Goal: Task Accomplishment & Management: Complete application form

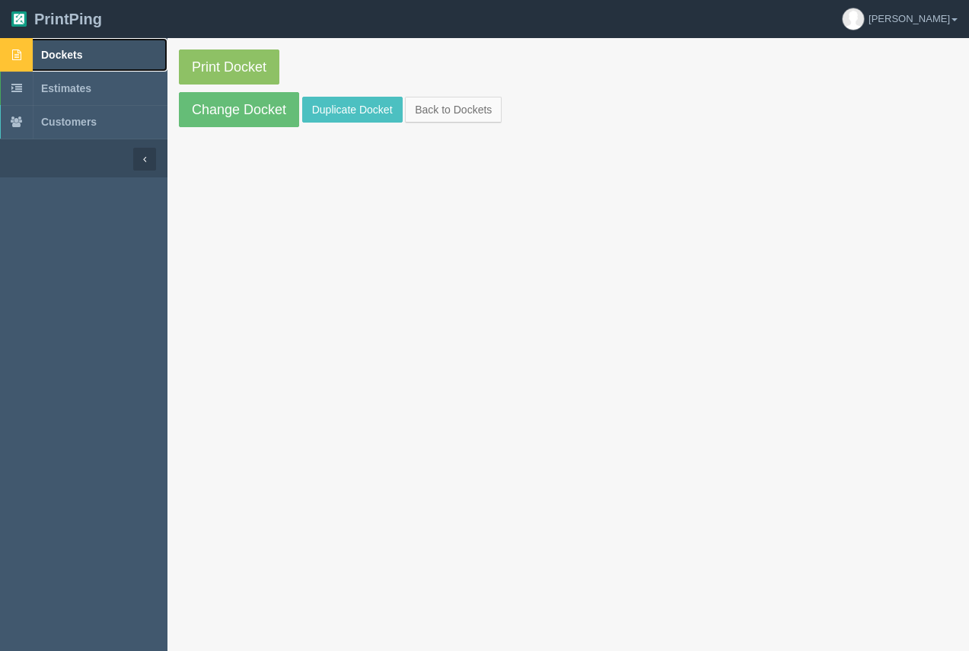
click at [53, 56] on span "Dockets" at bounding box center [61, 55] width 41 height 12
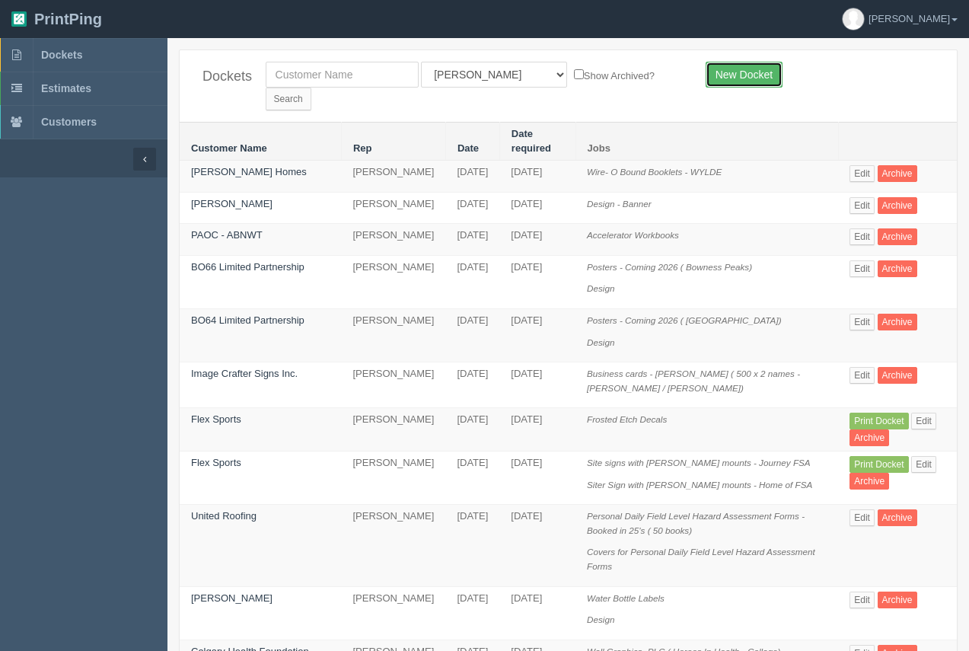
click at [744, 78] on link "New Docket" at bounding box center [744, 75] width 77 height 26
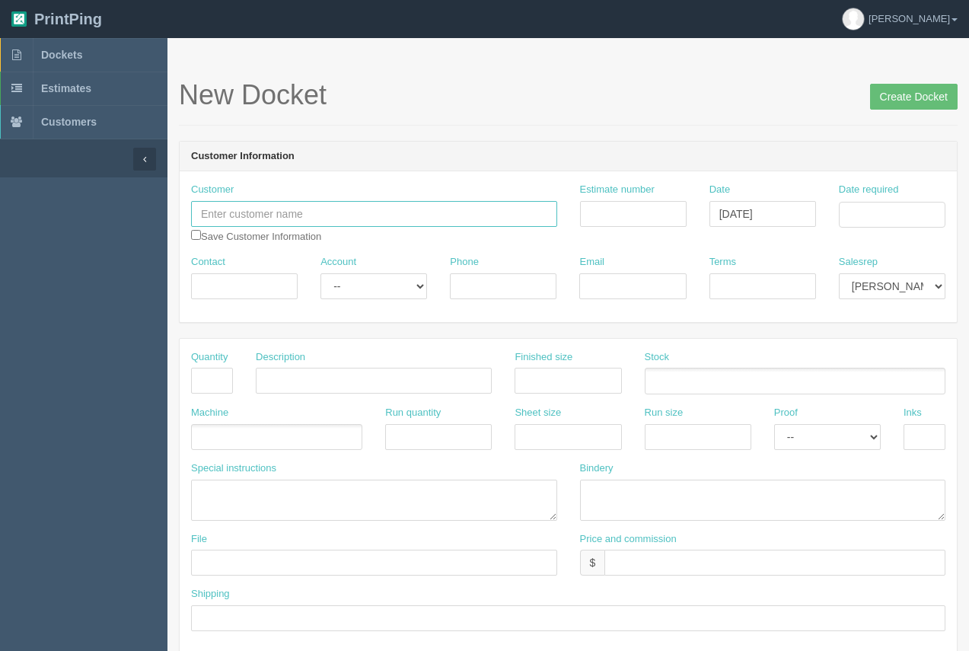
click at [290, 213] on input "text" at bounding box center [374, 214] width 366 height 26
click at [363, 222] on input "Bright Blossom" at bounding box center [374, 214] width 366 height 26
type input "Bright Blossom Dayhome"
click at [882, 218] on input "Date required" at bounding box center [892, 215] width 107 height 26
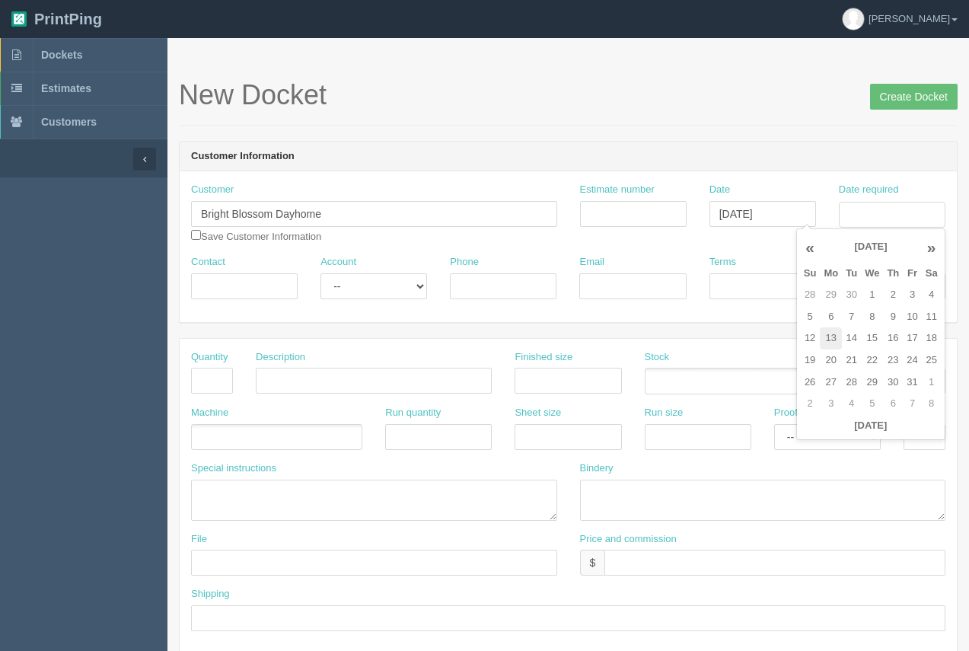
click at [829, 331] on td "13" at bounding box center [831, 338] width 22 height 22
click at [833, 319] on td "6" at bounding box center [831, 317] width 22 height 22
type input "October 6, 2025"
click at [228, 289] on input "Contact" at bounding box center [244, 286] width 107 height 26
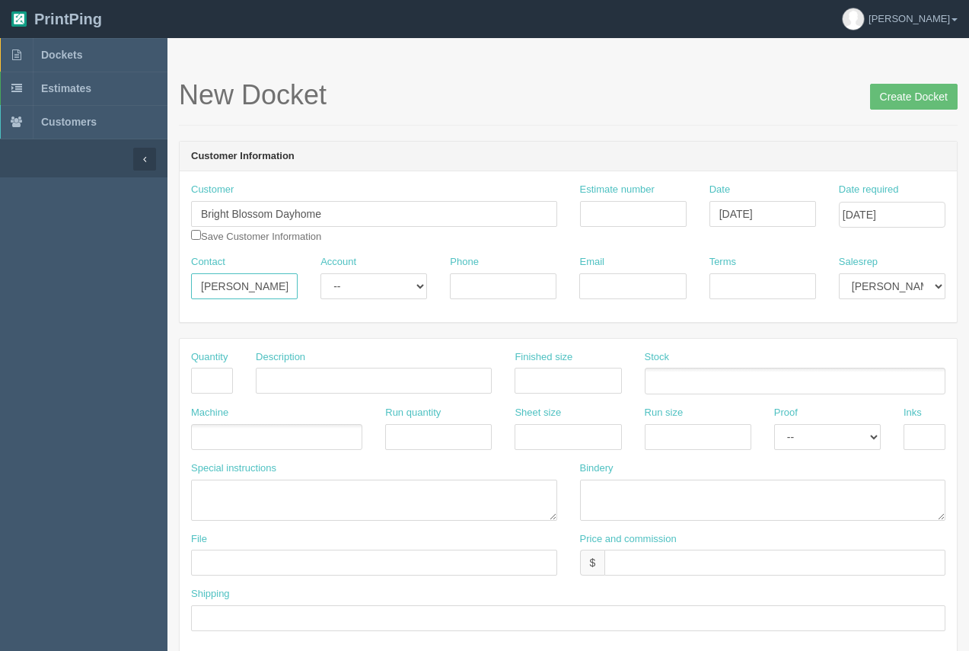
type input "Fatima Ait Ali"
click at [731, 276] on input "Terms" at bounding box center [762, 286] width 107 height 26
type input "50/50"
click at [647, 295] on input "Email" at bounding box center [632, 286] width 107 height 26
type input "faitali05@yahoo.fr"
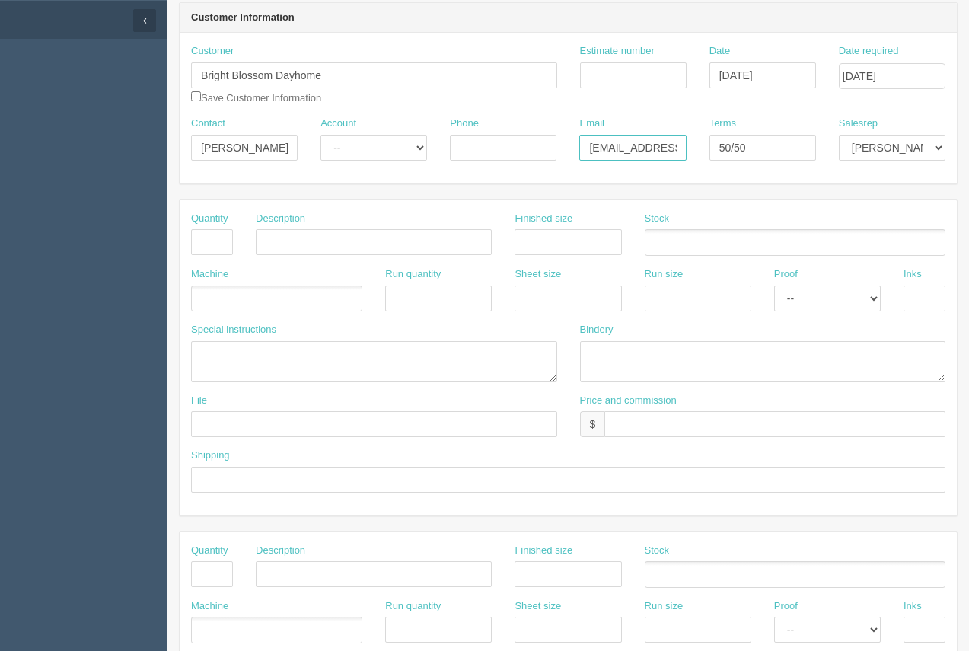
scroll to position [142, 0]
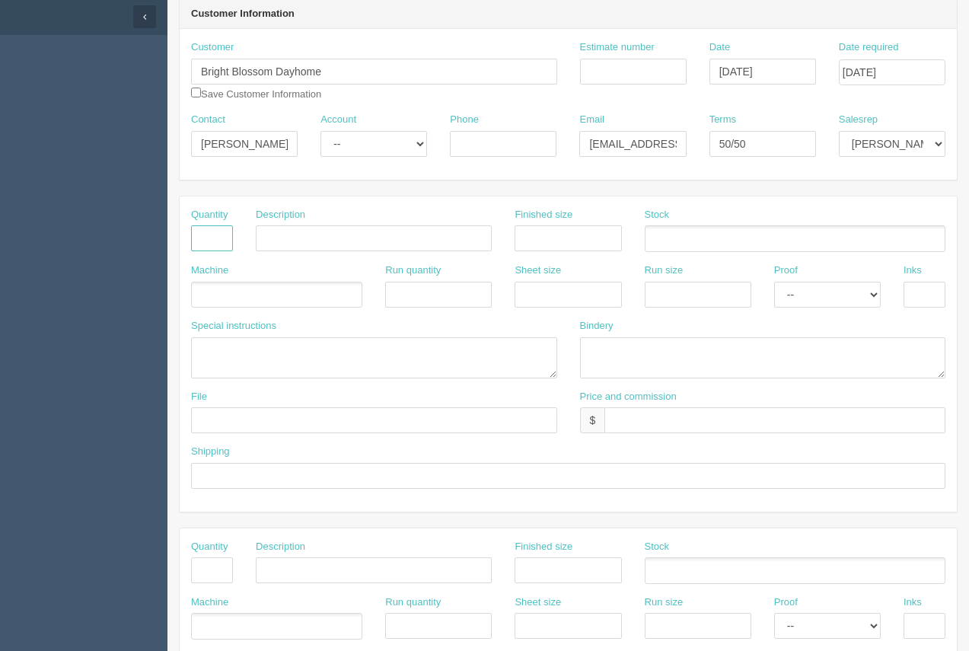
click at [209, 242] on input "text" at bounding box center [212, 238] width 42 height 26
type input "500"
click at [272, 243] on input "text" at bounding box center [374, 238] width 236 height 26
type input "Door Hangers"
click at [578, 239] on input "text" at bounding box center [568, 238] width 107 height 26
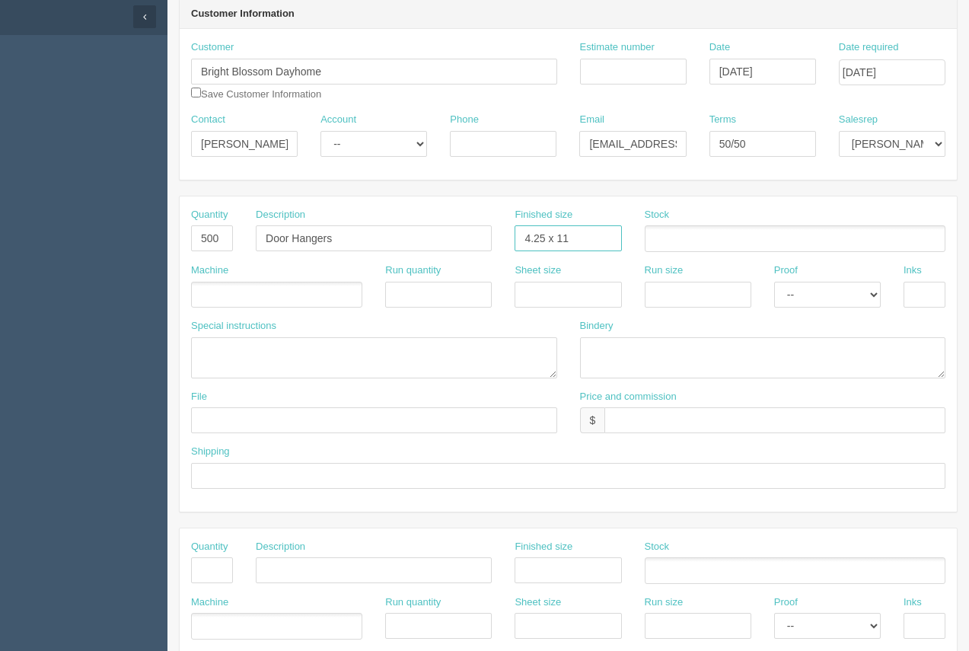
type input "4.25 x 11"
click at [670, 239] on ul at bounding box center [795, 238] width 301 height 27
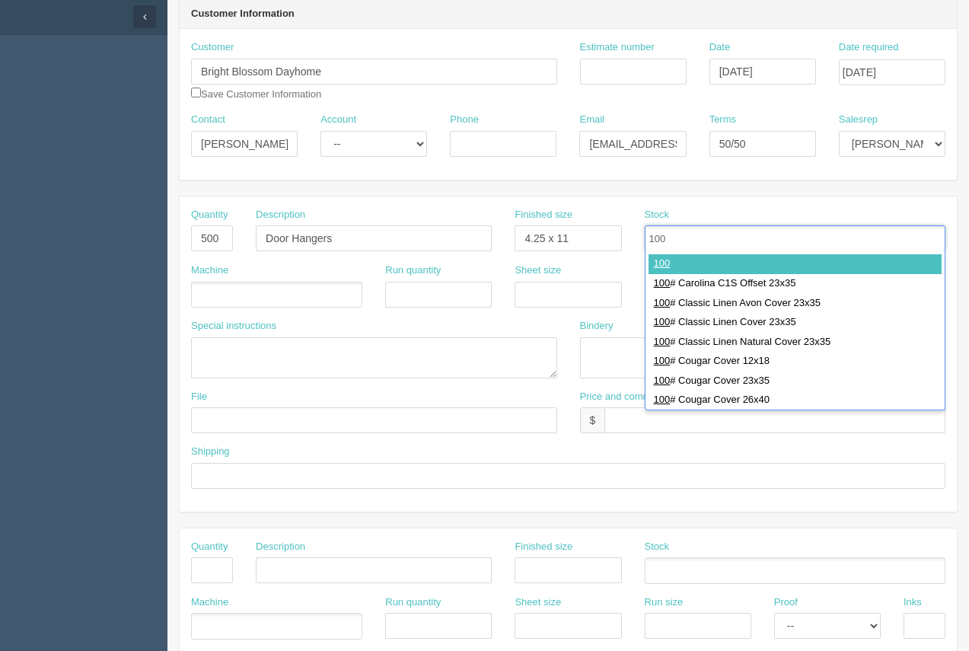
type input "100"
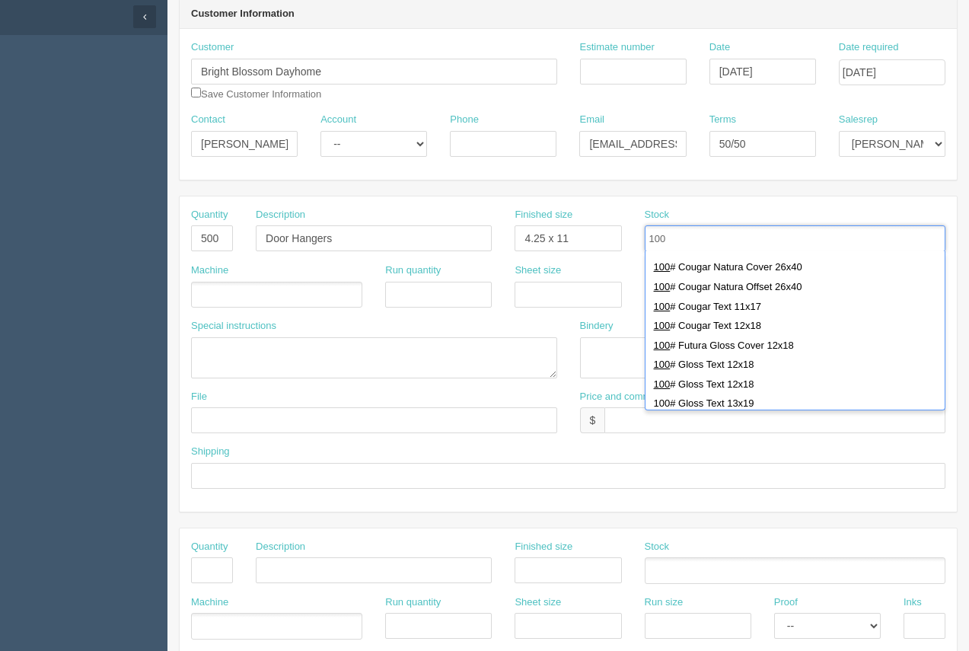
scroll to position [197, 0]
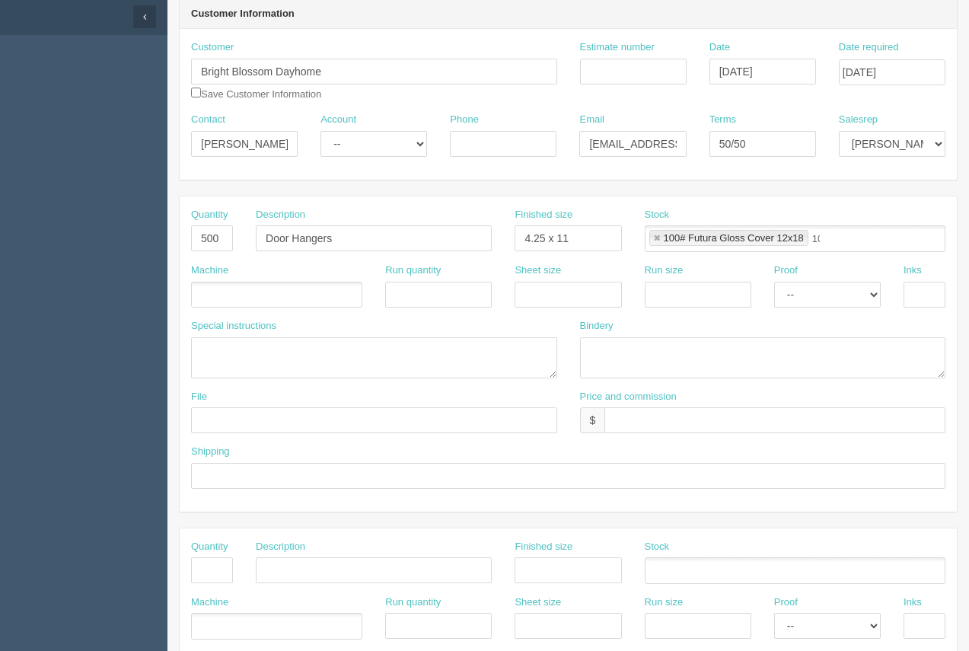
type input "100# Futura Gloss Cover 12x18"
click at [655, 241] on link at bounding box center [656, 239] width 9 height 10
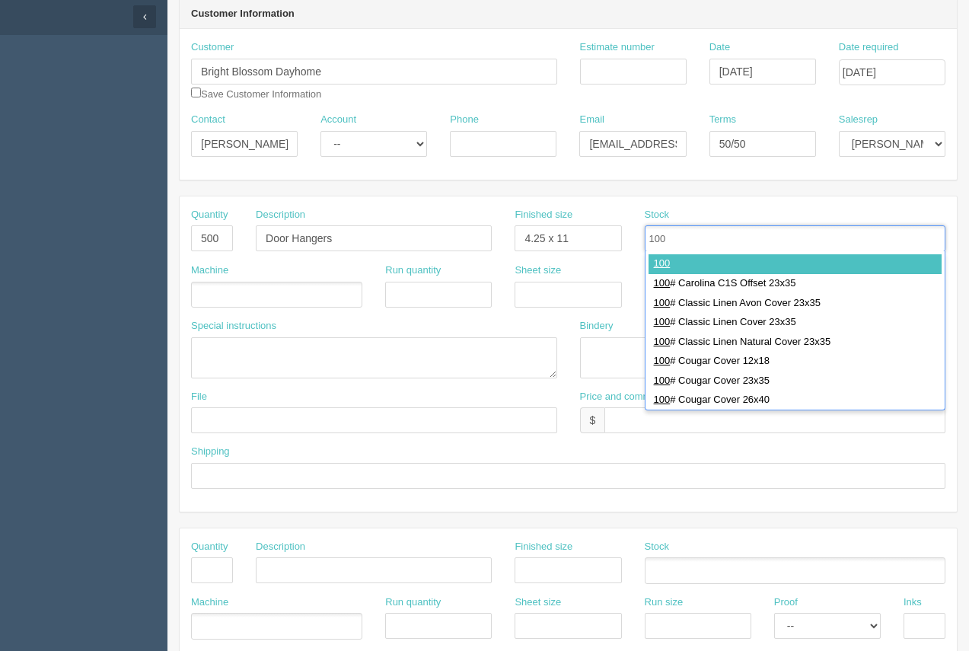
type input "100"
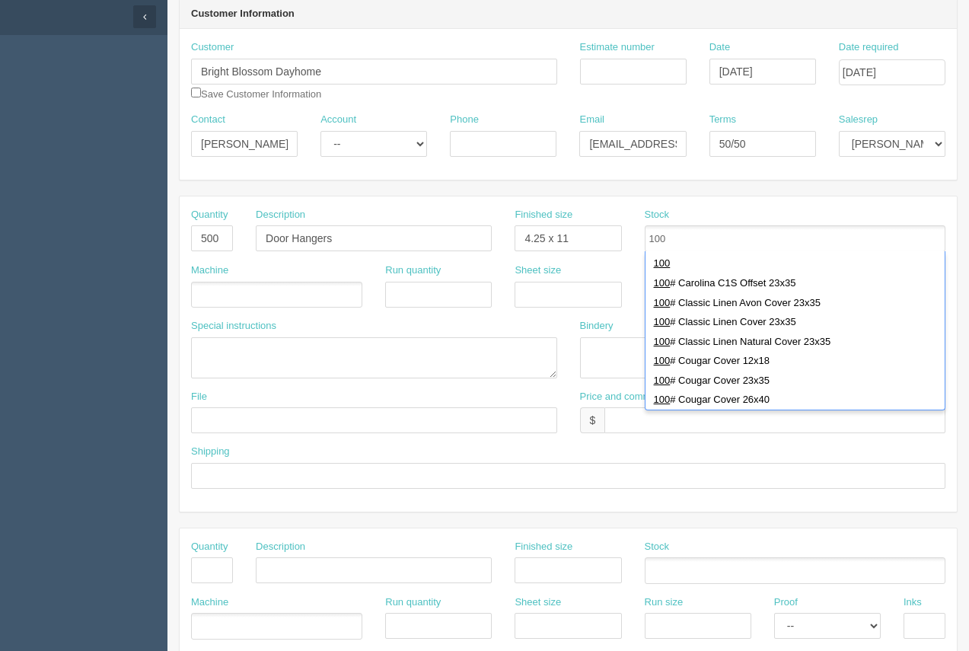
drag, startPoint x: 935, startPoint y: 263, endPoint x: 943, endPoint y: 278, distance: 17.0
click at [943, 278] on div "100 100 # Carolina C1S Offset 23x35 100 # Classic Linen Avon Cover 23x35 100 # …" at bounding box center [795, 330] width 301 height 159
click at [945, 301] on body "PrintPing Arif Edit account ( arif@allrush.ca ) Logout Dockets Estimates Custom…" at bounding box center [484, 549] width 969 height 1382
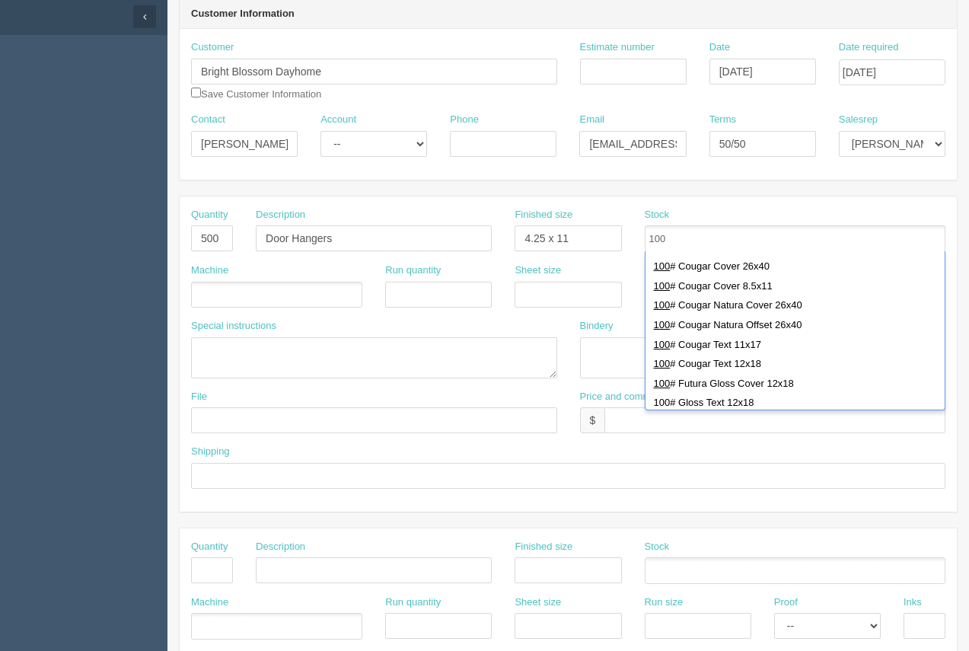
scroll to position [266, 0]
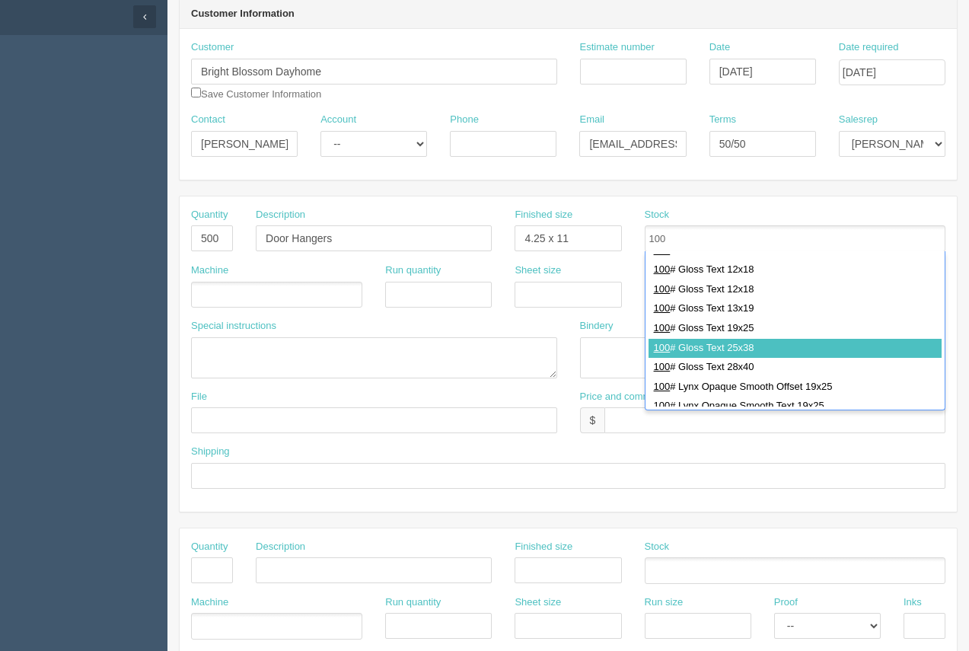
type input "100# Futura Gloss Cover 12x18,100# Gloss Text 25x38"
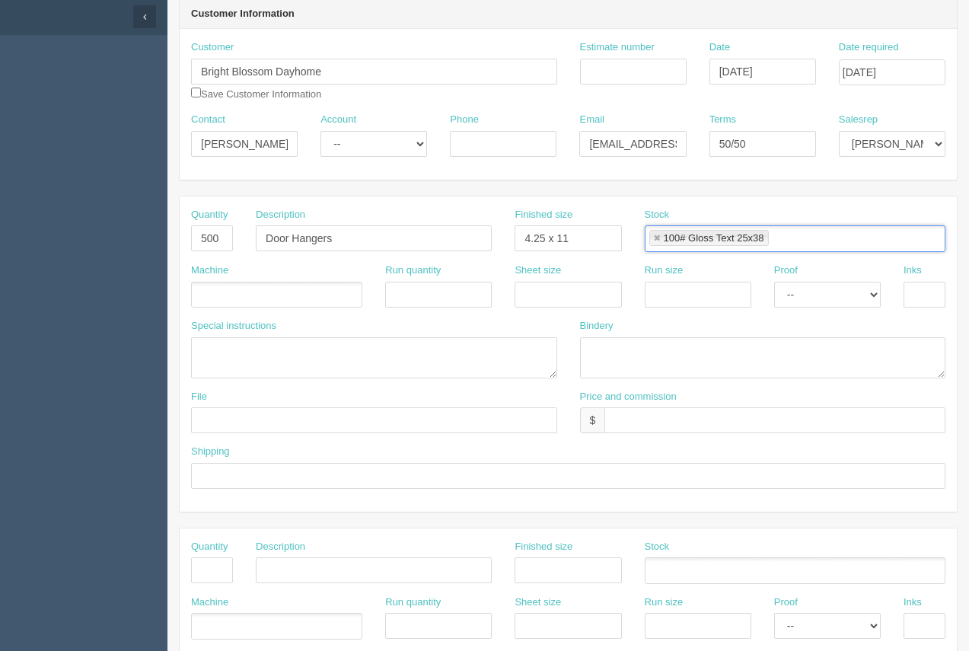
click at [655, 240] on link at bounding box center [656, 239] width 9 height 10
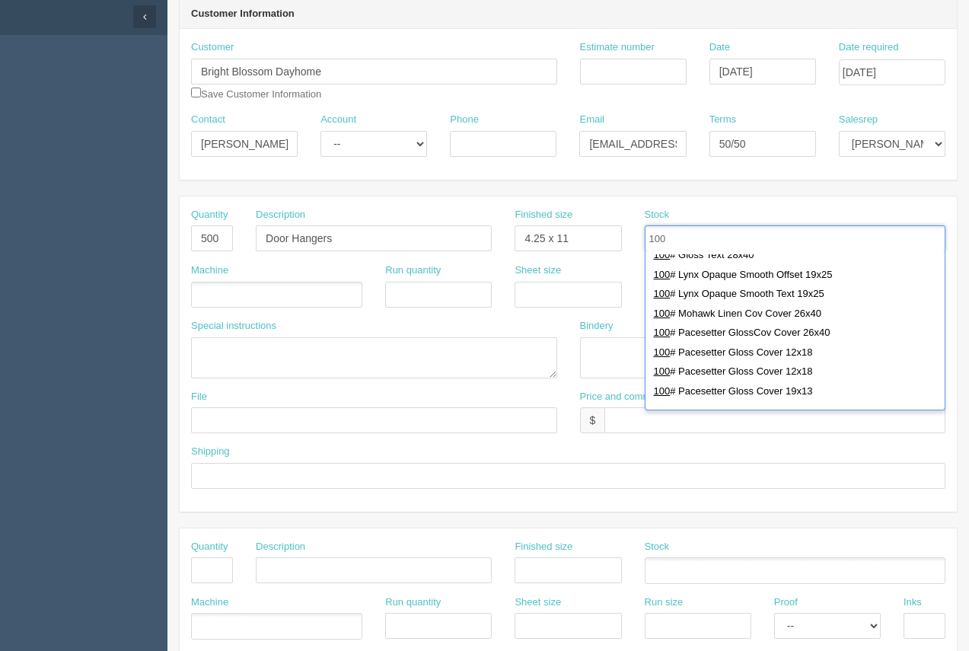
scroll to position [400, 0]
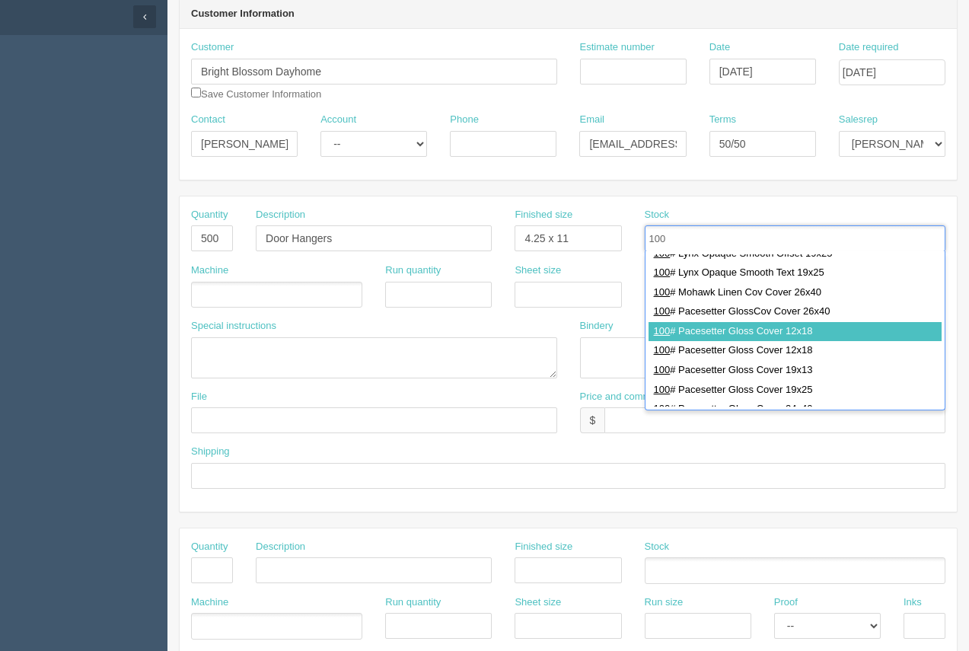
type input "100"
type input "100# Futura Gloss Cover 12x18,100# Gloss Text 25x38,100# Pacesetter Gloss Cover…"
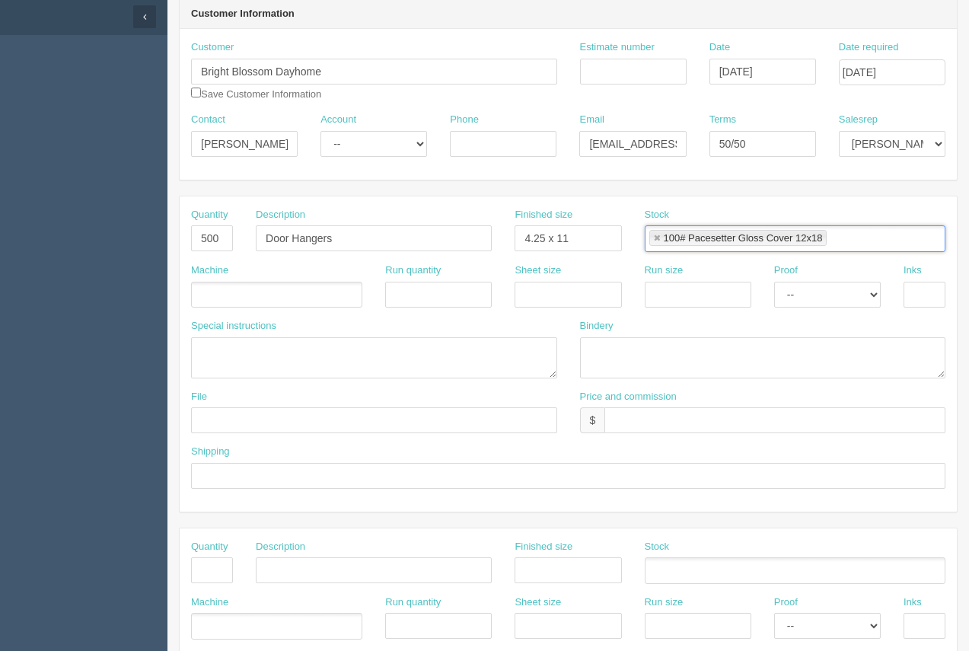
scroll to position [0, 0]
click at [283, 299] on ul at bounding box center [276, 295] width 171 height 27
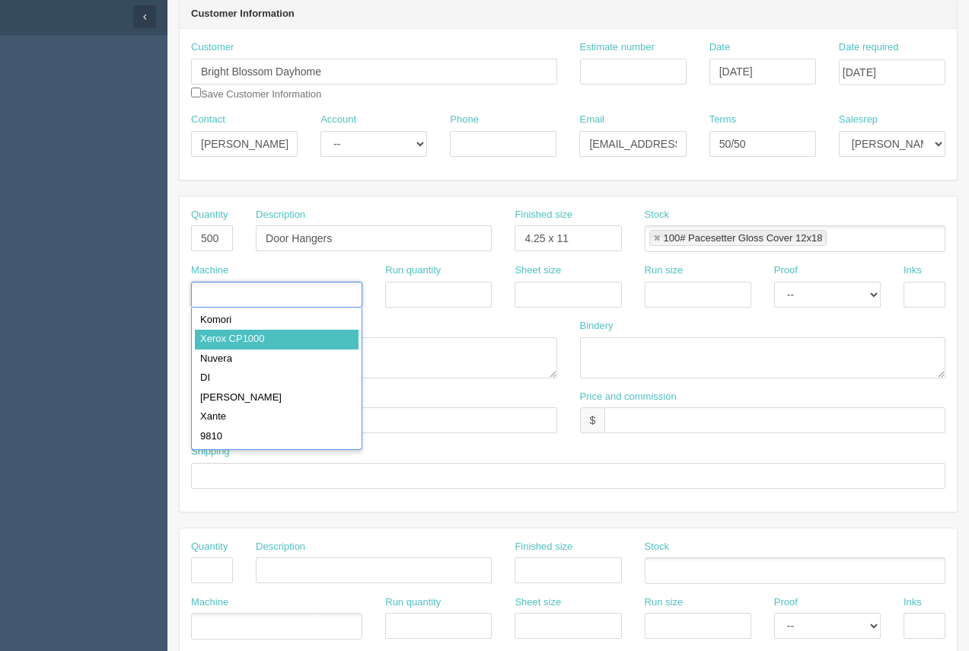
type input "Xerox CP1000"
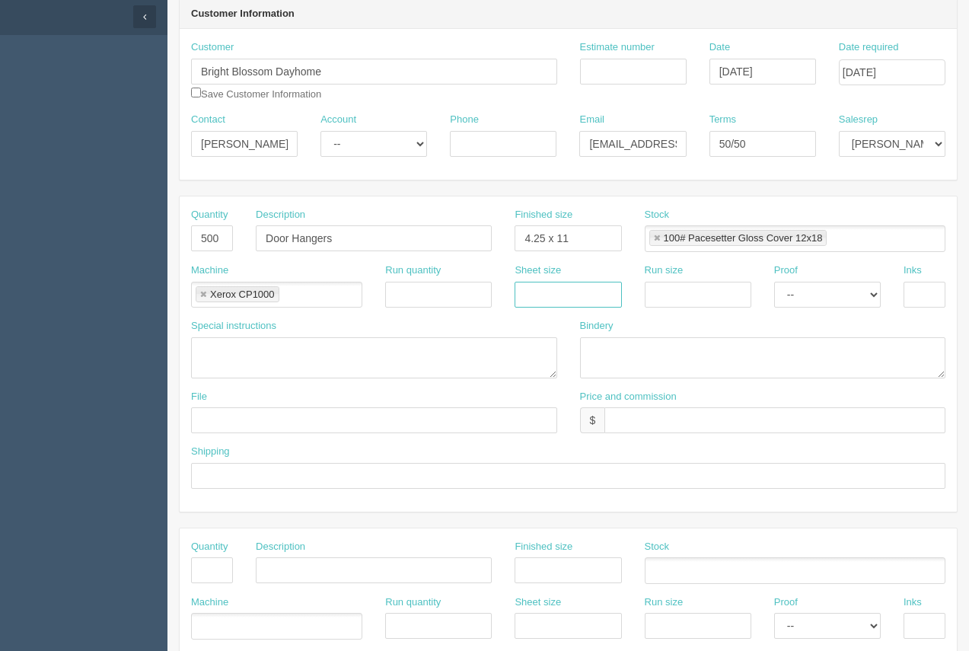
drag, startPoint x: 596, startPoint y: 294, endPoint x: 603, endPoint y: 305, distance: 13.3
click at [596, 294] on input "text" at bounding box center [568, 295] width 107 height 26
type input "12 x 18"
click at [711, 305] on input "text" at bounding box center [698, 295] width 107 height 26
type input "12 x 18"
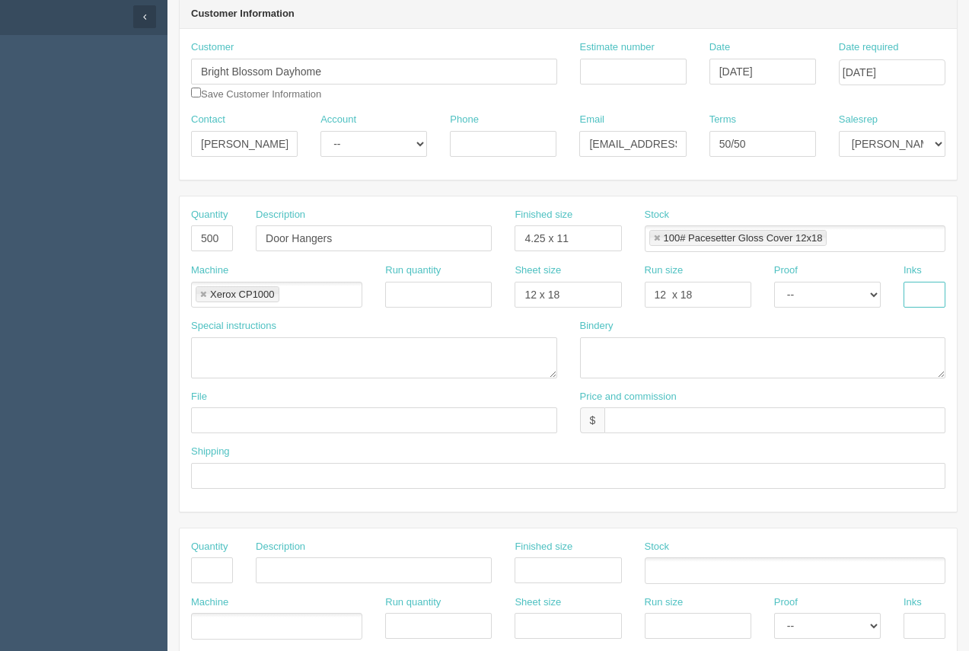
click at [922, 298] on input "text" at bounding box center [924, 295] width 42 height 26
type input "4/4"
click at [621, 355] on textarea at bounding box center [763, 357] width 366 height 41
click at [629, 351] on textarea "trim, diecut" at bounding box center [763, 357] width 366 height 41
type textarea "trim, die cut"
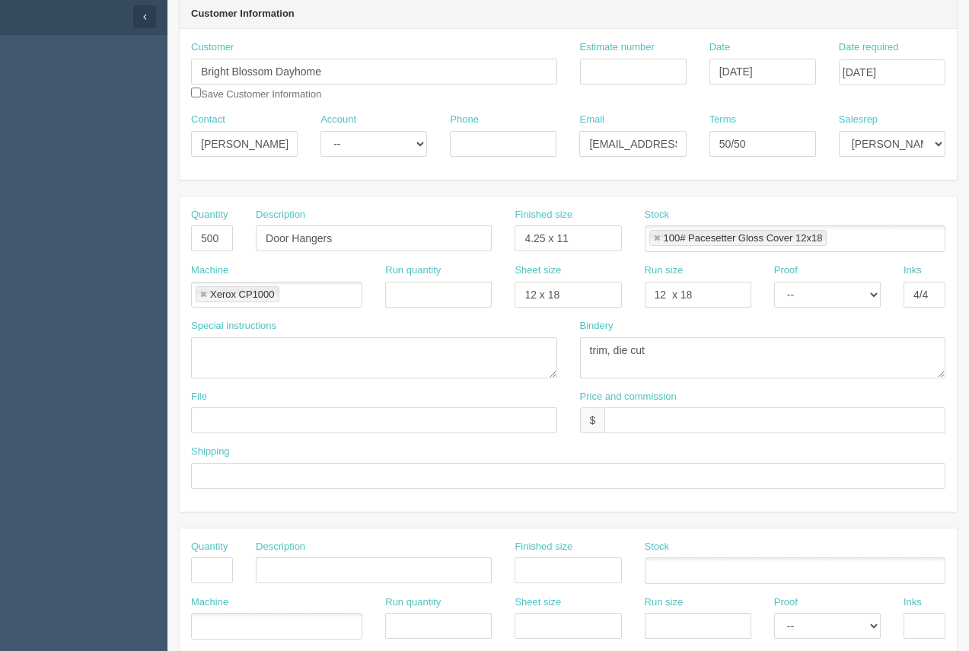
click at [655, 404] on div "Price and commission $" at bounding box center [763, 412] width 366 height 44
click at [653, 416] on input "text" at bounding box center [774, 420] width 341 height 26
type input "$214.57 Arif $15.79 Moe $40.94"
click at [287, 414] on input "text" at bounding box center [374, 420] width 366 height 26
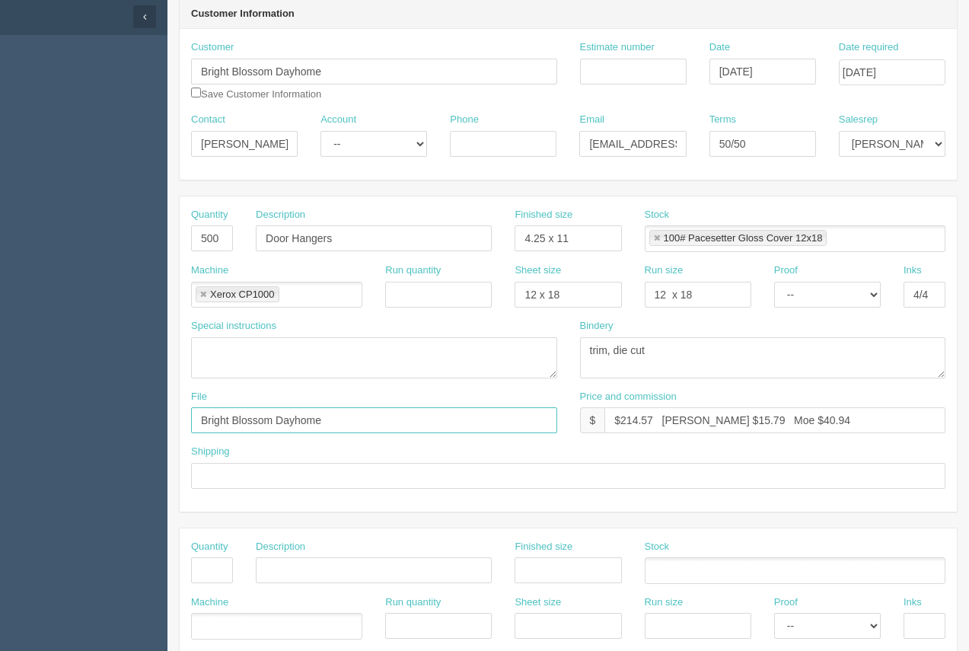
type input "Bright Blossom Dayhome"
click at [624, 79] on input "Estimate number" at bounding box center [633, 72] width 107 height 26
type input "92687"
click at [520, 145] on input "Phone" at bounding box center [503, 144] width 107 height 26
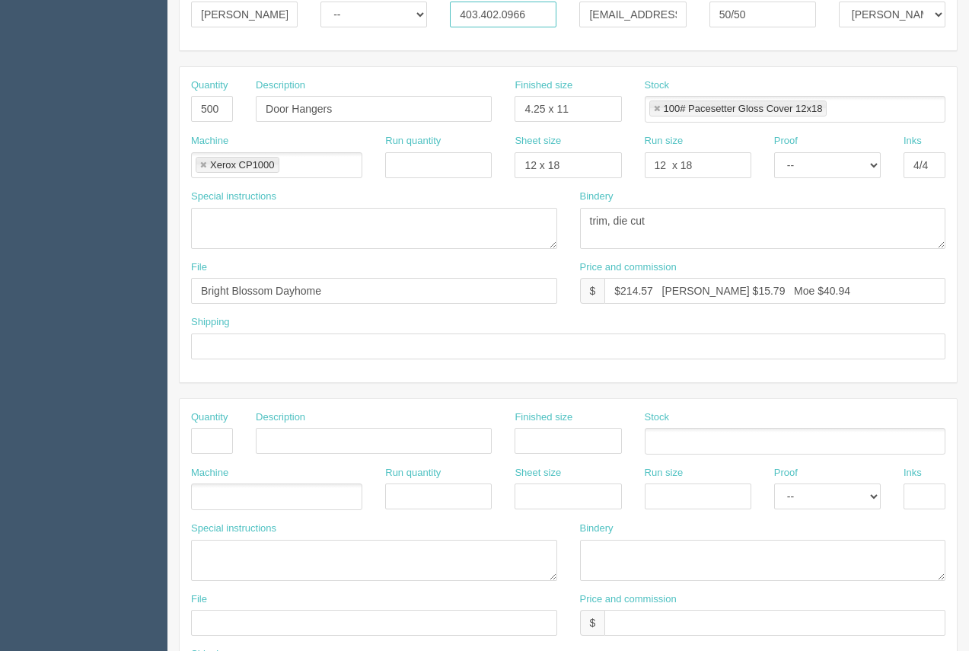
scroll to position [263, 0]
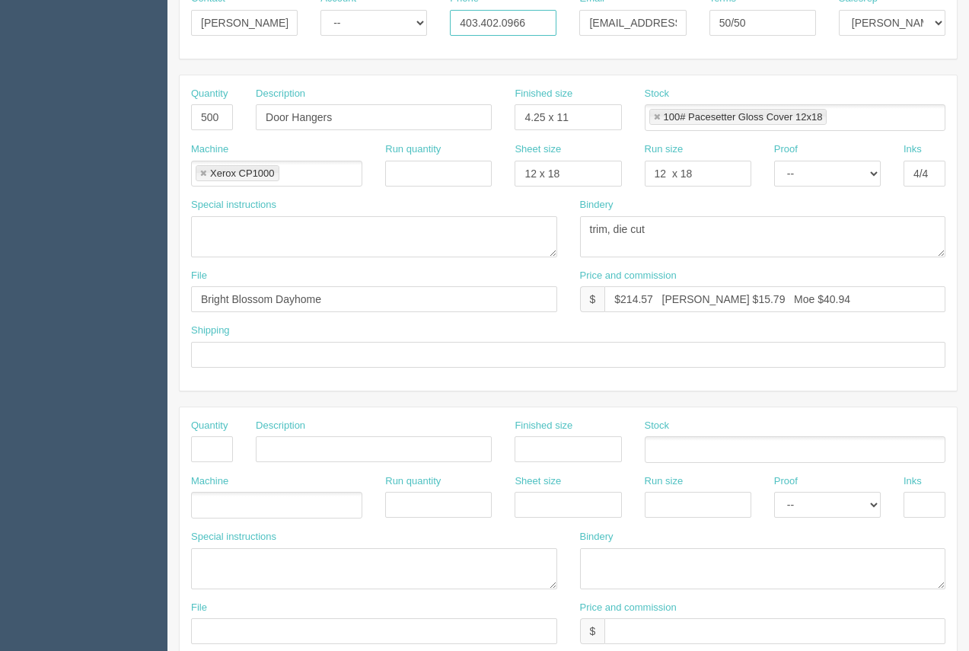
type input "403.402.0966"
click at [250, 362] on input "text" at bounding box center [568, 355] width 754 height 26
type input "Call / Email for pick up"
click at [354, 308] on input "Bright Blossom Dayhome" at bounding box center [374, 299] width 366 height 26
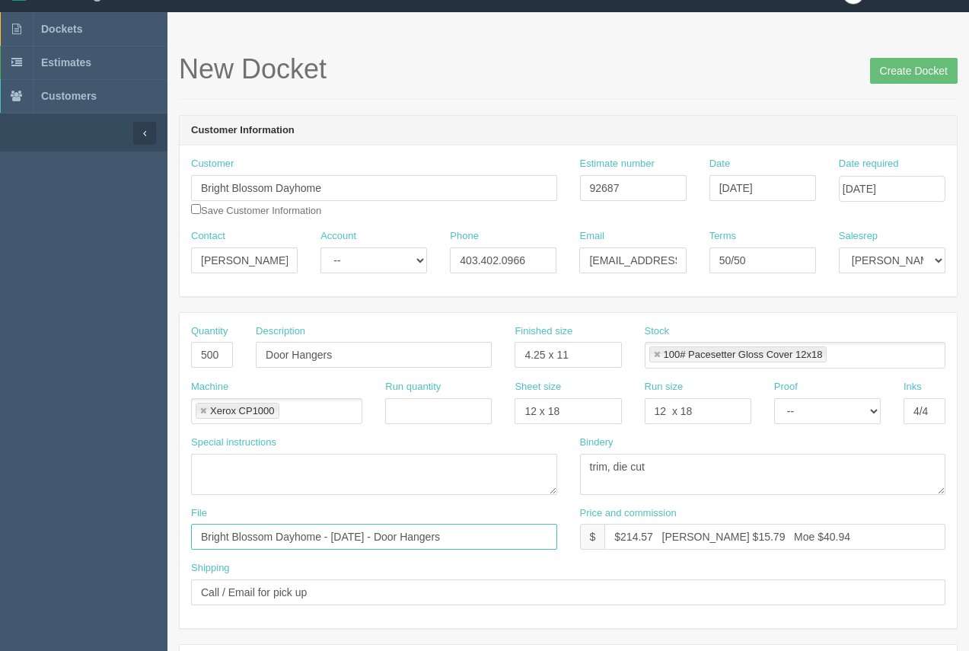
scroll to position [23, 0]
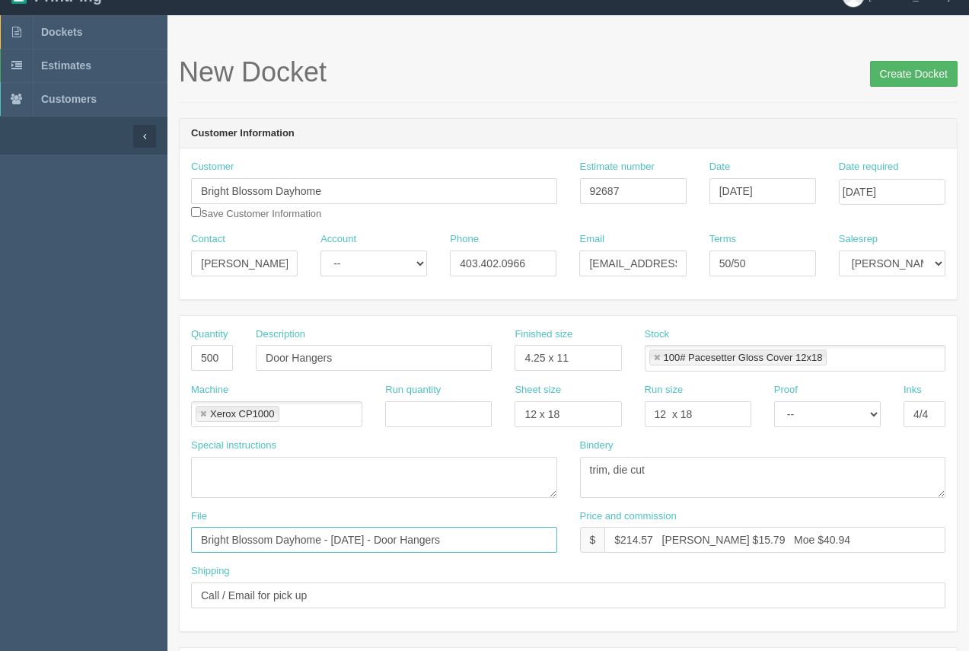
type input "Bright Blossom Dayhome - September 2025 - Door Hangers"
click at [910, 73] on input "Create Docket" at bounding box center [914, 74] width 88 height 26
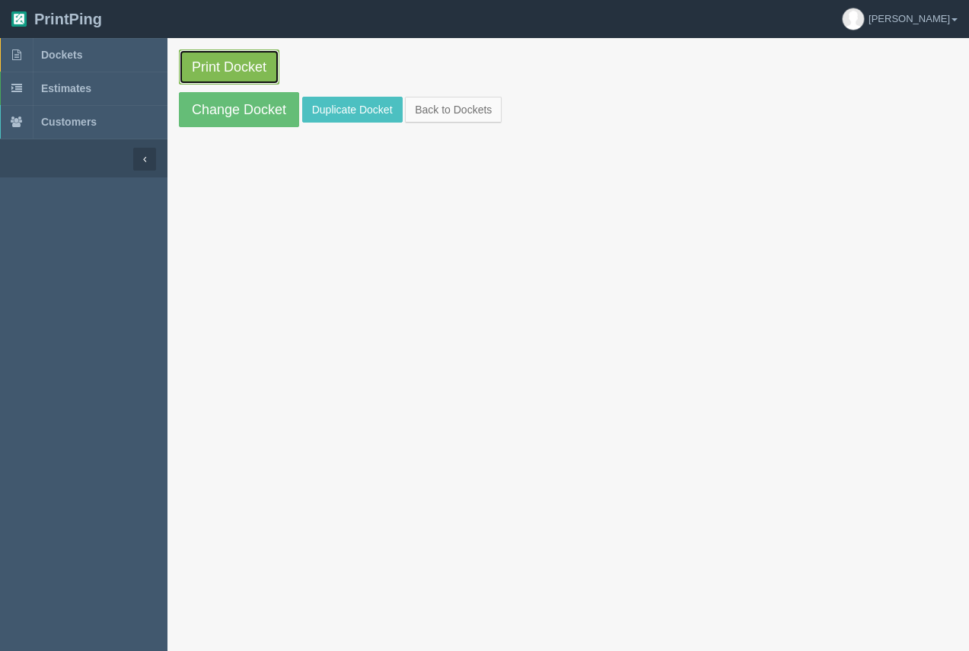
click at [239, 59] on link "Print Docket" at bounding box center [229, 66] width 100 height 35
click at [73, 57] on span "Dockets" at bounding box center [61, 55] width 41 height 12
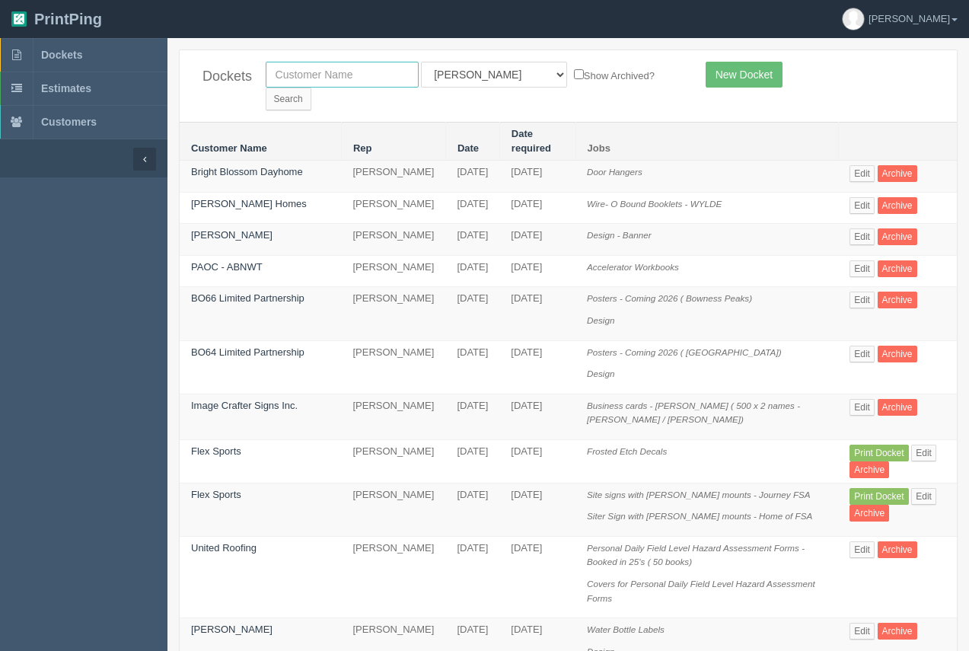
click at [344, 71] on input "text" at bounding box center [342, 75] width 153 height 26
type input "nay"
click at [311, 88] on input "Search" at bounding box center [289, 99] width 46 height 23
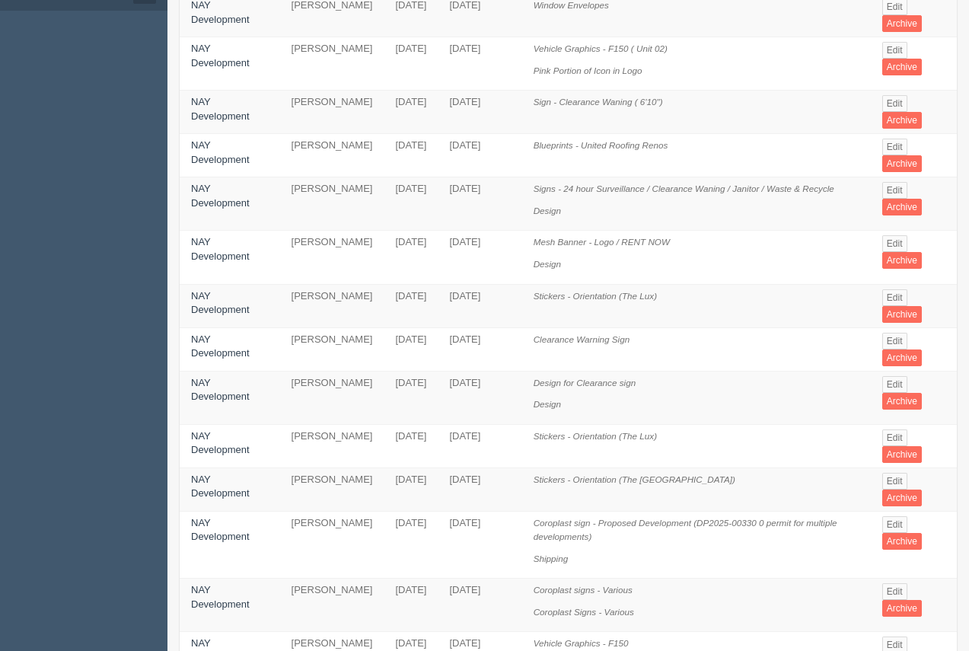
scroll to position [201, 0]
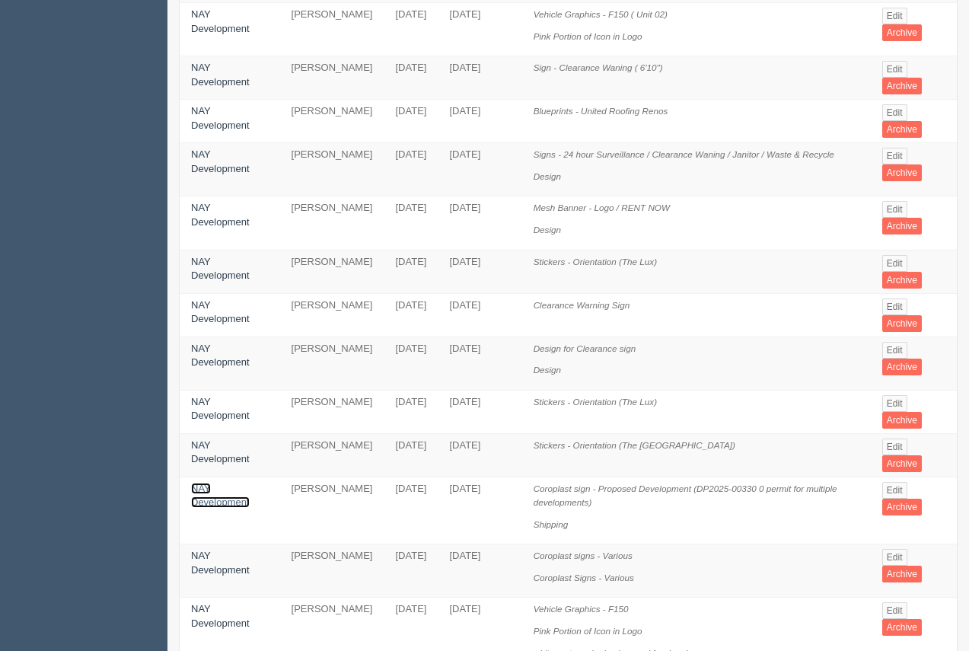
click at [210, 483] on link "NAY Development" at bounding box center [220, 496] width 59 height 26
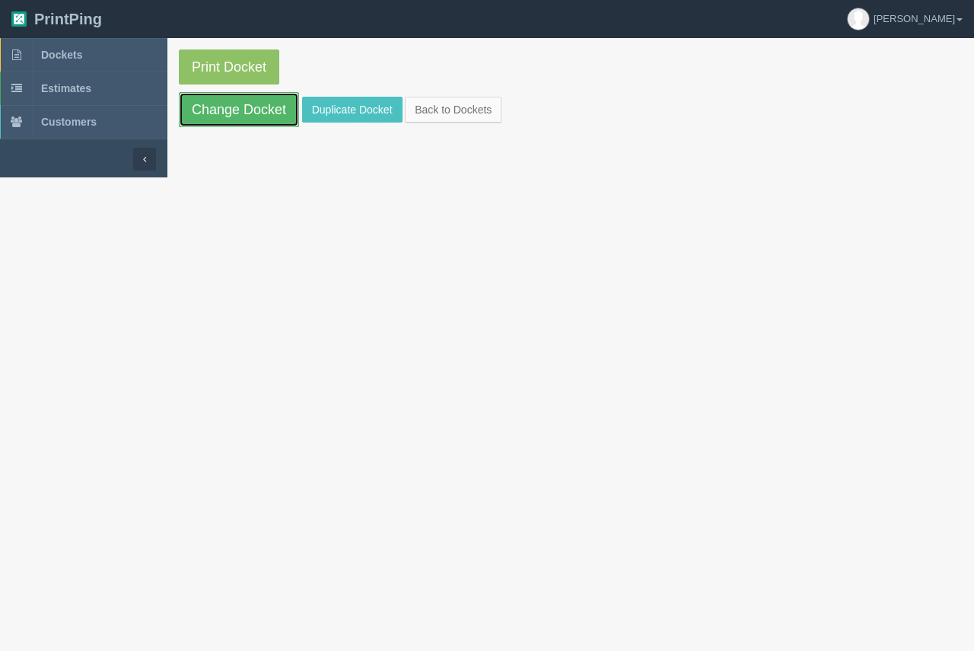
click at [253, 104] on link "Change Docket" at bounding box center [239, 109] width 120 height 35
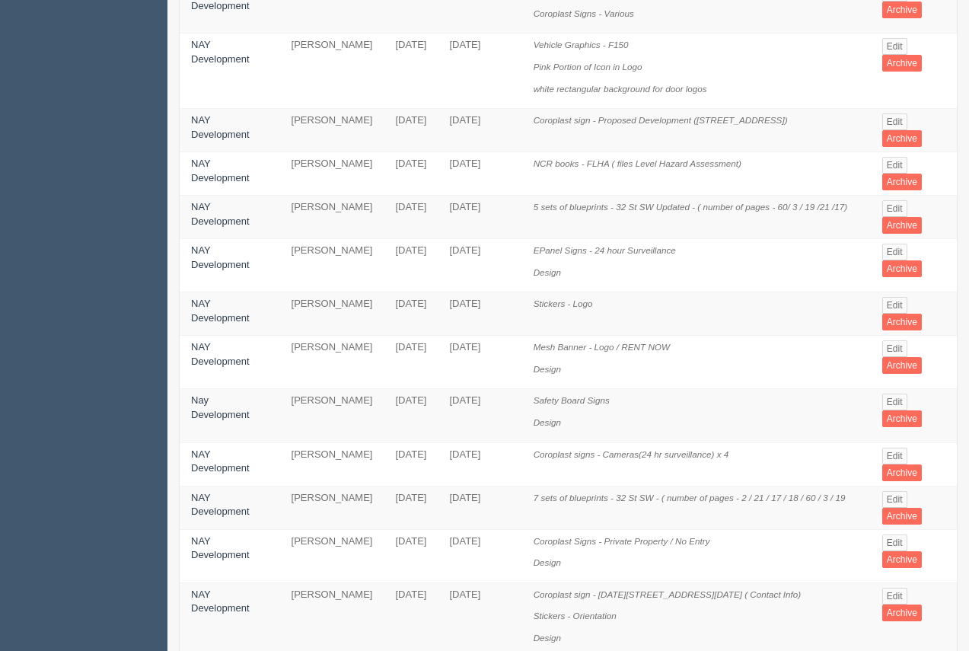
scroll to position [836, 0]
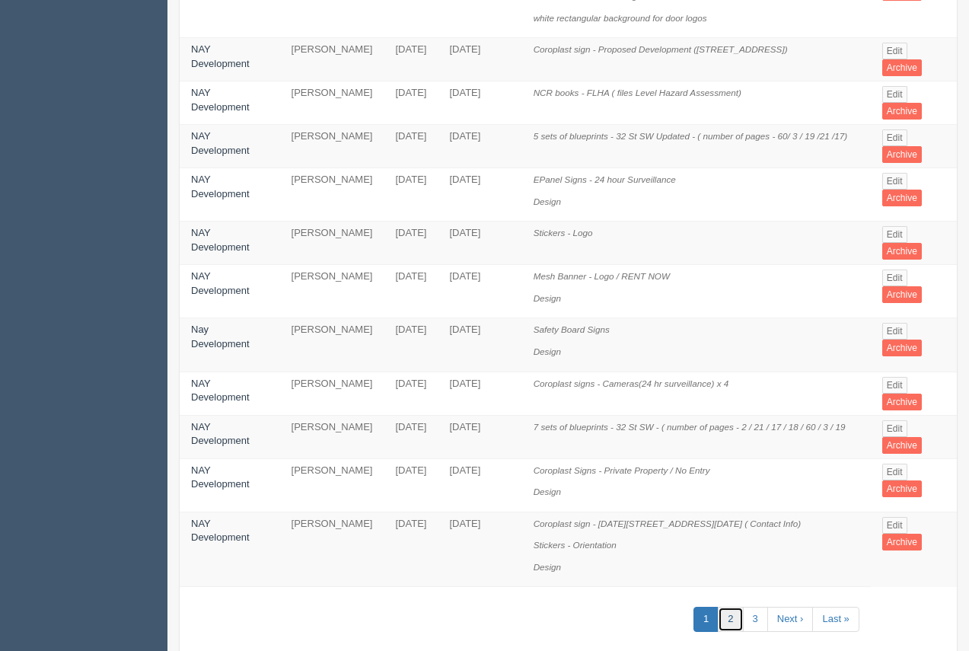
click at [737, 607] on link "2" at bounding box center [730, 619] width 25 height 25
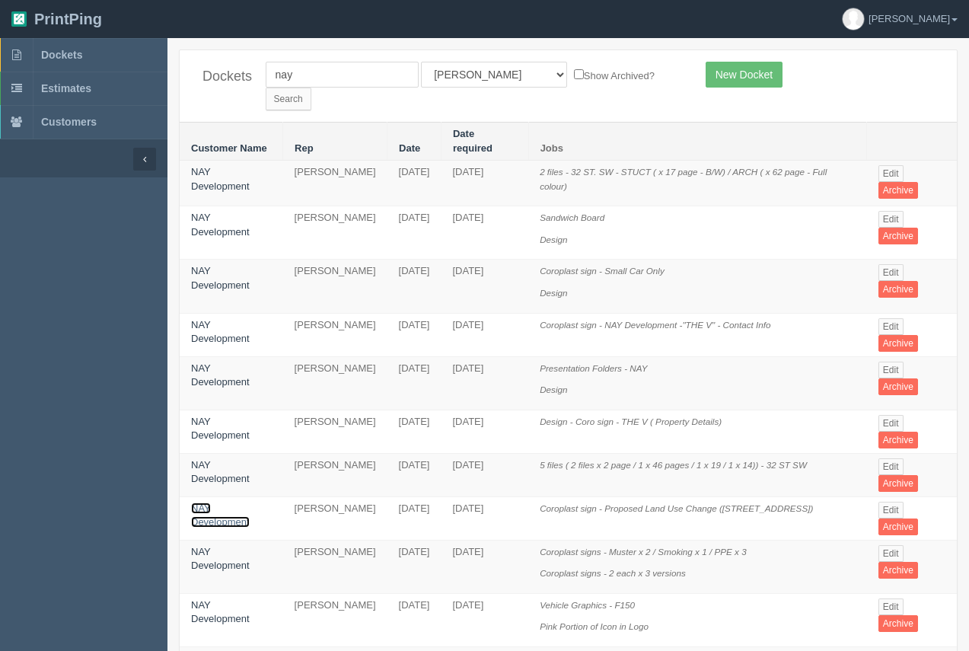
click at [212, 502] on link "NAY Development" at bounding box center [220, 515] width 59 height 26
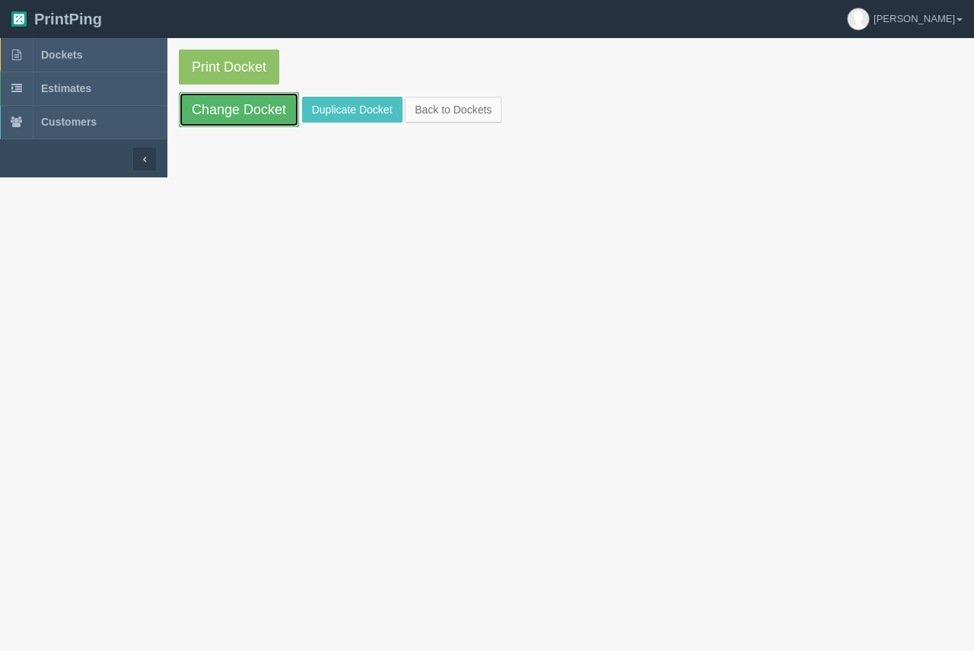
click at [264, 106] on link "Change Docket" at bounding box center [239, 109] width 120 height 35
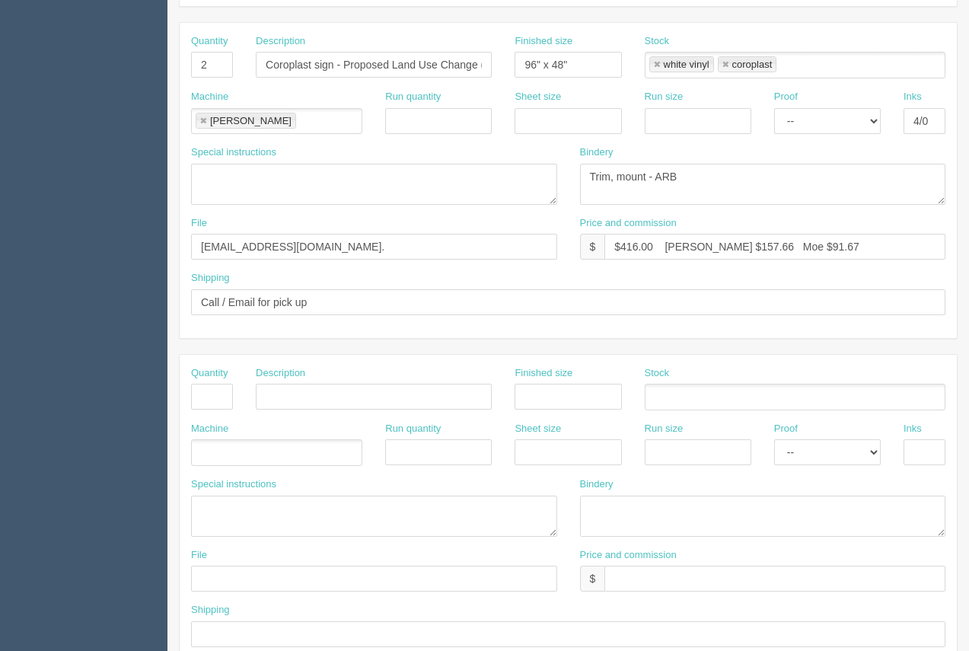
scroll to position [304, 0]
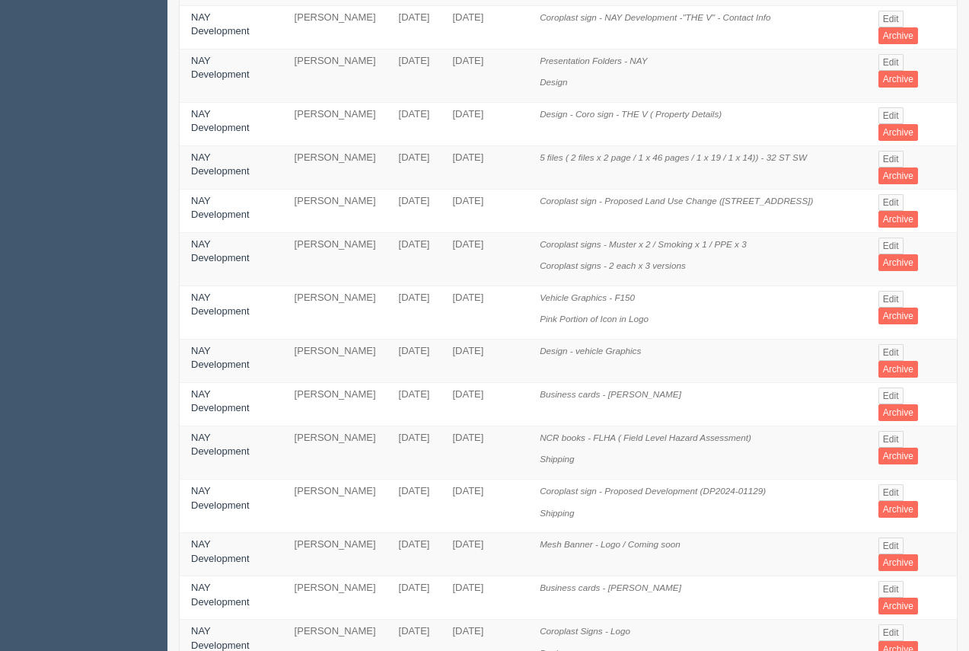
scroll to position [333, 0]
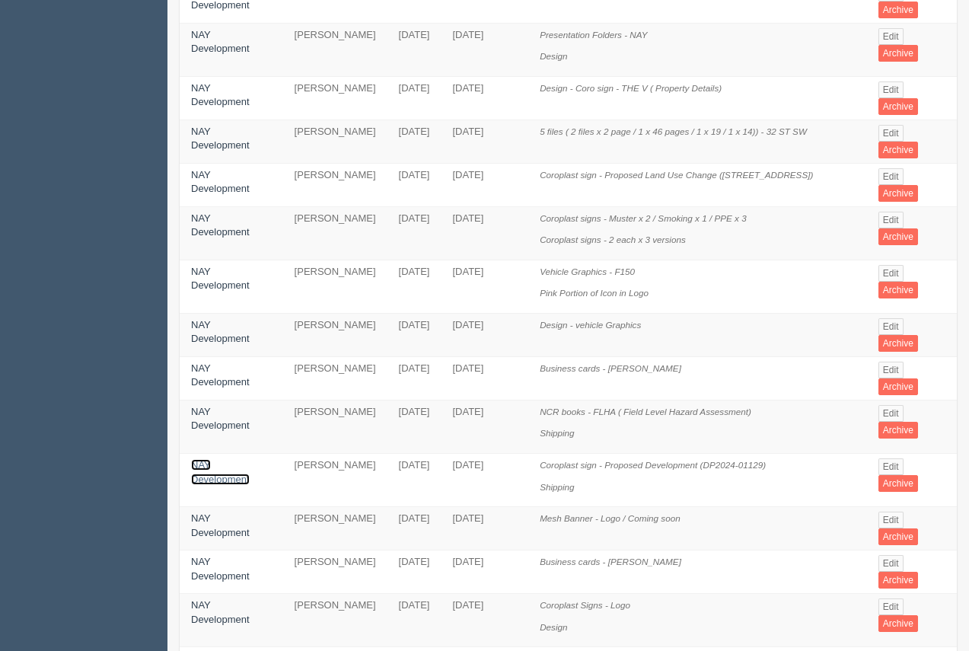
click at [205, 459] on link "NAY Development" at bounding box center [220, 472] width 59 height 26
drag, startPoint x: 205, startPoint y: 446, endPoint x: 205, endPoint y: 436, distance: 9.9
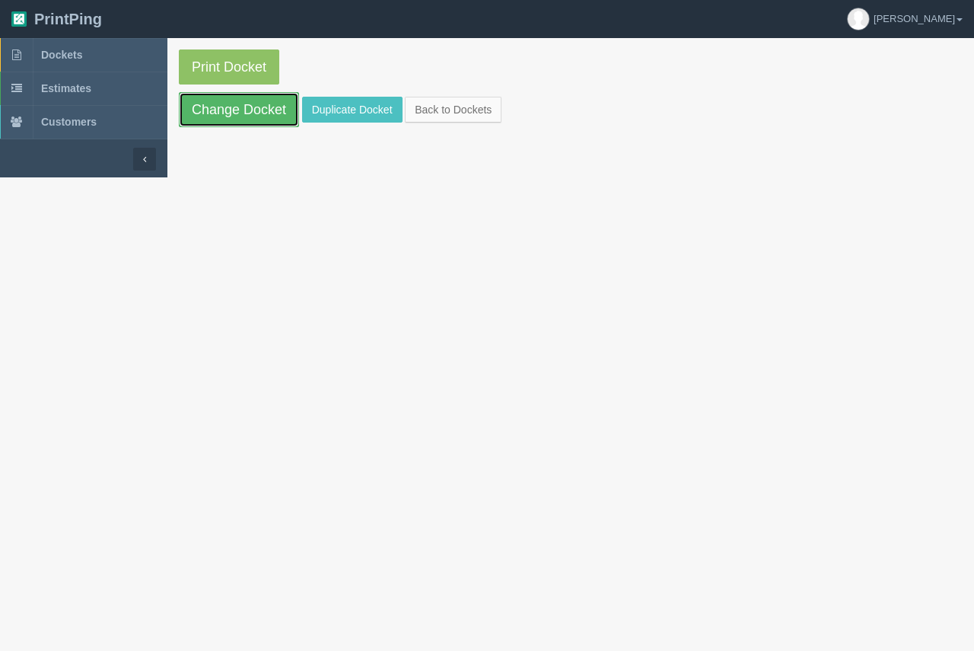
click at [227, 119] on link "Change Docket" at bounding box center [239, 109] width 120 height 35
click at [327, 116] on link "Duplicate Docket" at bounding box center [352, 110] width 100 height 26
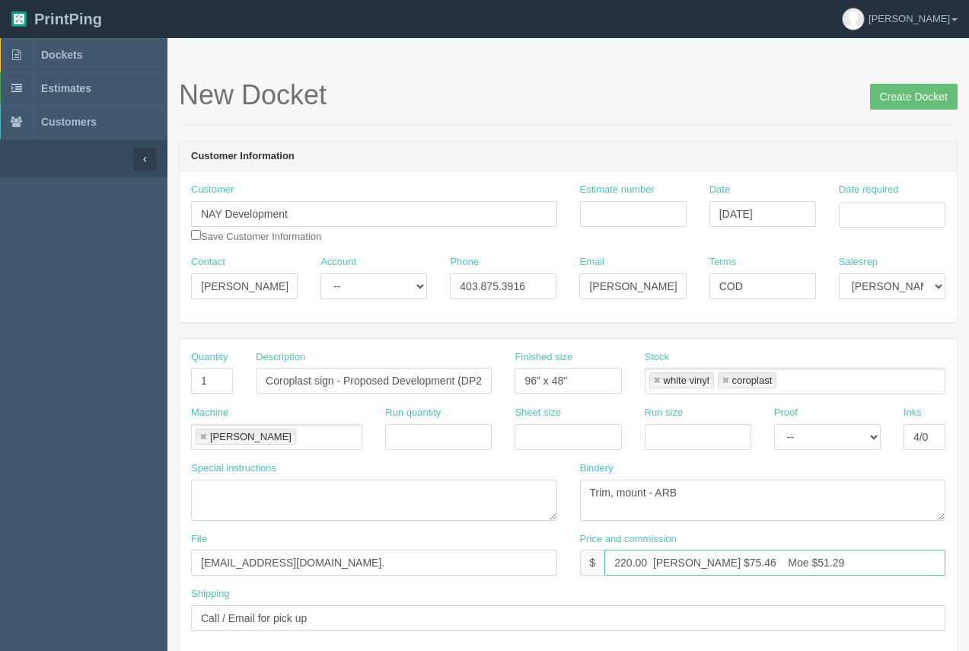
drag, startPoint x: 704, startPoint y: 565, endPoint x: 681, endPoint y: 559, distance: 23.6
click at [681, 559] on input "220.00 Arif $75.46 Moe $51.29" at bounding box center [774, 563] width 341 height 26
drag, startPoint x: 779, startPoint y: 566, endPoint x: 752, endPoint y: 561, distance: 27.8
click at [752, 561] on input "220.00 Arif $80.50 Moe $51.29" at bounding box center [774, 563] width 341 height 26
type input "220.00 Arif $80.50 Moe $49.50"
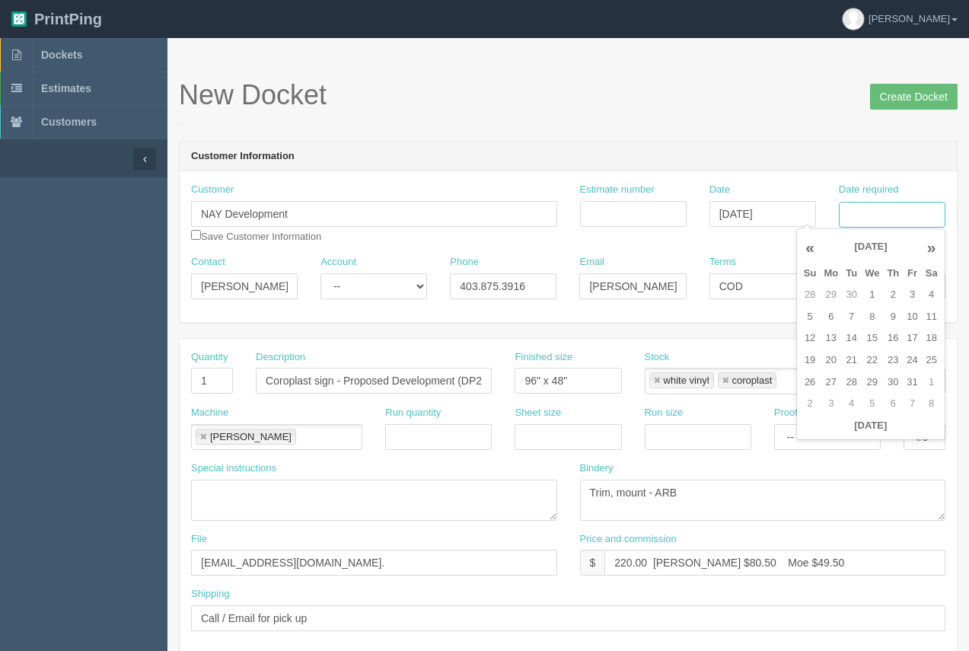
click at [883, 215] on input "Date required" at bounding box center [892, 215] width 107 height 26
click at [830, 394] on td "3" at bounding box center [831, 404] width 22 height 22
click at [851, 319] on td "4" at bounding box center [851, 317] width 19 height 22
type input "November 4, 2025"
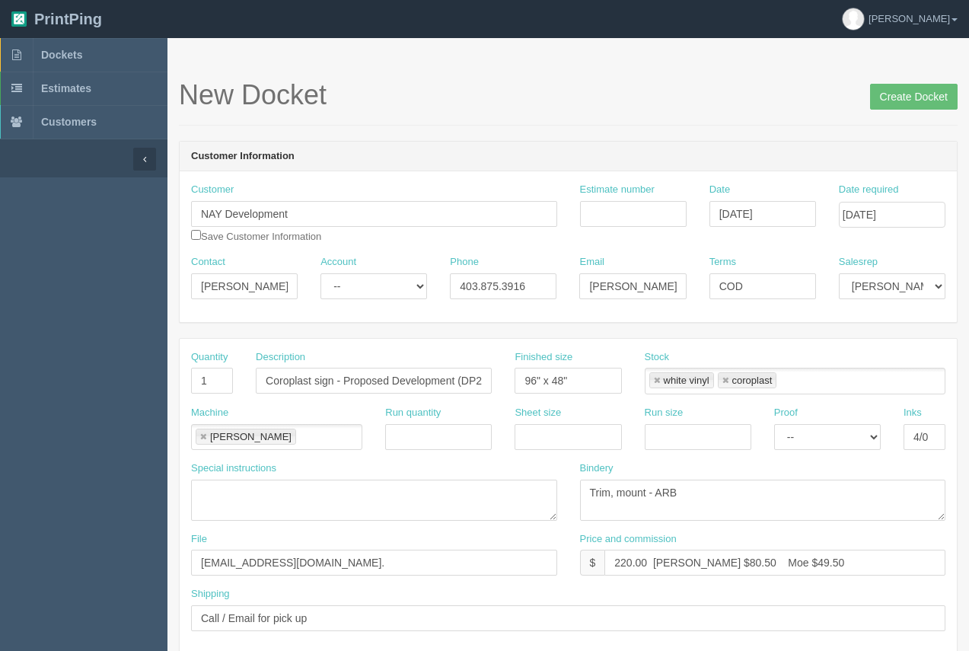
click at [777, 96] on h1 "New Docket Create Docket" at bounding box center [568, 95] width 779 height 30
click at [464, 391] on input "Coroplast sign - Proposed Development (DP2024-01129)" at bounding box center [374, 381] width 236 height 26
click at [441, 381] on input "Coroplast sign - Proposed Development (DP2024-01129)" at bounding box center [374, 381] width 236 height 26
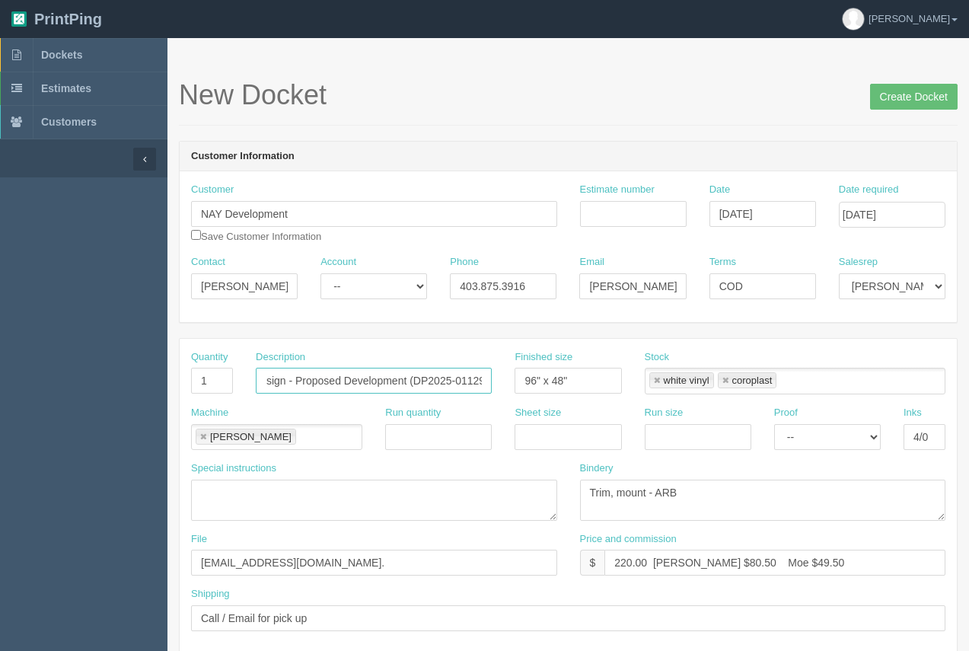
click at [457, 386] on input "Coroplast sign - Proposed Development (DP2025-01129)" at bounding box center [374, 381] width 236 height 26
type input "Coroplast sign - Proposed Development (DP2025-05393)"
click at [609, 221] on input "Estimate number" at bounding box center [633, 214] width 107 height 26
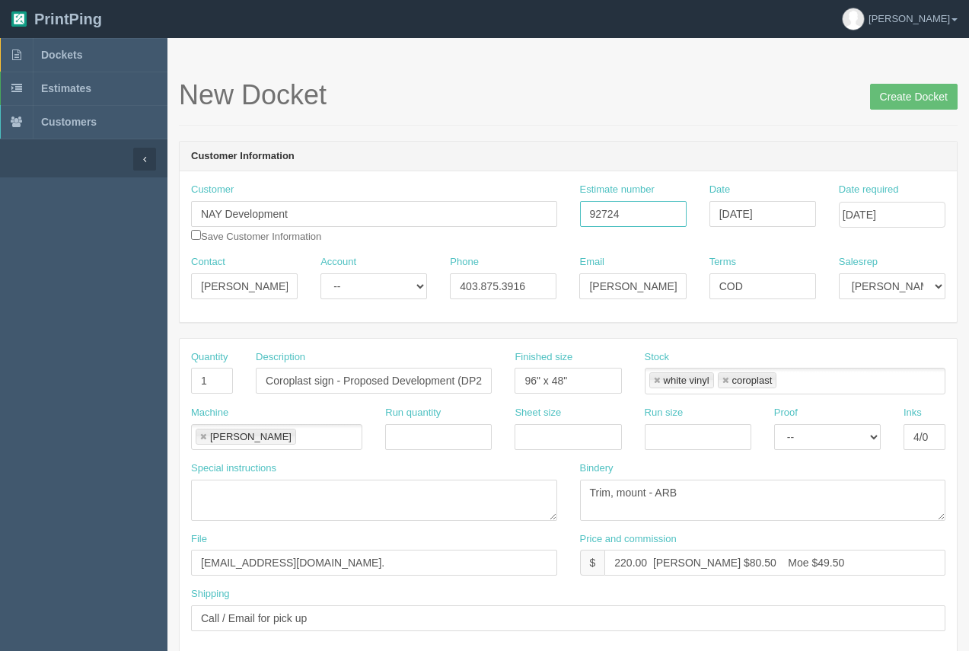
type input "92724"
click at [907, 220] on input "November 4, 2025" at bounding box center [892, 215] width 107 height 26
click at [809, 249] on th "«" at bounding box center [810, 247] width 21 height 30
click at [849, 320] on td "7" at bounding box center [851, 317] width 19 height 22
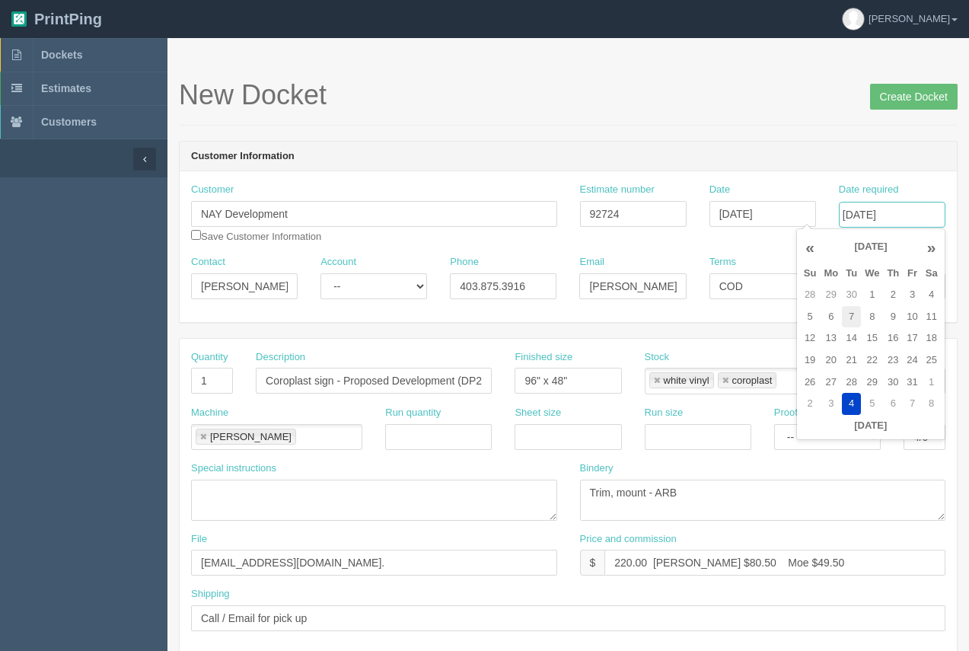
type input "October 7, 2025"
click at [735, 82] on h1 "New Docket Create Docket" at bounding box center [568, 95] width 779 height 30
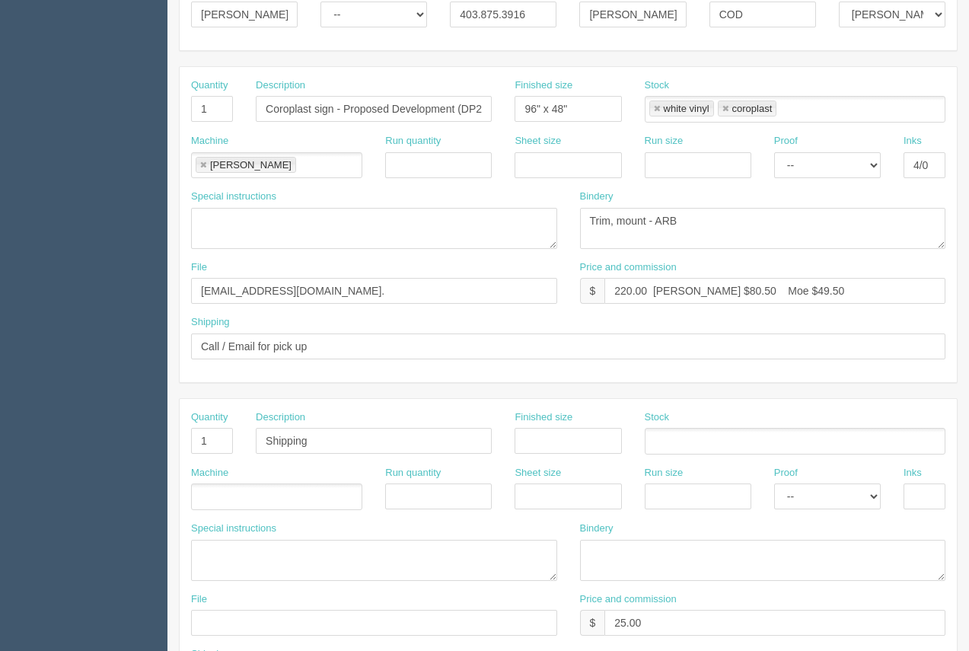
scroll to position [275, 0]
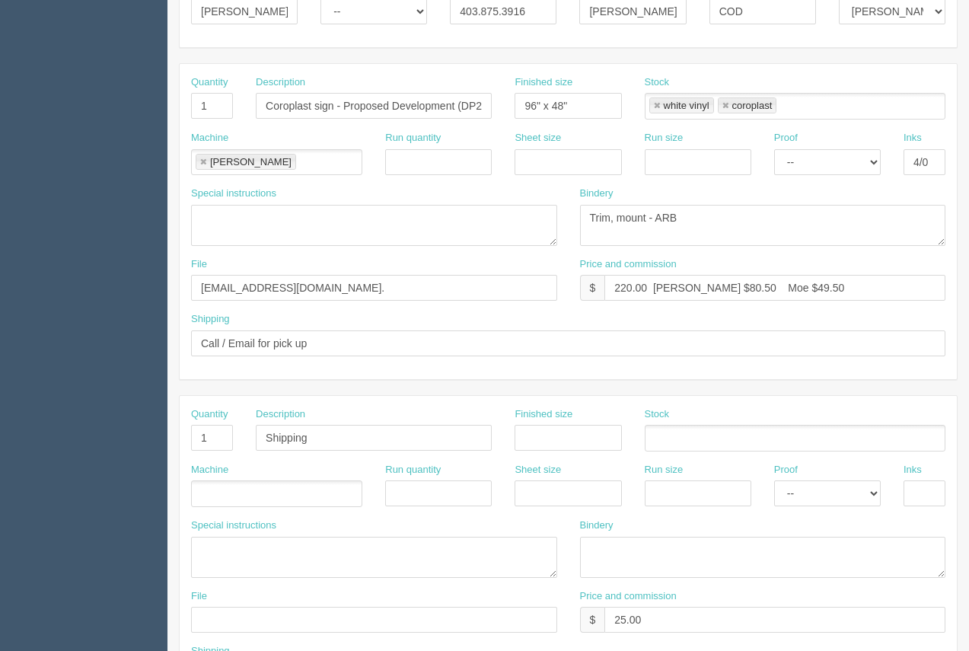
click at [377, 359] on div "Shipping Call / Email for pick up" at bounding box center [568, 340] width 777 height 56
click at [373, 339] on input "Call / Email for pick up" at bounding box center [568, 343] width 754 height 26
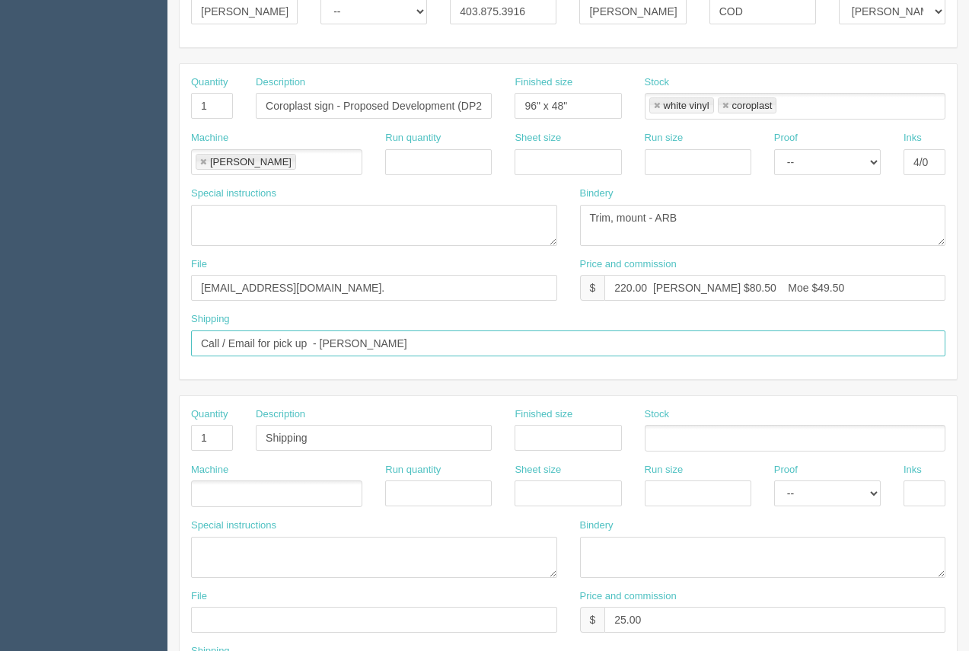
click at [365, 346] on input "Call / Email for pick up - Sebastein Levasseur" at bounding box center [568, 343] width 754 height 26
click at [450, 341] on input "Call / Email for pick up - Sebastien Levasseur" at bounding box center [568, 343] width 754 height 26
click at [445, 349] on input "Call / Email for pick up - Sebastien Levasseur" at bounding box center [568, 343] width 754 height 26
paste input "sebastien@naydevelopment.ca"
click at [421, 347] on input "Call / Email for pick up - Sebastien Levasseur sebastien@naydevelopment.ca" at bounding box center [568, 343] width 754 height 26
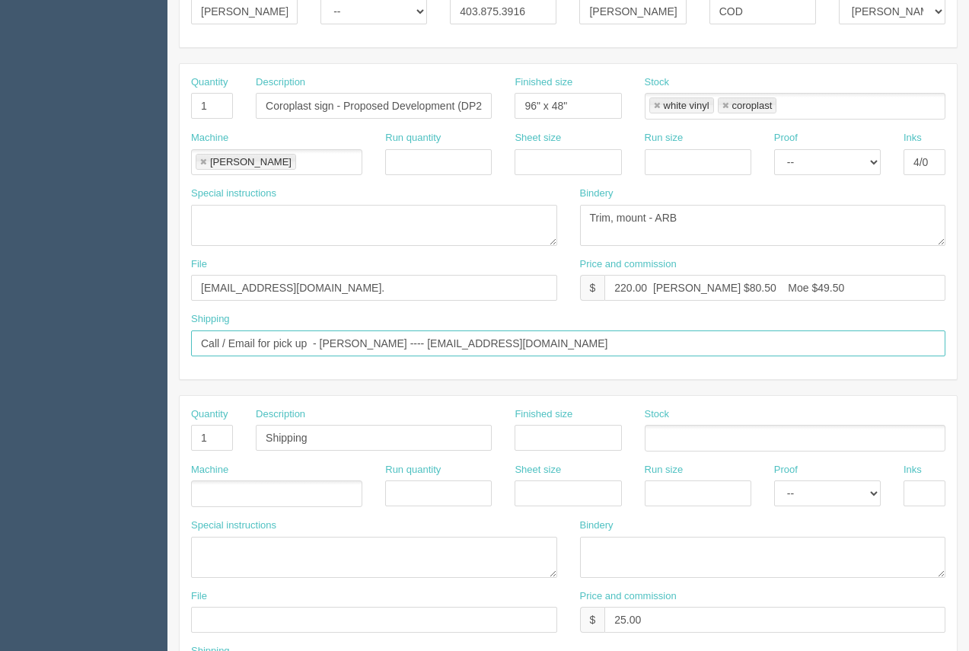
click at [624, 343] on input "Call / Email for pick up - Sebastien Levasseur ---- sebastien@naydevelopment.ca" at bounding box center [568, 343] width 754 height 26
type input "Call / Email for pick up - Sebastien Levasseur ---- sebastien@naydevelopment.ca…"
drag, startPoint x: 129, startPoint y: 438, endPoint x: 101, endPoint y: 440, distance: 27.4
click at [121, 438] on section "Dockets Estimates Customers" at bounding box center [484, 435] width 969 height 1344
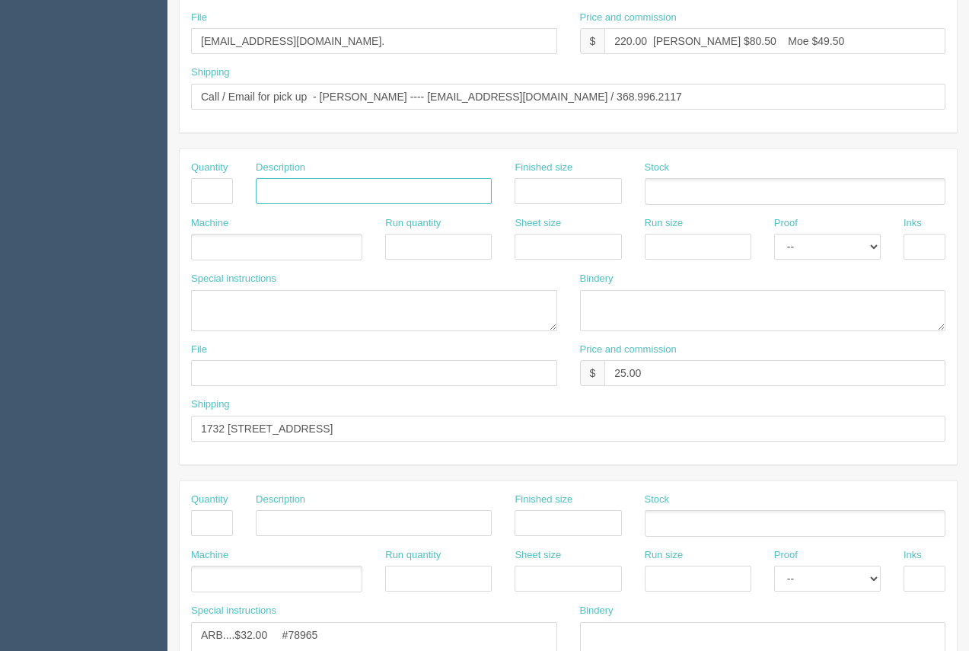
scroll to position [511, 0]
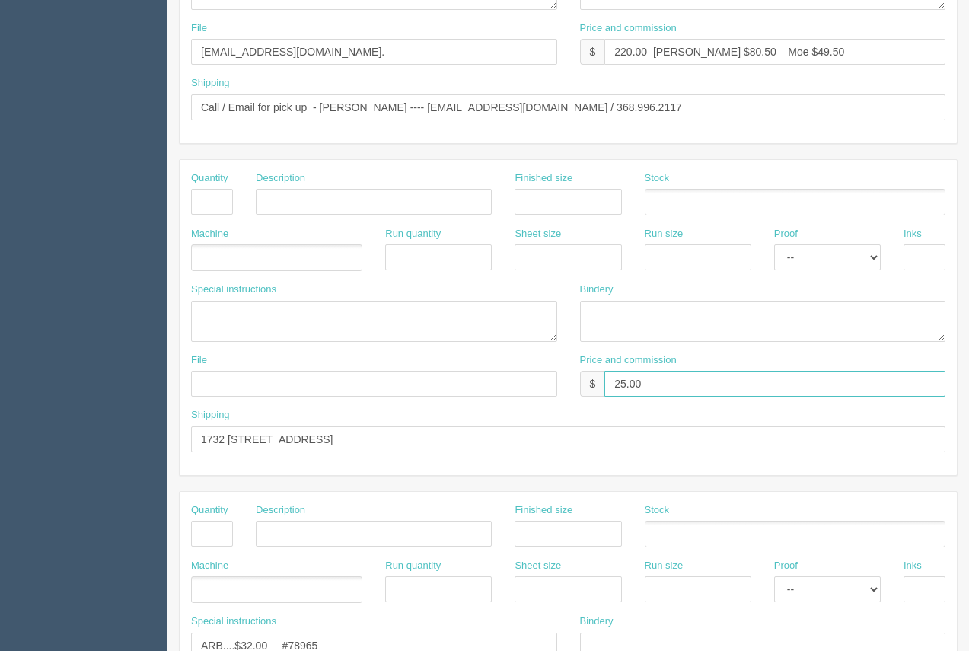
drag, startPoint x: 559, startPoint y: 380, endPoint x: 495, endPoint y: 384, distance: 64.8
click at [495, 384] on div "File Price and commission $ 25.00" at bounding box center [568, 381] width 777 height 56
drag, startPoint x: 250, startPoint y: 439, endPoint x: 50, endPoint y: 454, distance: 200.8
click at [44, 454] on section "Dockets Estimates Customers" at bounding box center [484, 199] width 969 height 1344
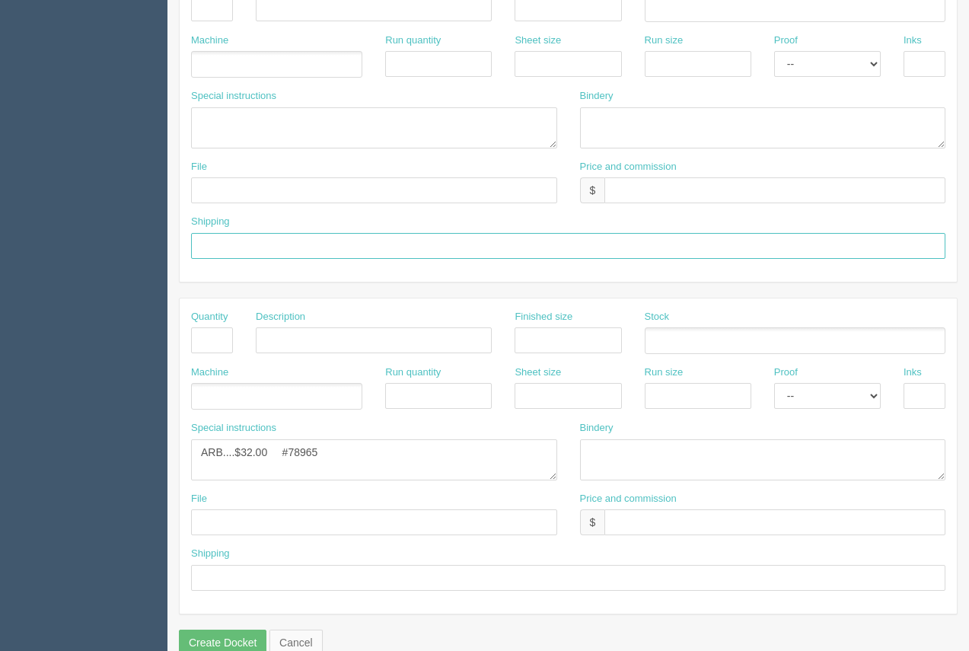
scroll to position [731, 0]
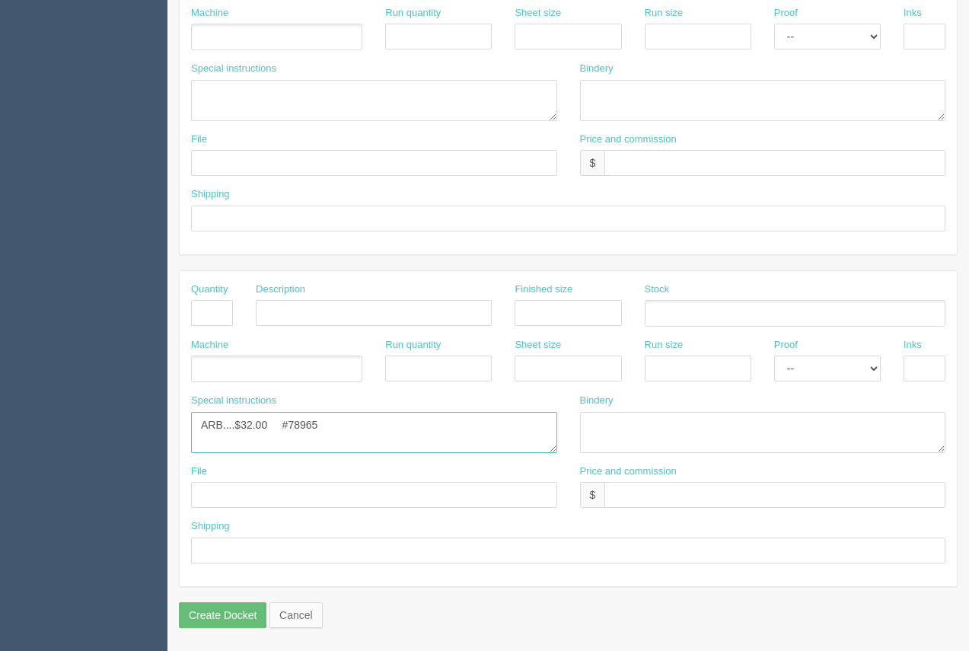
click at [265, 426] on textarea "ARB....$32.00 #78965" at bounding box center [374, 432] width 366 height 41
drag, startPoint x: 341, startPoint y: 416, endPoint x: 280, endPoint y: 422, distance: 61.2
click at [280, 422] on textarea "ARB....$32.00 #78965" at bounding box center [374, 432] width 366 height 41
type textarea "ARB....$30.91 ="
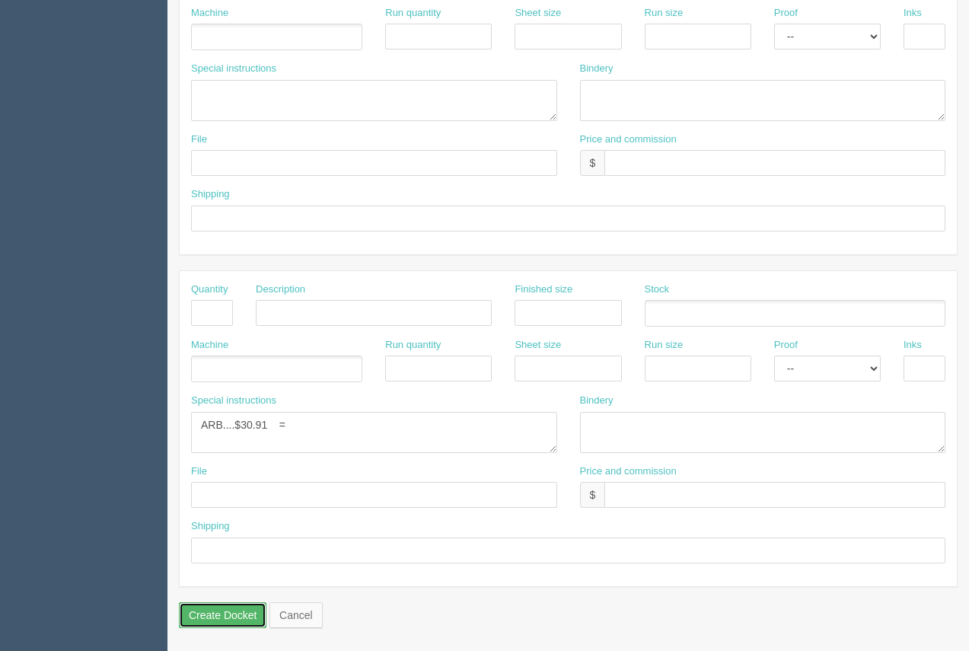
click at [234, 602] on input "Create Docket" at bounding box center [223, 615] width 88 height 26
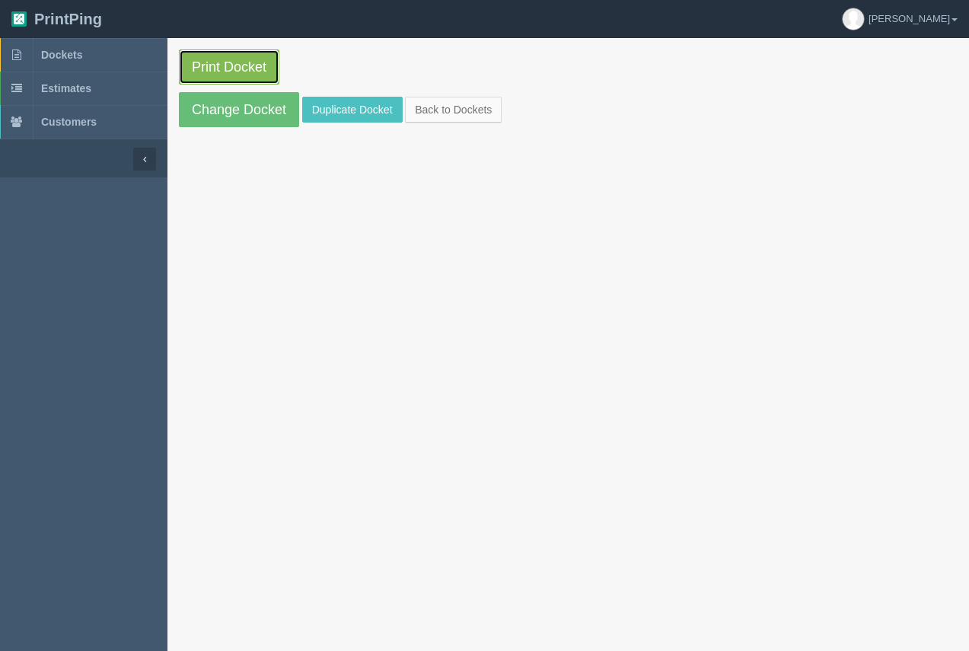
click at [234, 78] on link "Print Docket" at bounding box center [229, 66] width 100 height 35
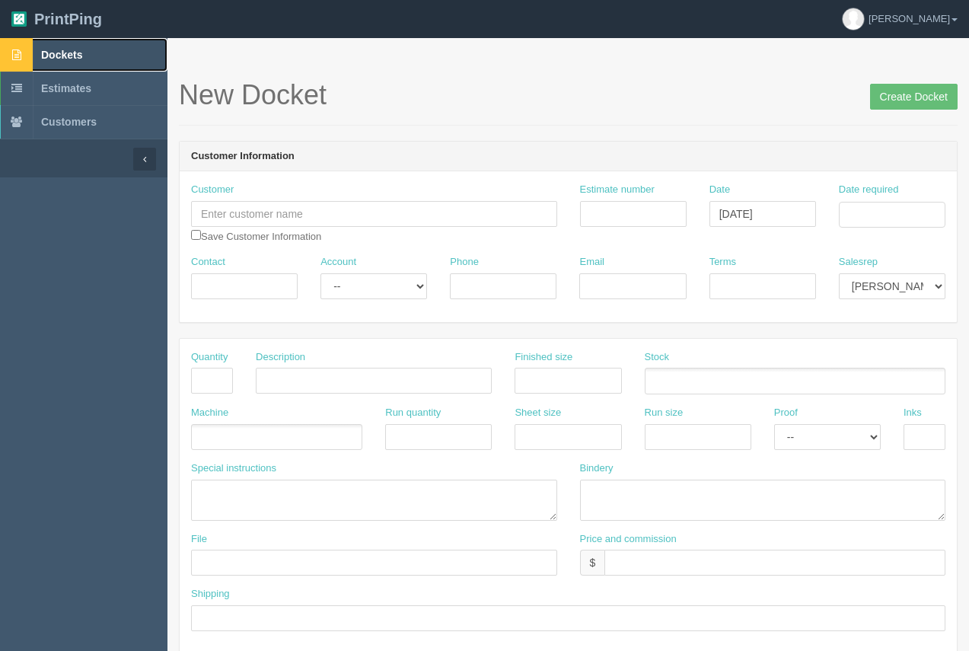
click at [72, 45] on link "Dockets" at bounding box center [83, 54] width 167 height 33
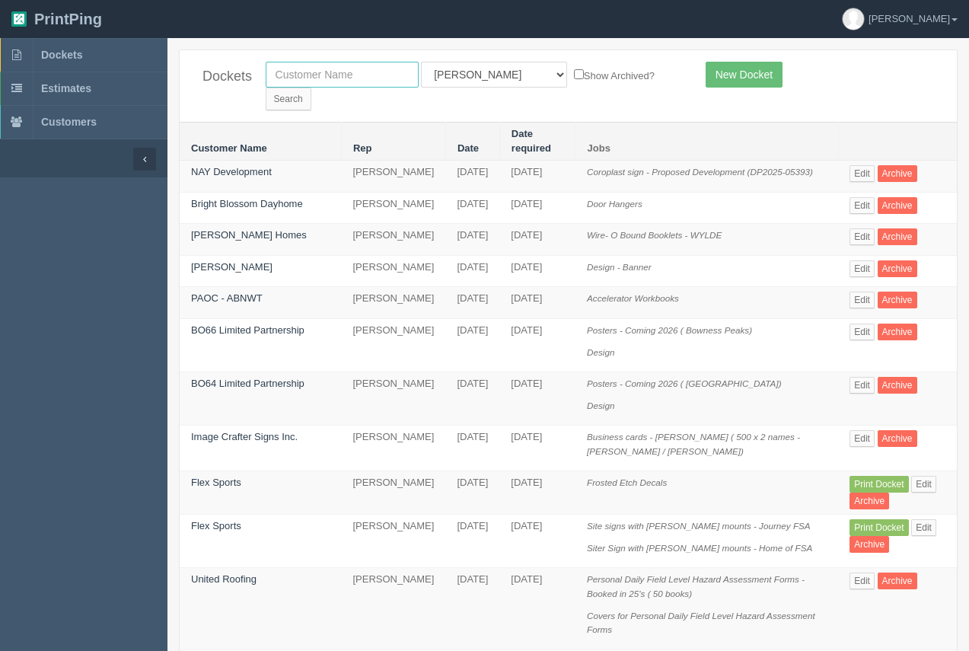
click at [333, 81] on input "text" at bounding box center [342, 75] width 153 height 26
type input "process"
drag, startPoint x: 319, startPoint y: 78, endPoint x: 250, endPoint y: 86, distance: 69.7
click at [250, 87] on div "Dockets process All Users Ali Ali Test 1 Aly Amy Ankit Arif Brandon Dan France …" at bounding box center [568, 86] width 777 height 72
click at [234, 261] on link "[PERSON_NAME]" at bounding box center [231, 266] width 81 height 11
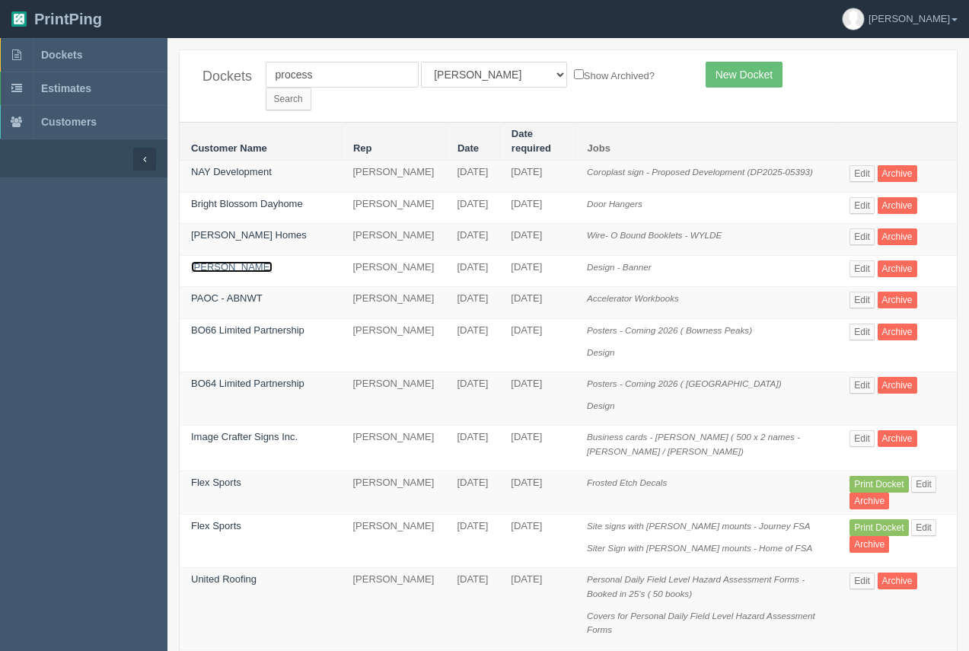
drag, startPoint x: 234, startPoint y: 256, endPoint x: 236, endPoint y: 241, distance: 15.4
click at [234, 261] on link "[PERSON_NAME]" at bounding box center [231, 266] width 81 height 11
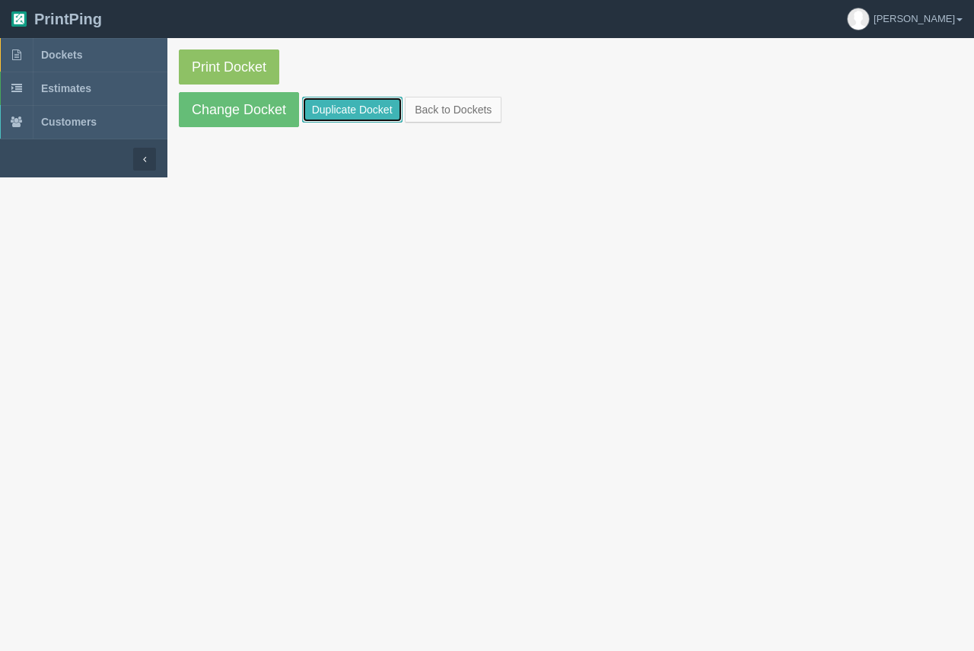
click at [362, 107] on link "Duplicate Docket" at bounding box center [352, 110] width 100 height 26
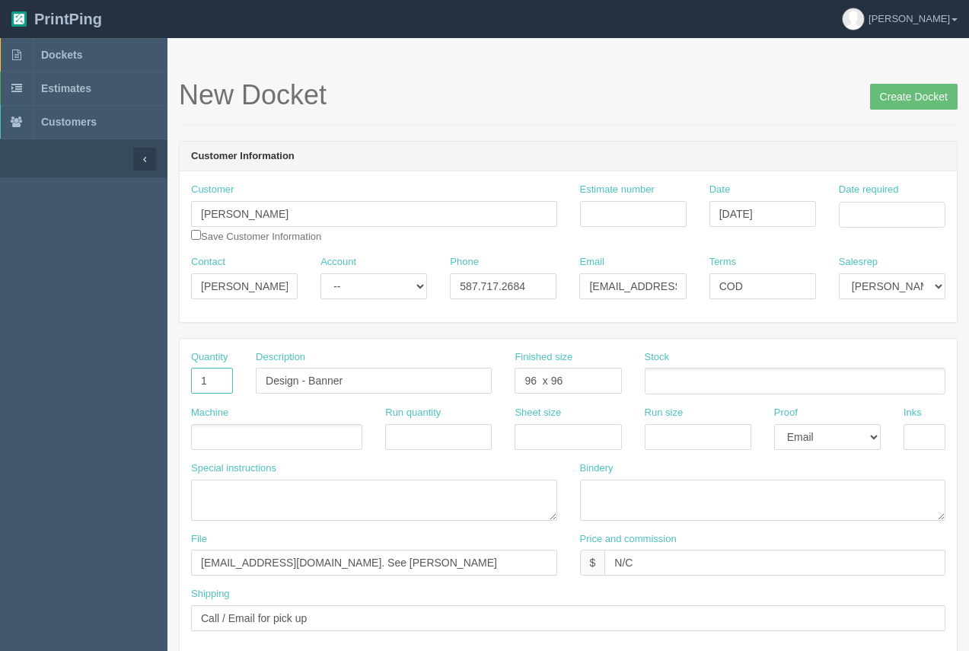
drag, startPoint x: 218, startPoint y: 385, endPoint x: 183, endPoint y: 381, distance: 35.3
click at [183, 381] on div "Quantity 1" at bounding box center [212, 378] width 65 height 56
type input "2"
drag, startPoint x: 308, startPoint y: 378, endPoint x: 217, endPoint y: 384, distance: 90.8
click at [232, 387] on div "Quantity 2 Description Design - Banner Finished size 96 x 96 Stock" at bounding box center [568, 378] width 777 height 56
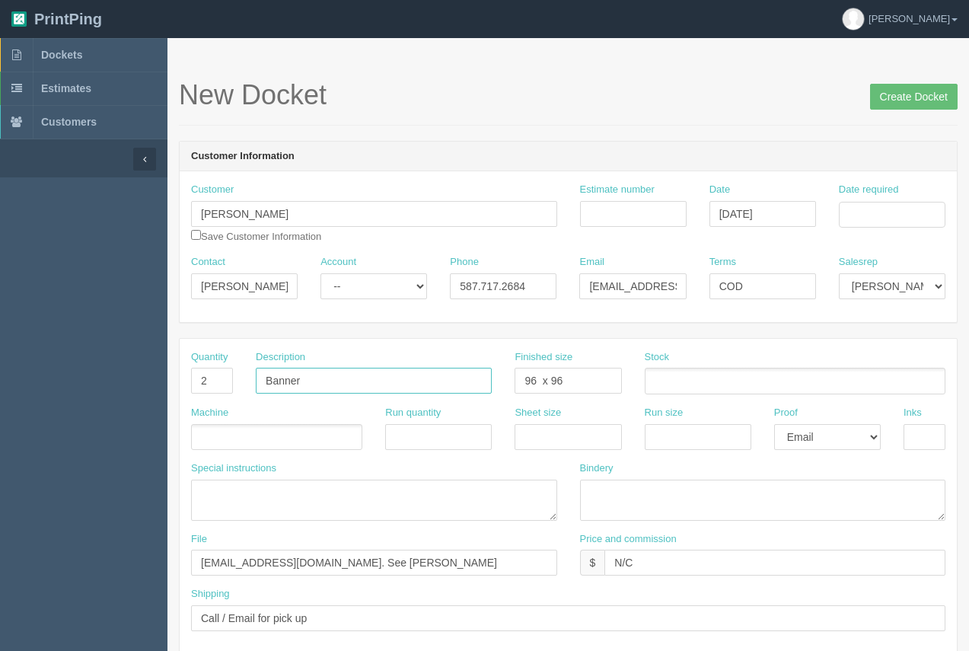
click at [320, 383] on input "Banner" at bounding box center [374, 381] width 236 height 26
click at [360, 385] on input "Banners - Saligrah mubarak" at bounding box center [374, 381] width 236 height 26
type input "Banners - [PERSON_NAME]"
click at [658, 384] on input "text" at bounding box center [652, 382] width 15 height 22
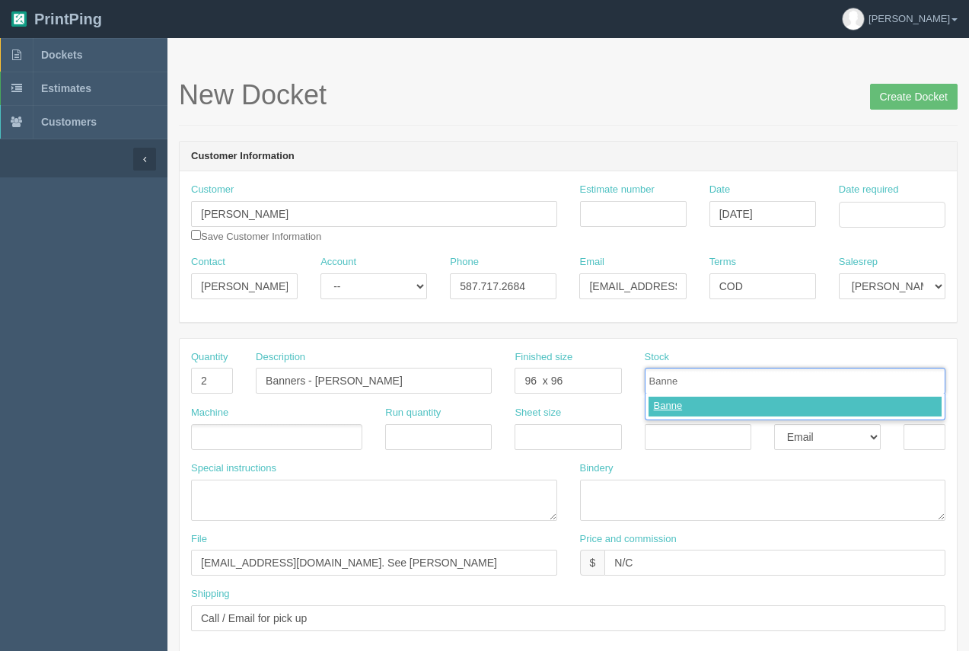
type input "Banner"
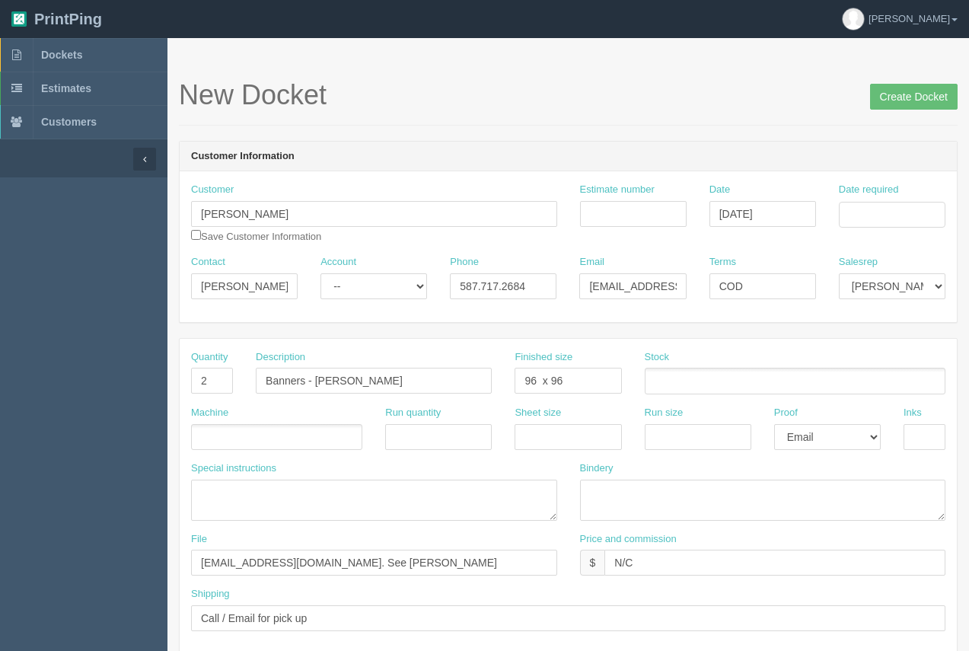
click at [687, 378] on ul at bounding box center [795, 381] width 301 height 27
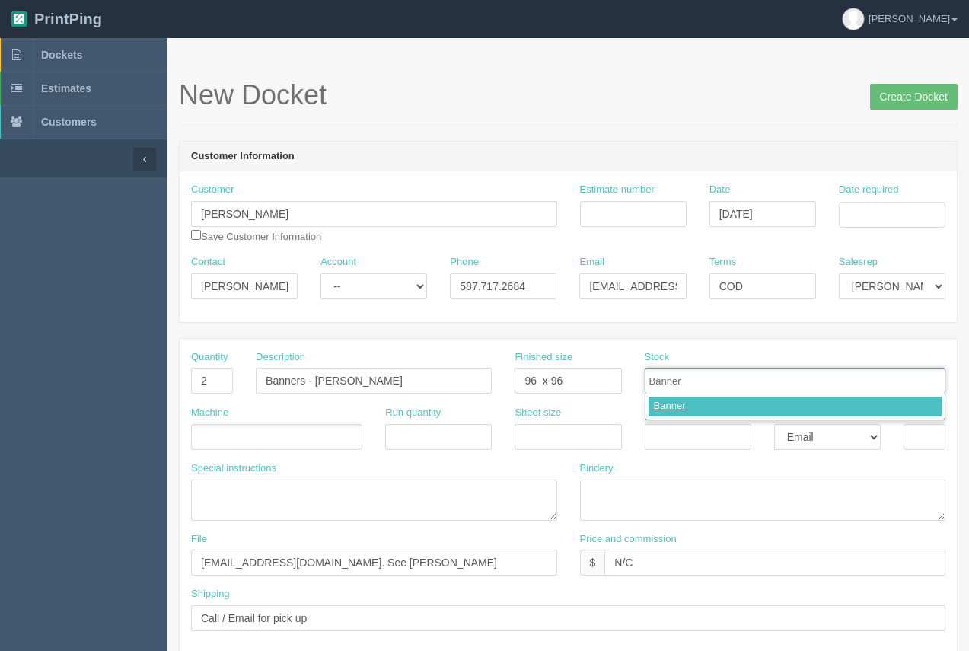
type input "Banner"
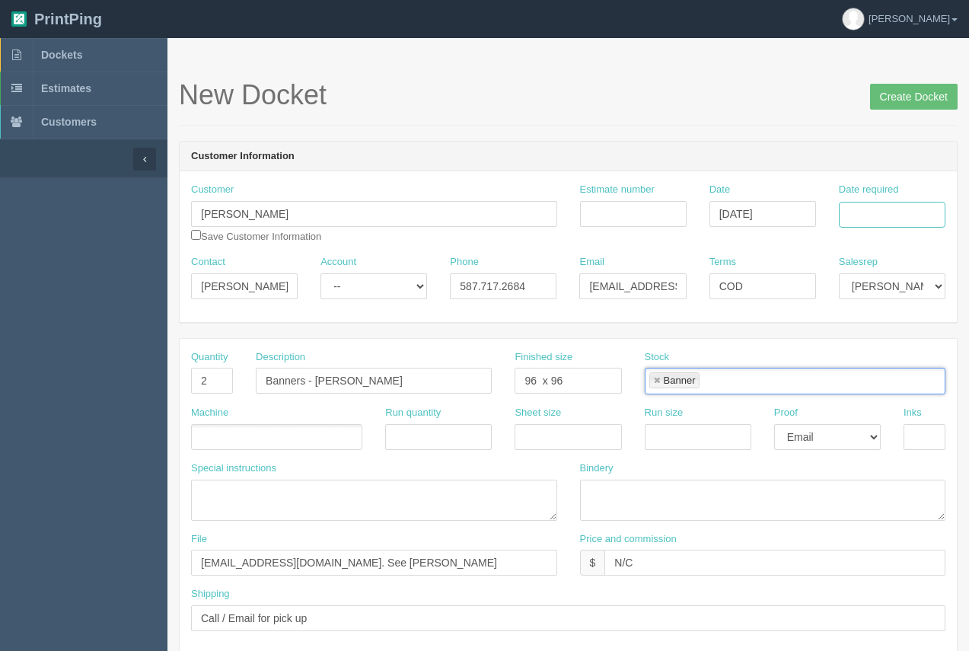
click at [896, 214] on input "Date required" at bounding box center [892, 215] width 107 height 26
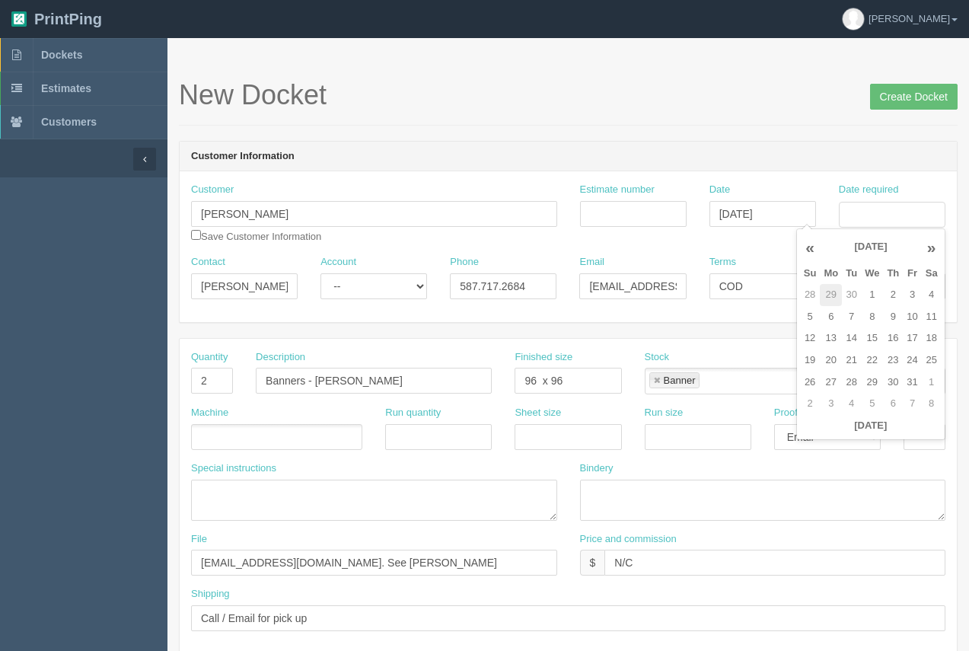
click at [829, 293] on td "29" at bounding box center [831, 295] width 22 height 22
click at [897, 211] on input "September 29, 2025" at bounding box center [892, 215] width 107 height 26
click at [929, 251] on th "»" at bounding box center [932, 247] width 20 height 30
click at [868, 315] on td "8" at bounding box center [872, 317] width 22 height 22
type input "October 8, 2025"
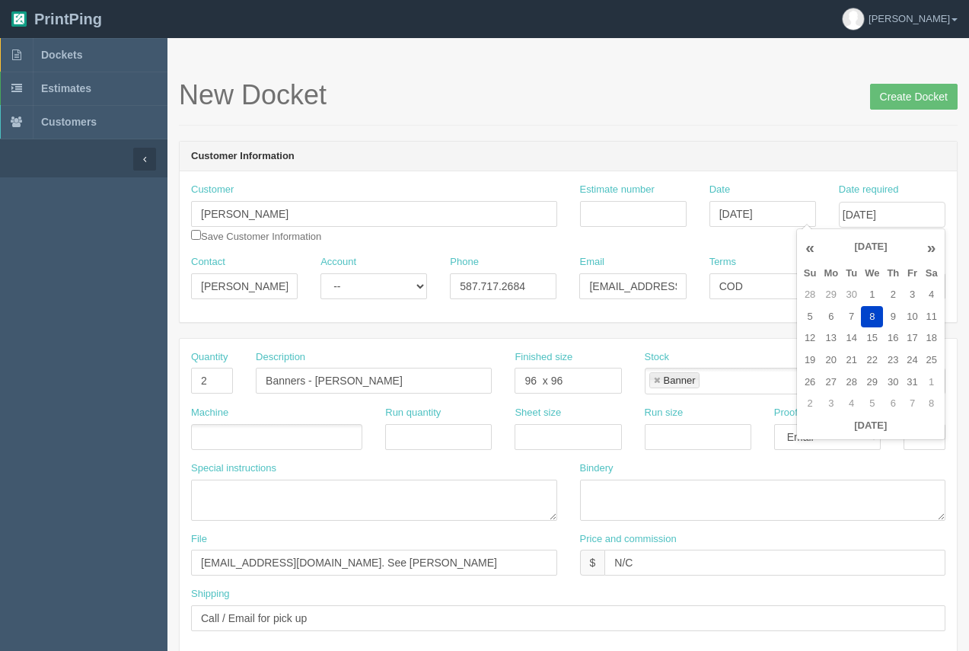
drag, startPoint x: 623, startPoint y: 107, endPoint x: 605, endPoint y: 135, distance: 34.2
click at [623, 107] on h1 "New Docket Create Docket" at bounding box center [568, 95] width 779 height 30
drag, startPoint x: 204, startPoint y: 449, endPoint x: 205, endPoint y: 441, distance: 8.4
click at [205, 443] on li at bounding box center [199, 438] width 15 height 24
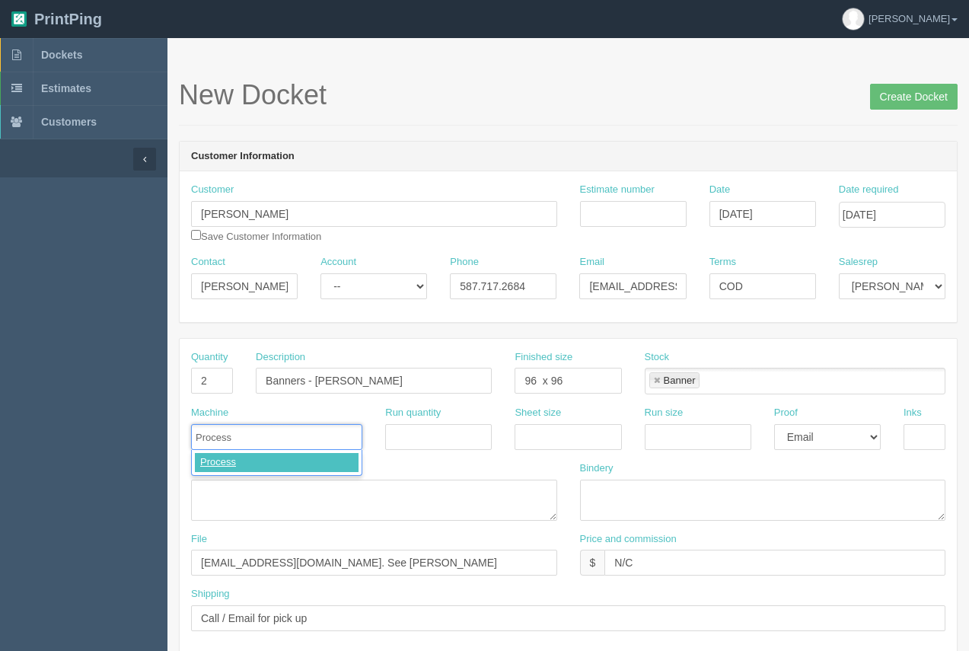
type input "Process"
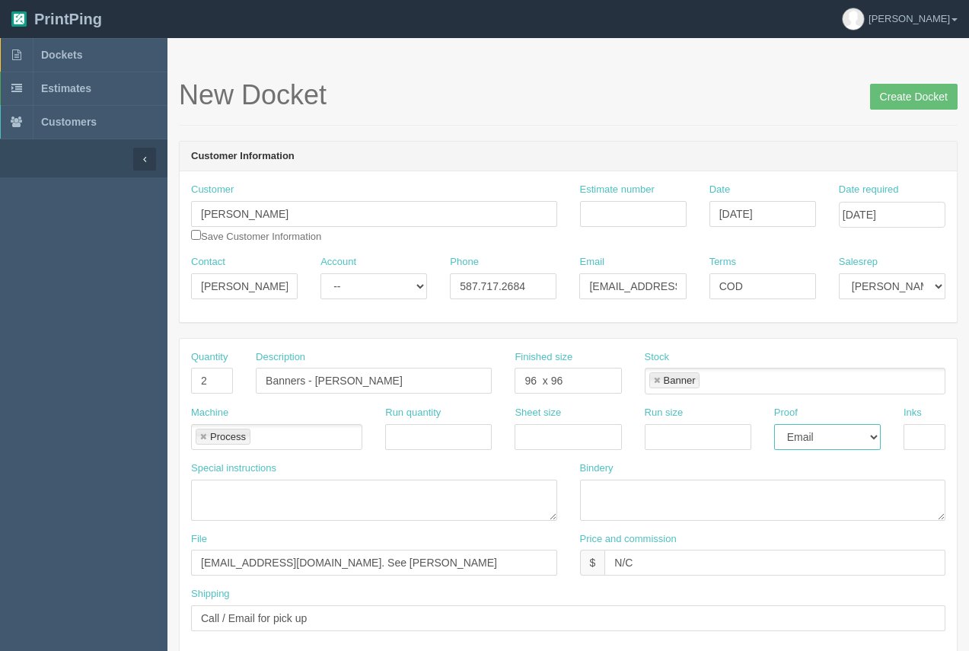
click at [853, 438] on select "-- Email Hard Copy" at bounding box center [827, 437] width 107 height 26
select select
click at [774, 424] on select "-- Email Hard Copy" at bounding box center [827, 437] width 107 height 26
click at [932, 435] on input "text" at bounding box center [924, 437] width 42 height 26
type input "4/0"
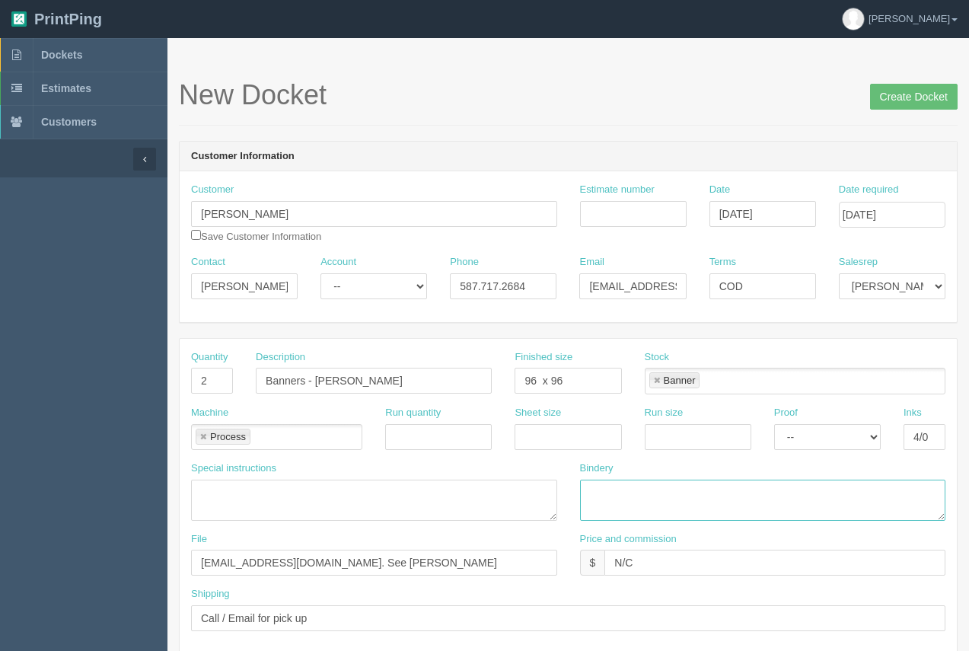
click at [687, 500] on textarea at bounding box center [763, 500] width 366 height 41
type textarea "hem and grommet"
drag, startPoint x: 338, startPoint y: 565, endPoint x: 194, endPoint y: 556, distance: 144.1
click at [194, 556] on input "files@allrush.ca. See Arif" at bounding box center [374, 563] width 366 height 26
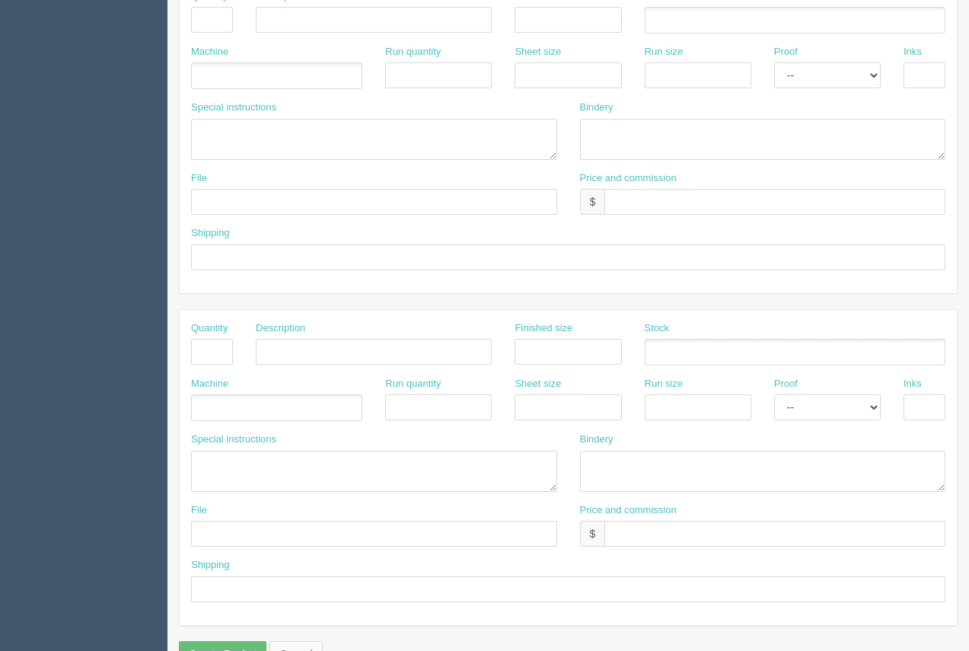
scroll to position [731, 0]
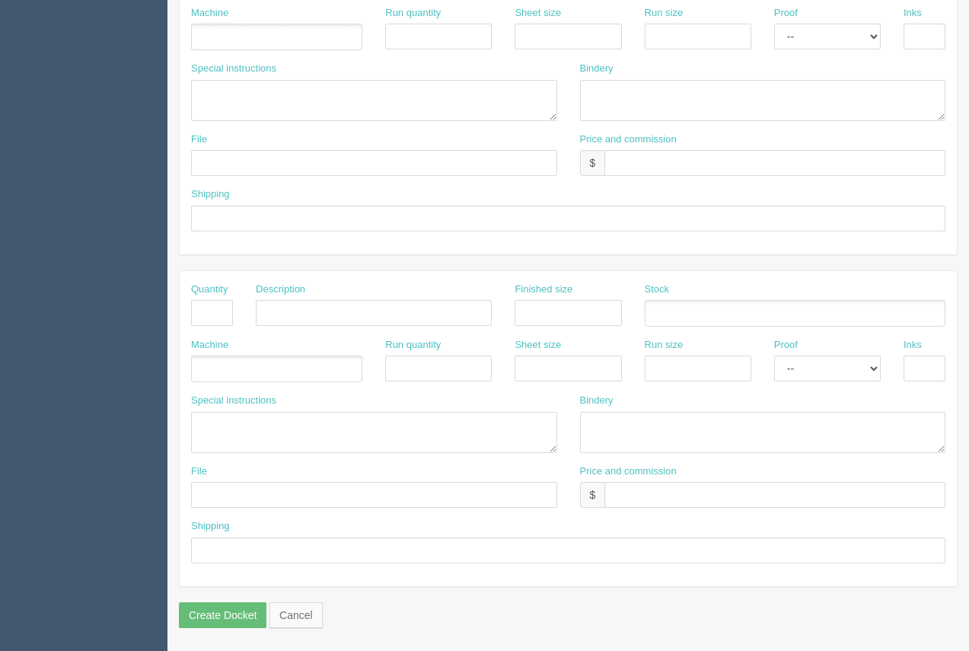
type input "[PERSON_NAME] - [DATE] - Banners"
click at [250, 436] on textarea at bounding box center [374, 432] width 366 height 41
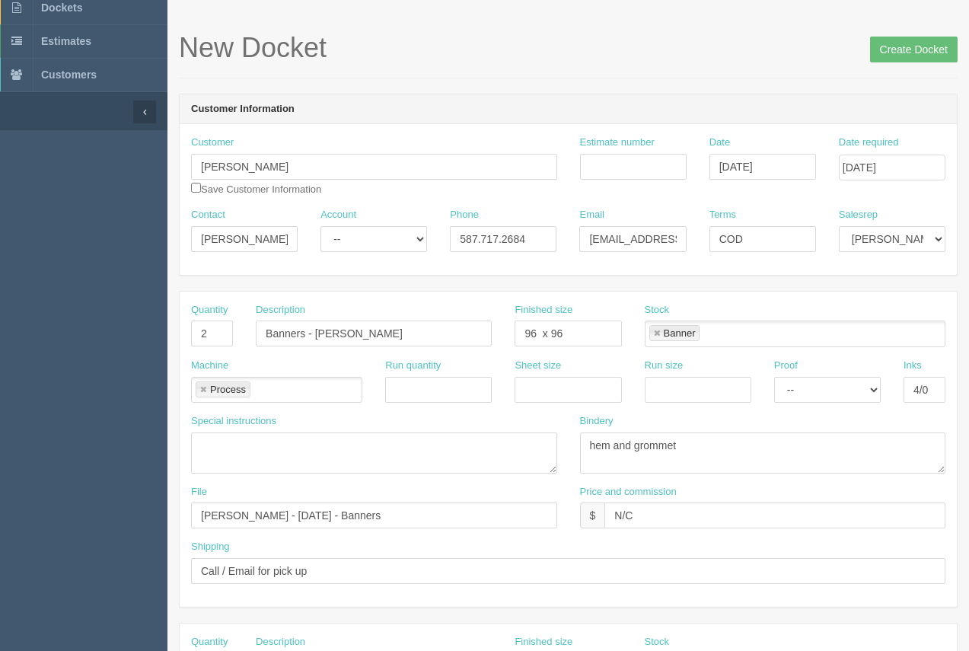
scroll to position [42, 0]
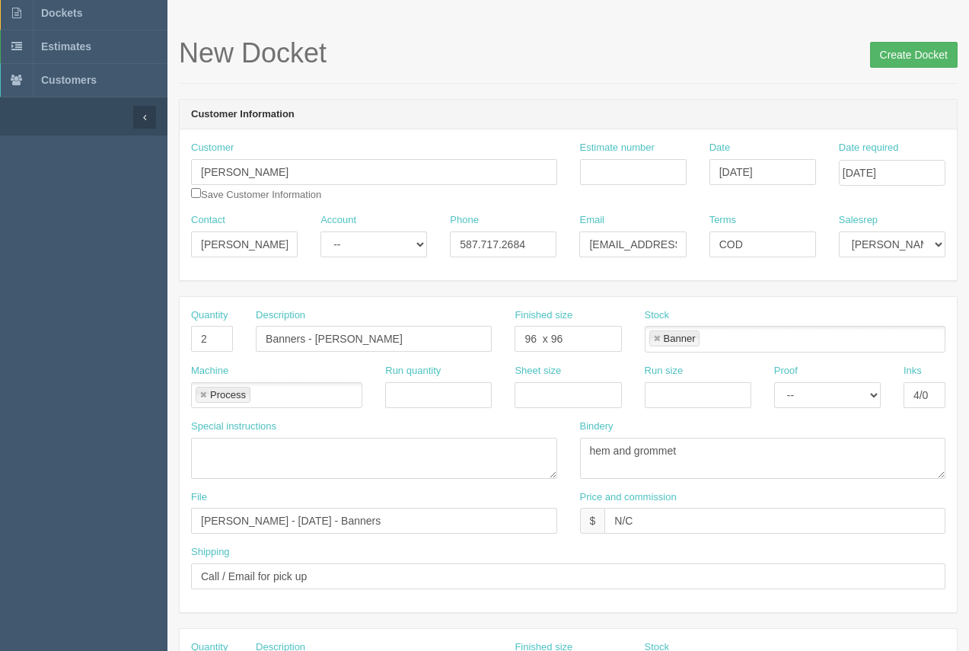
type textarea "Process.....$477.23 96 x 96 banners ( x 2). hem and grommet."
click at [892, 61] on input "Create Docket" at bounding box center [914, 55] width 88 height 26
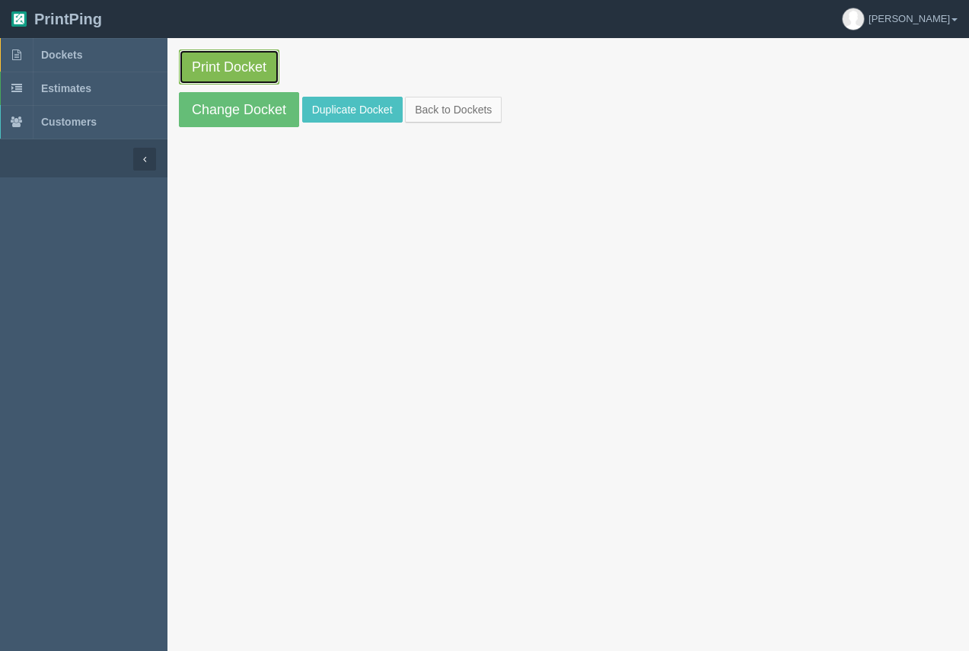
click at [248, 72] on link "Print Docket" at bounding box center [229, 66] width 100 height 35
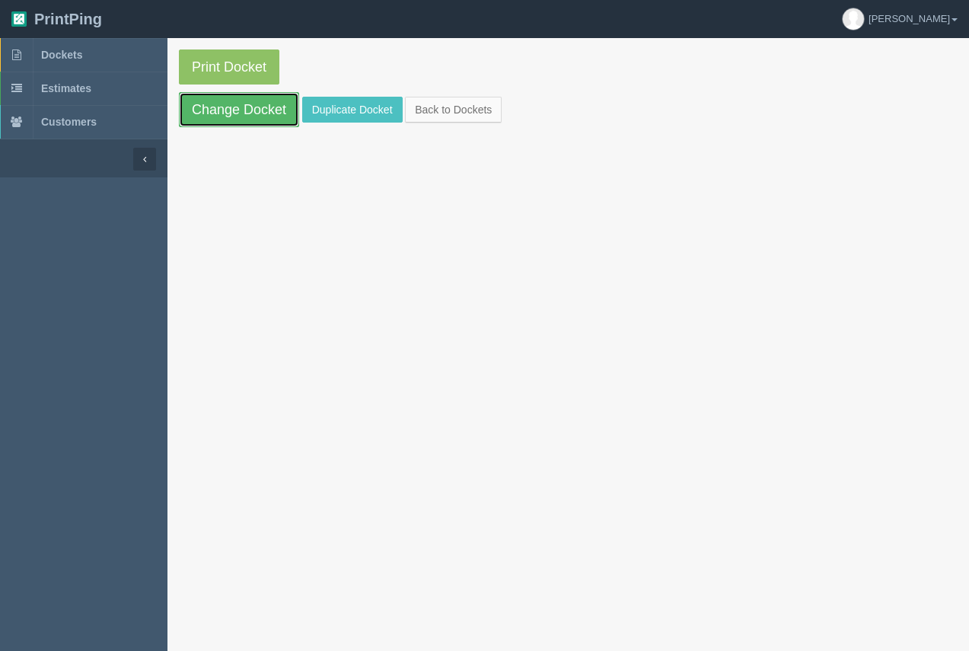
click at [244, 116] on link "Change Docket" at bounding box center [239, 109] width 120 height 35
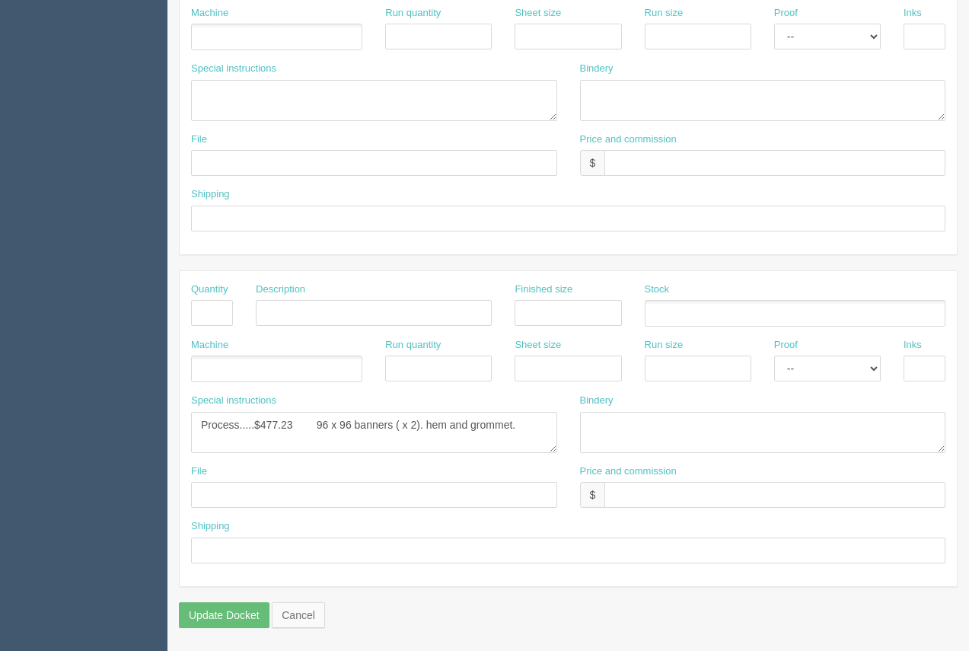
scroll to position [723, 0]
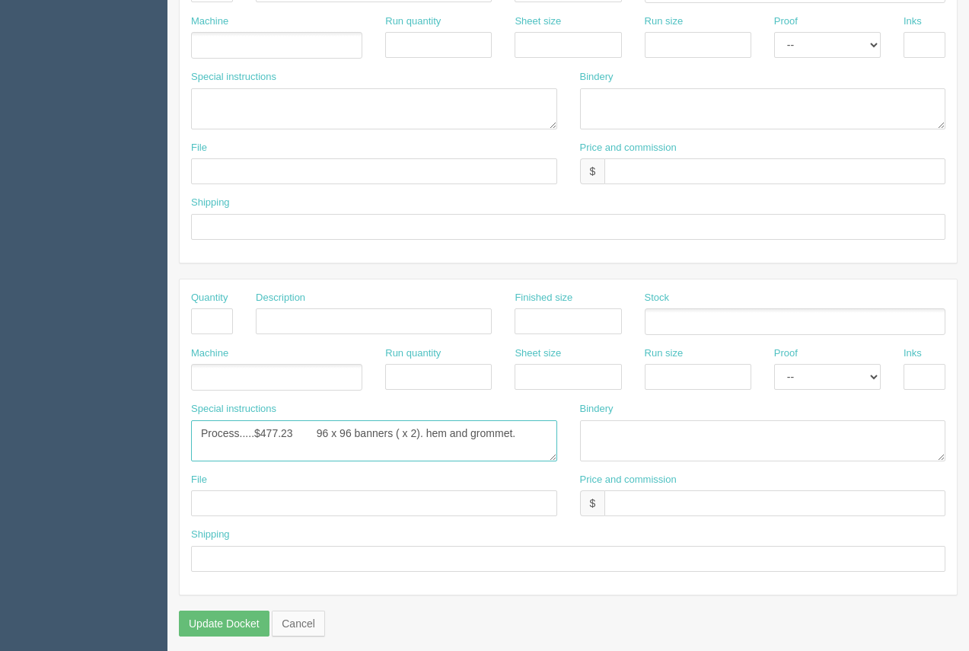
click at [532, 435] on textarea "Process.....$477.23 96 x 96 banners ( x 2). hem and grommet." at bounding box center [374, 440] width 366 height 41
type textarea "Process.....$477.23 96 x 96 banners ( x 2). hem and grommet. Quote #96089"
drag, startPoint x: 214, startPoint y: 619, endPoint x: 233, endPoint y: 565, distance: 57.3
click at [215, 619] on input "Update Docket" at bounding box center [224, 623] width 91 height 26
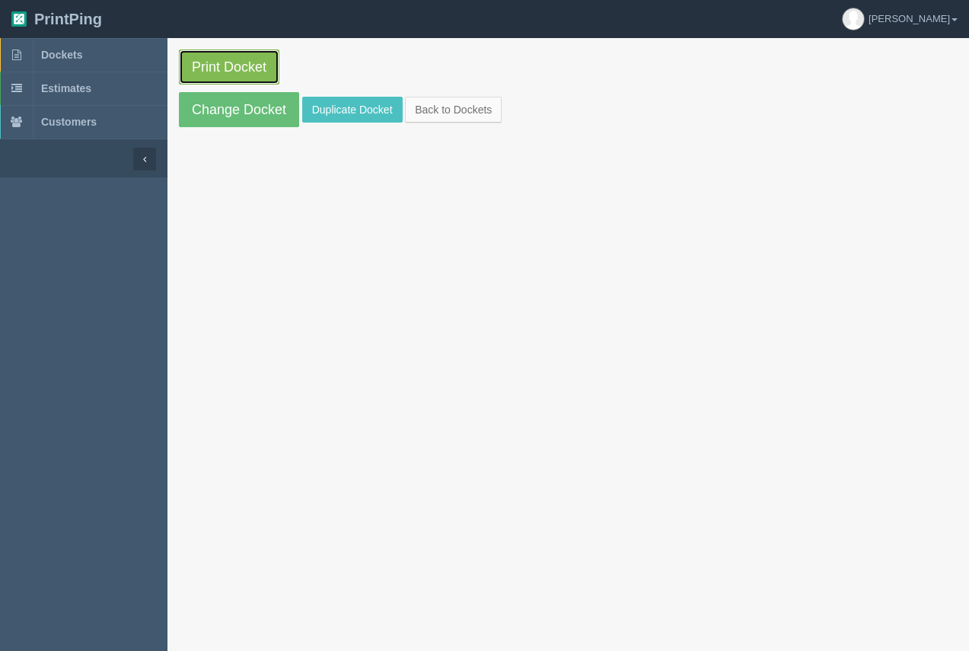
click at [244, 69] on link "Print Docket" at bounding box center [229, 66] width 100 height 35
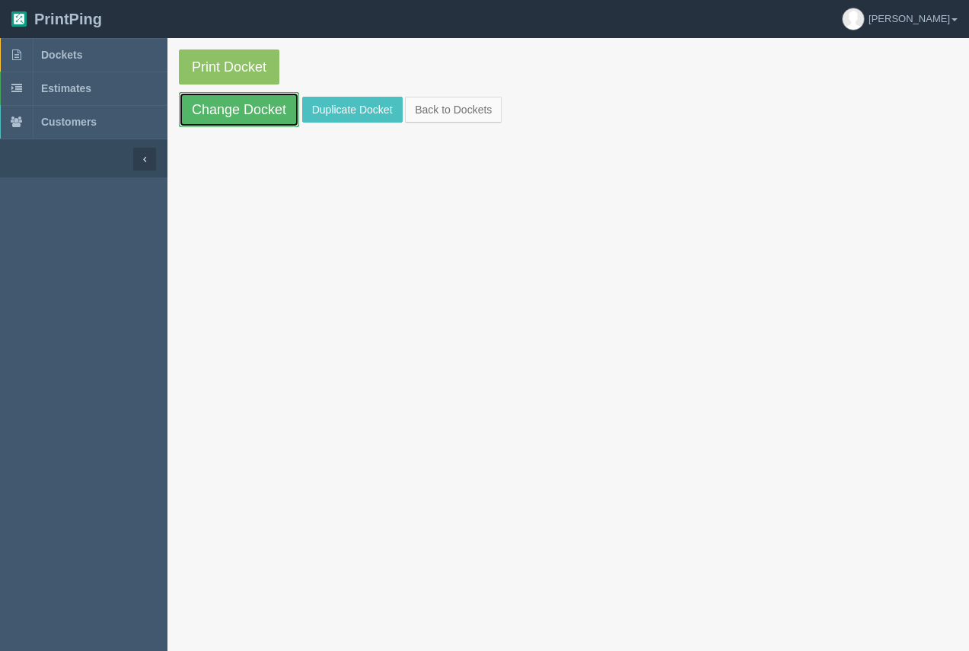
click at [231, 113] on link "Change Docket" at bounding box center [239, 109] width 120 height 35
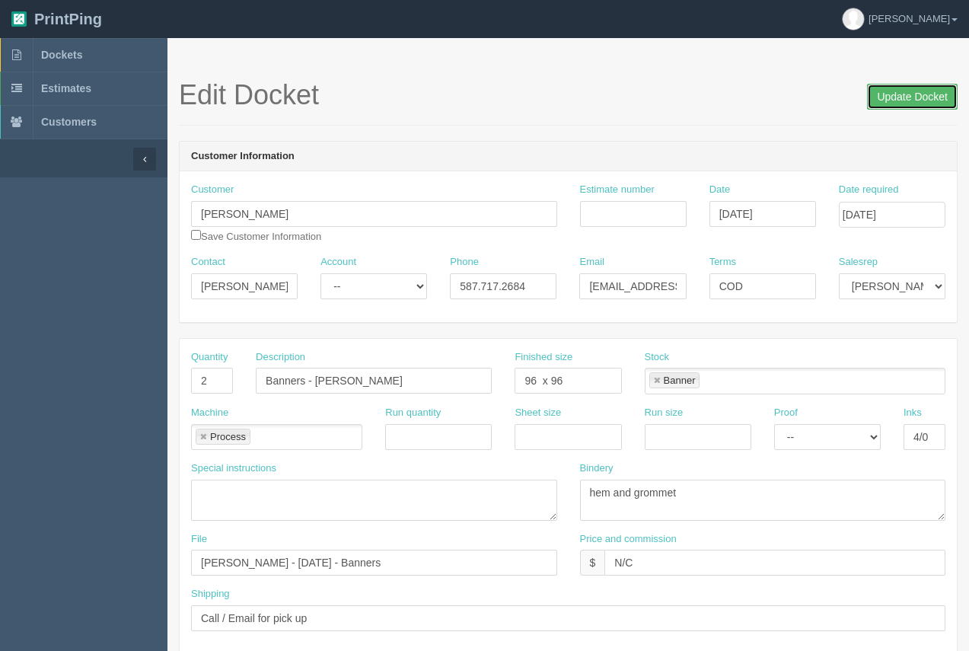
click at [924, 94] on input "Update Docket" at bounding box center [912, 97] width 91 height 26
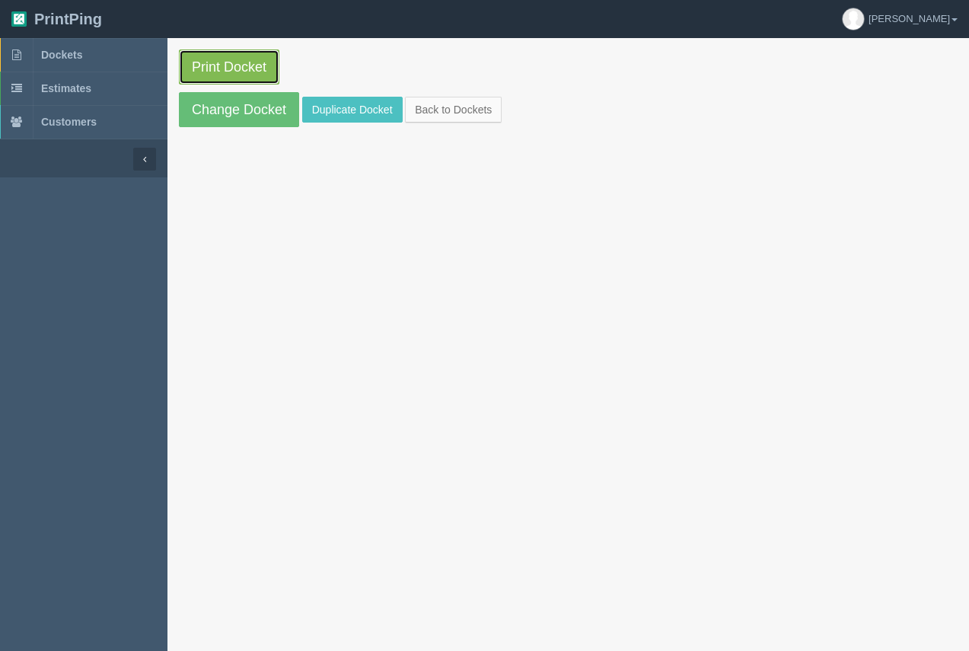
click at [218, 69] on link "Print Docket" at bounding box center [229, 66] width 100 height 35
click at [67, 53] on span "Dockets" at bounding box center [61, 55] width 41 height 12
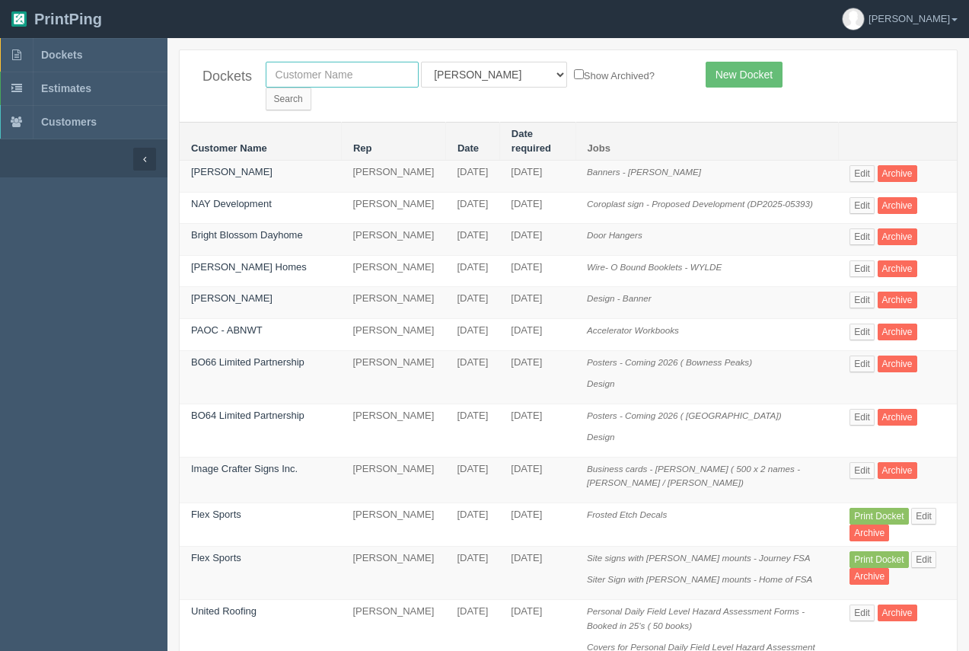
click at [353, 70] on input "text" at bounding box center [342, 75] width 153 height 26
type input "process"
click at [311, 88] on input "Search" at bounding box center [289, 99] width 46 height 23
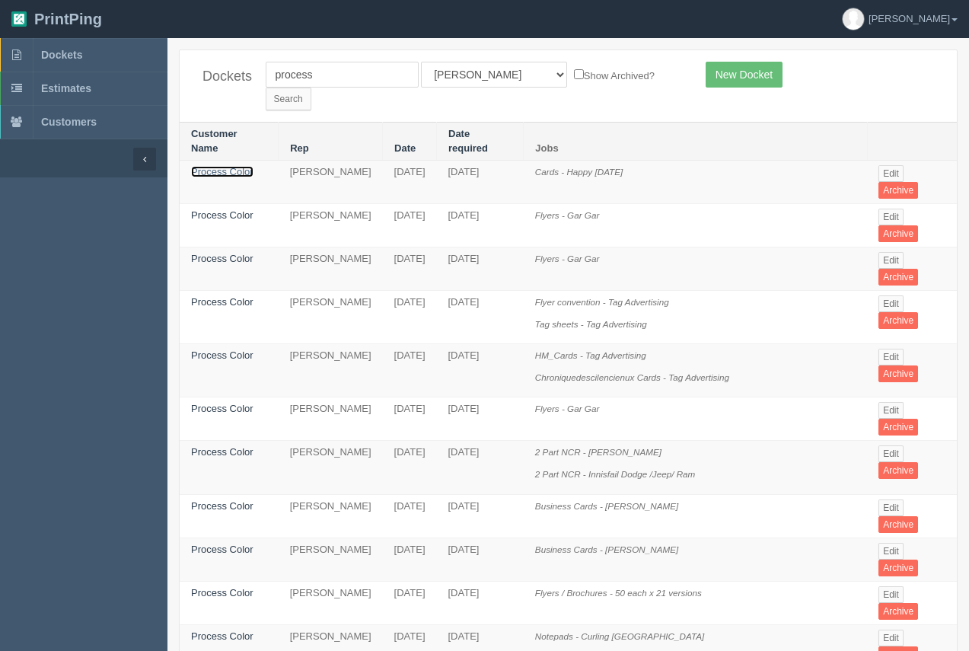
click at [227, 166] on link "Process Color" at bounding box center [222, 171] width 62 height 11
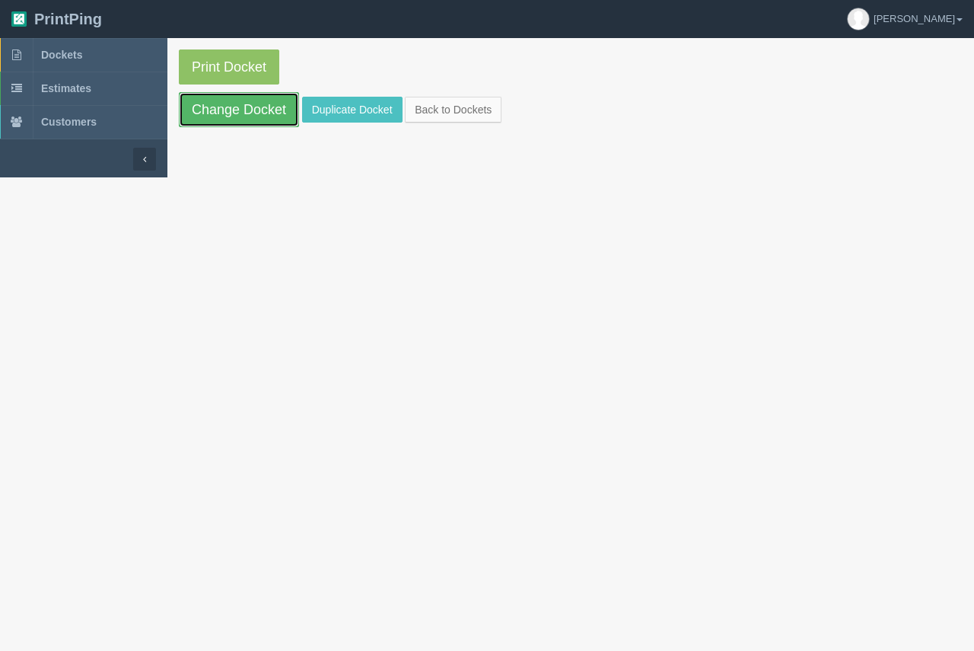
click at [246, 123] on link "Change Docket" at bounding box center [239, 109] width 120 height 35
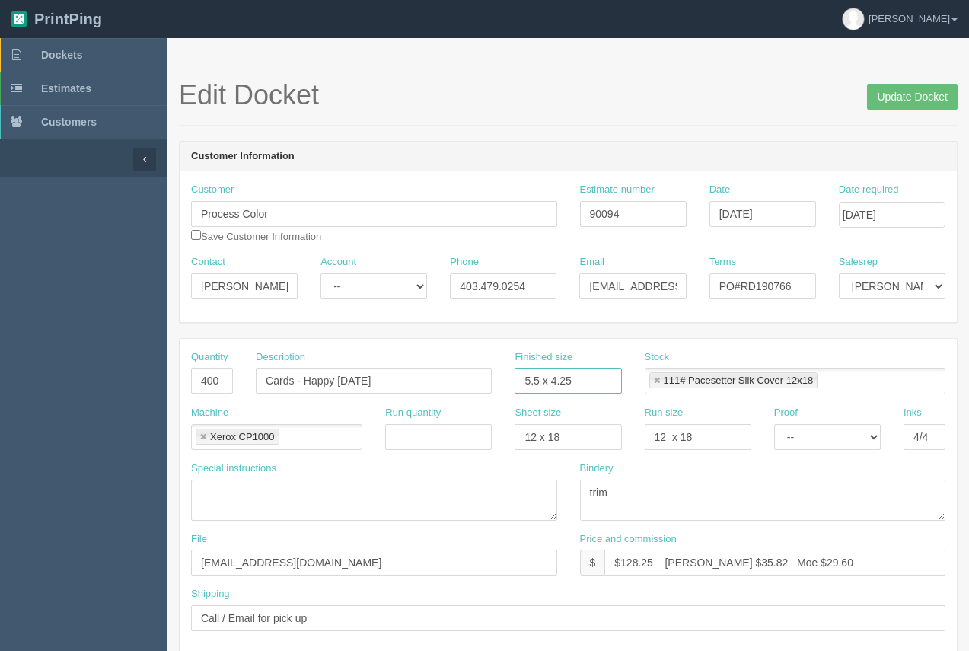
drag, startPoint x: 585, startPoint y: 374, endPoint x: 491, endPoint y: 374, distance: 94.4
click at [491, 374] on div "Quantity 400 Description Cards - Happy Thanksgiving Finished size 5.5 x 4.25 St…" at bounding box center [568, 378] width 777 height 56
click at [583, 381] on input "5.5 x 4.25" at bounding box center [568, 381] width 107 height 26
type input "4 x 7"
click at [827, 435] on select "-- Email Hard Copy" at bounding box center [827, 437] width 107 height 26
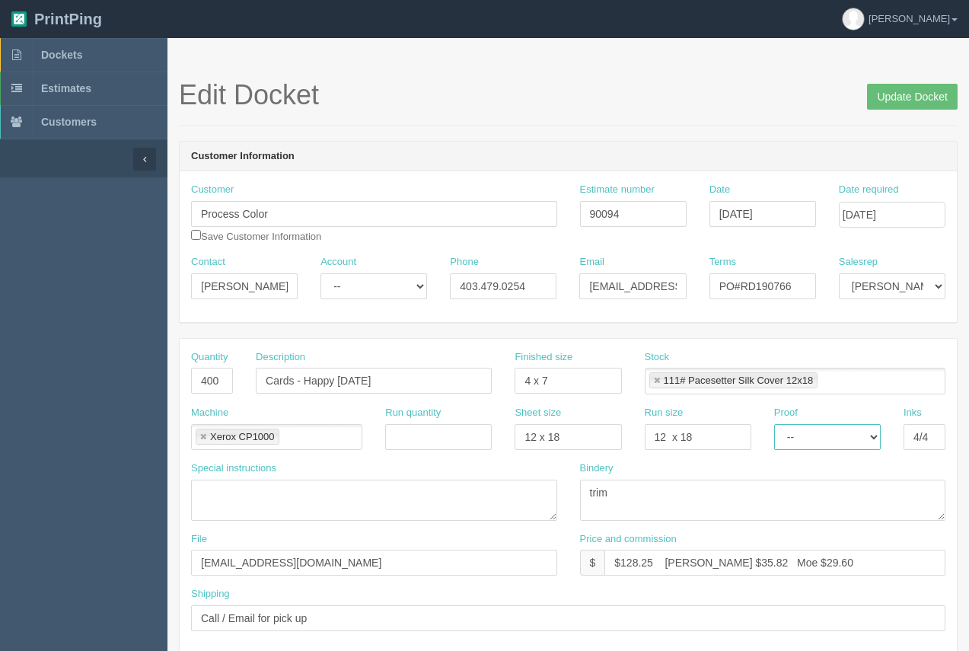
select select "Email"
click at [774, 424] on select "-- Email Hard Copy" at bounding box center [827, 437] width 107 height 26
drag, startPoint x: 798, startPoint y: 287, endPoint x: 739, endPoint y: 288, distance: 59.4
click at [739, 288] on input "PO#RD190766" at bounding box center [762, 286] width 107 height 26
paste input "838."
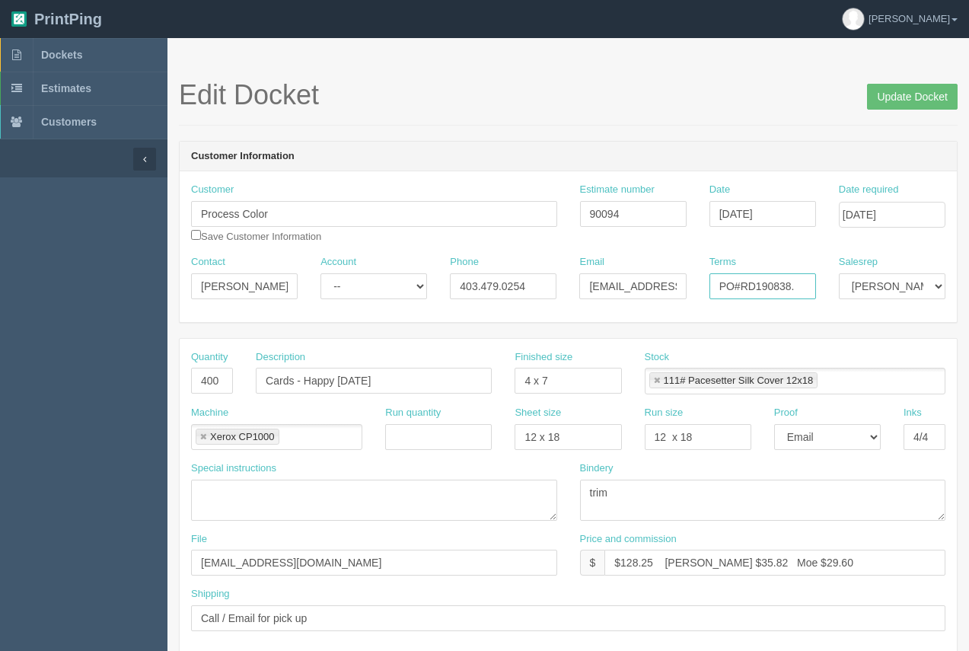
type input "PO#RD190838."
drag, startPoint x: 220, startPoint y: 384, endPoint x: 186, endPoint y: 392, distance: 34.5
click at [181, 394] on div "Quantity 400" at bounding box center [212, 378] width 65 height 56
type input "100"
drag, startPoint x: 416, startPoint y: 387, endPoint x: 305, endPoint y: 377, distance: 110.9
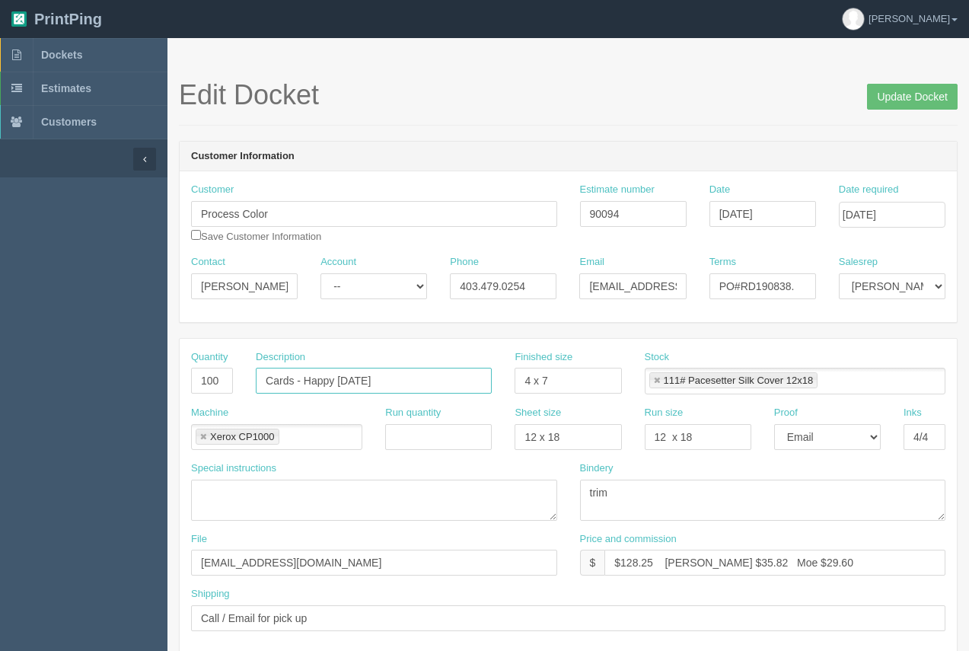
click at [305, 377] on input "Cards - Happy [DATE]" at bounding box center [374, 381] width 236 height 26
type input "Cards - TUK TUK Product Flyer"
drag, startPoint x: 653, startPoint y: 563, endPoint x: 623, endPoint y: 558, distance: 30.2
click at [623, 557] on input "$128.25 [PERSON_NAME] $35.82 Moe $29.60" at bounding box center [774, 563] width 341 height 26
click at [626, 558] on input "$190.50 Arif $35.82 Moe $29.60" at bounding box center [774, 563] width 341 height 26
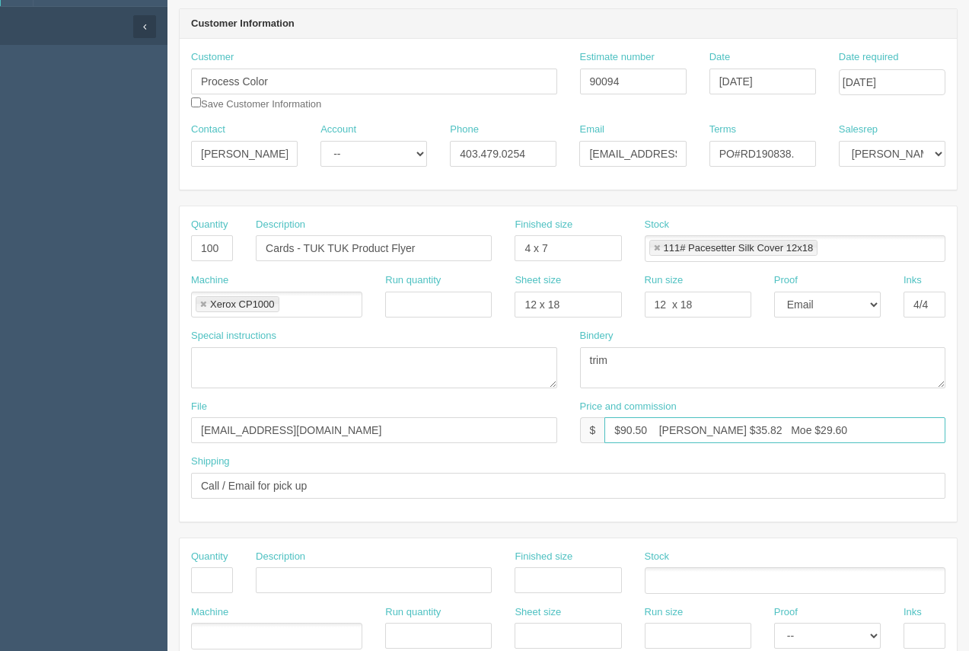
scroll to position [84, 0]
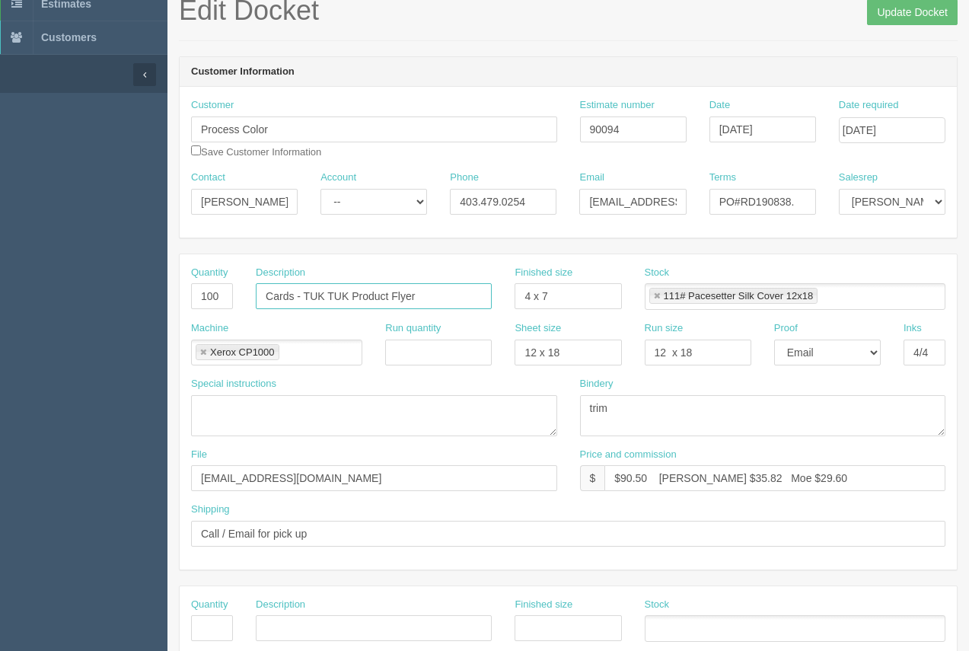
drag, startPoint x: 445, startPoint y: 301, endPoint x: 266, endPoint y: 304, distance: 178.9
click at [263, 303] on input "Cards - TUK TUK Product Flyer" at bounding box center [374, 296] width 236 height 26
drag, startPoint x: 574, startPoint y: 292, endPoint x: 512, endPoint y: 301, distance: 62.2
click at [500, 308] on div "Quantity 100 Description Cards - TUK TUK Product Flyer Finished size 4 x 7 Stoc…" at bounding box center [568, 294] width 777 height 56
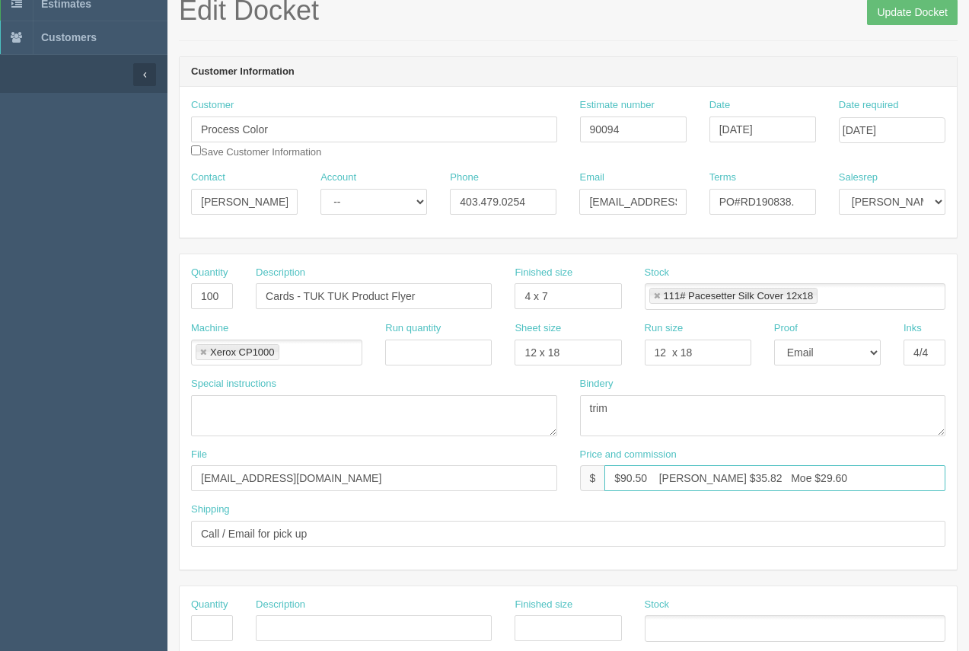
drag, startPoint x: 711, startPoint y: 478, endPoint x: 684, endPoint y: 475, distance: 26.8
click at [684, 475] on input "$90.50 Arif $35.82 Moe $29.60" at bounding box center [774, 478] width 341 height 26
drag, startPoint x: 790, startPoint y: 475, endPoint x: 757, endPoint y: 473, distance: 33.5
click at [757, 473] on input "$90.50 Arif $16.06 Moe $29.60" at bounding box center [774, 478] width 341 height 26
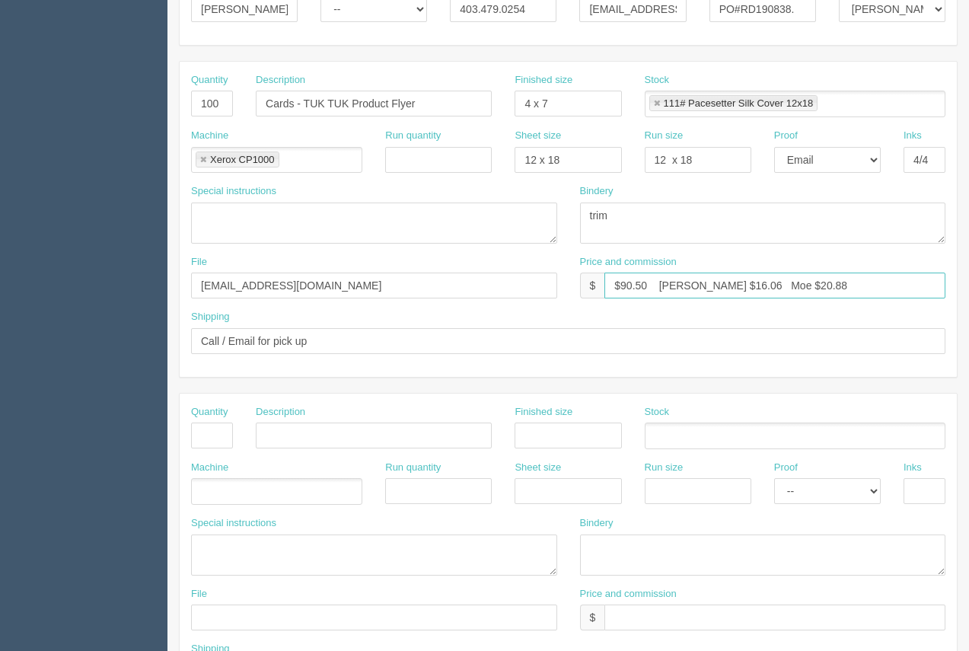
scroll to position [151, 0]
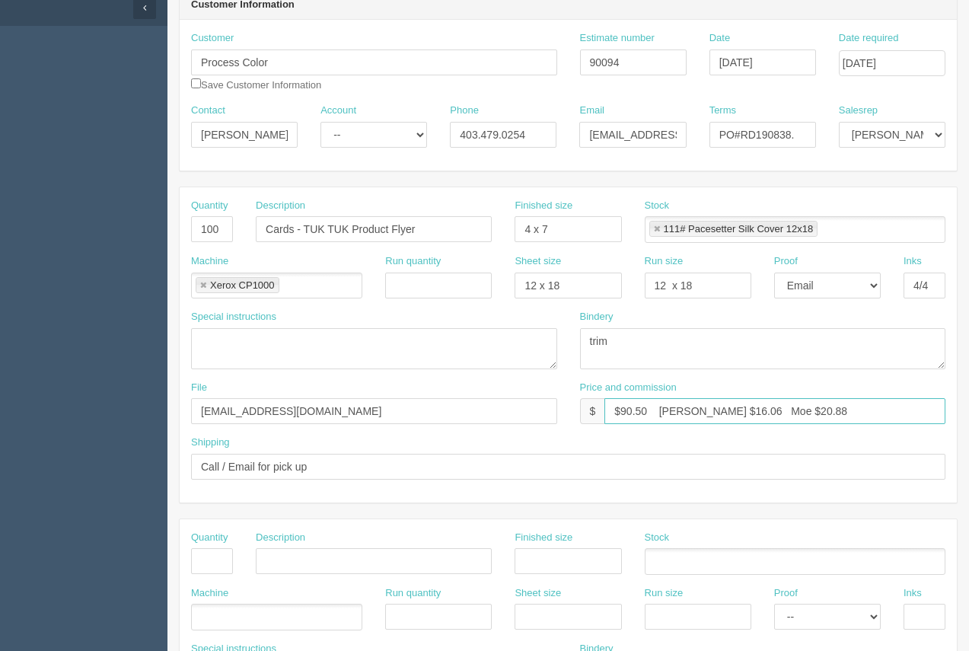
drag, startPoint x: 846, startPoint y: 408, endPoint x: 595, endPoint y: 403, distance: 250.5
click at [591, 400] on div "$ $90.50 Arif $16.06 Moe $20.88" at bounding box center [763, 411] width 366 height 26
type input "$90.50 Arif $16.06 Moe $20.88"
drag, startPoint x: 799, startPoint y: 136, endPoint x: 702, endPoint y: 145, distance: 97.9
click at [702, 145] on div "Terms PO#RD190838." at bounding box center [762, 132] width 129 height 56
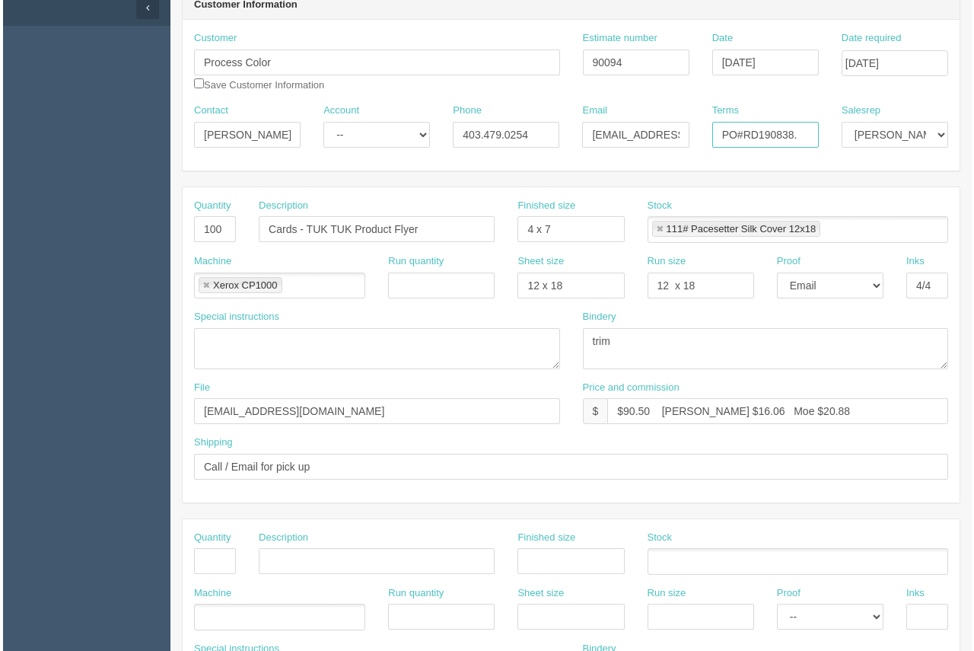
scroll to position [0, 0]
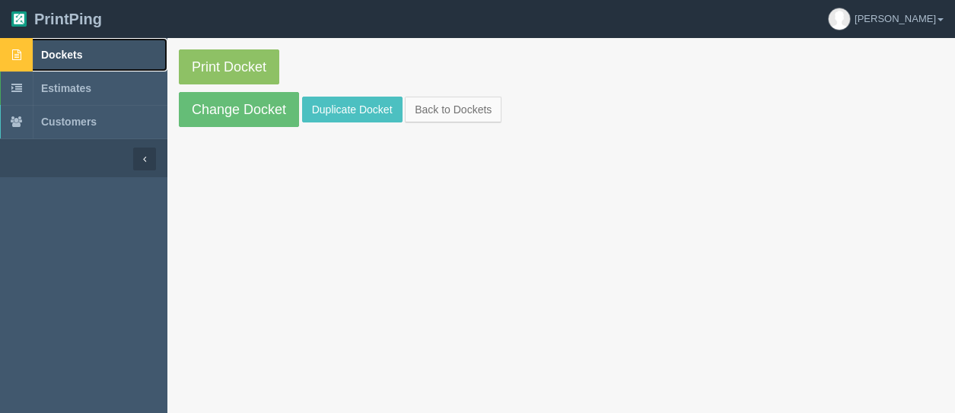
click at [60, 62] on link "Dockets" at bounding box center [83, 54] width 167 height 33
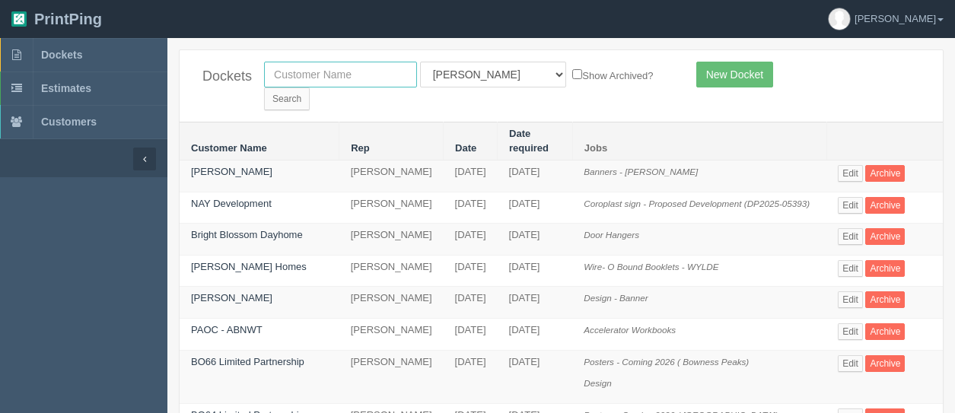
click at [334, 78] on input "text" at bounding box center [340, 75] width 153 height 26
type input "process"
drag, startPoint x: 622, startPoint y: 77, endPoint x: 680, endPoint y: 2, distance: 95.5
click at [310, 88] on input "Search" at bounding box center [287, 99] width 46 height 23
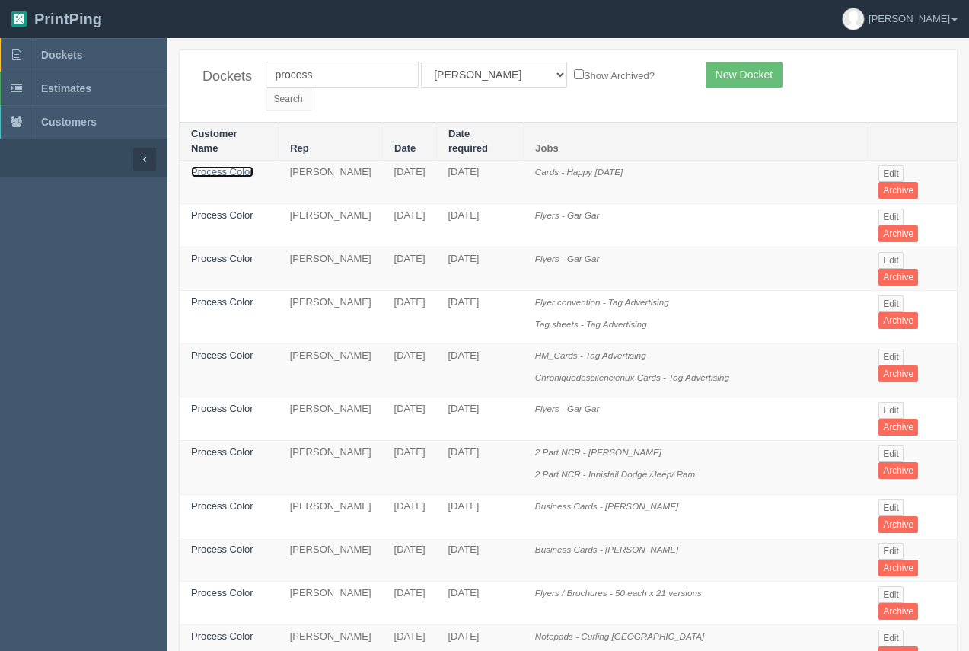
click at [234, 166] on link "Process Color" at bounding box center [222, 171] width 62 height 11
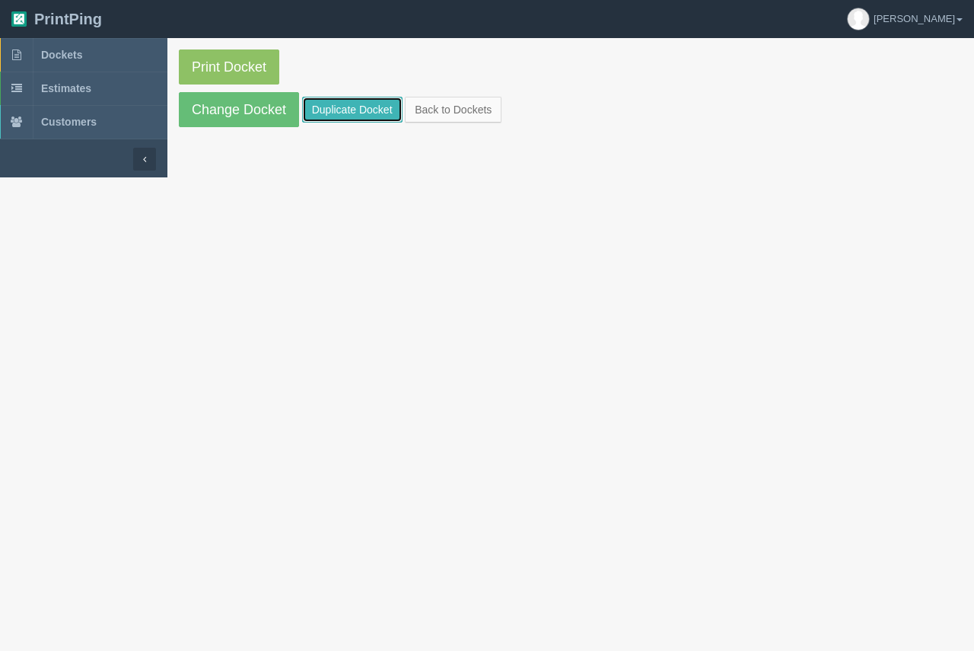
click at [327, 114] on link "Duplicate Docket" at bounding box center [352, 110] width 100 height 26
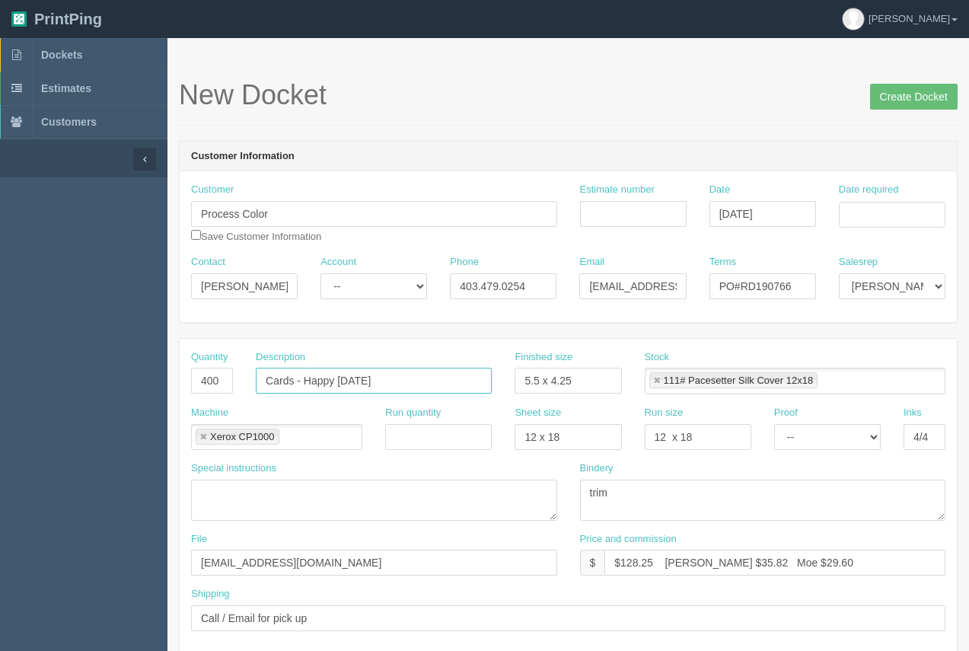
drag, startPoint x: 420, startPoint y: 383, endPoint x: 263, endPoint y: 378, distance: 156.9
click at [263, 378] on input "Cards - Happy [DATE]" at bounding box center [374, 381] width 236 height 26
paste input "TUK TUK Product Flyer"
type input "Cards - TUK TUK Product Flyer"
drag, startPoint x: 604, startPoint y: 387, endPoint x: 522, endPoint y: 389, distance: 81.5
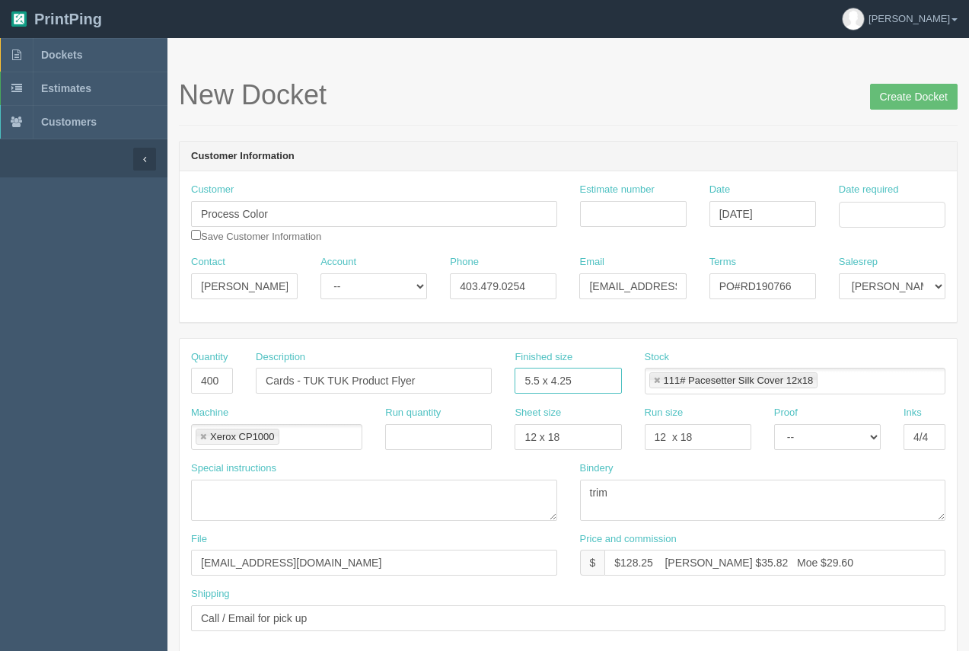
click at [516, 391] on input "5.5 x 4.25" at bounding box center [568, 381] width 107 height 26
paste input "4 x 7"
type input "4 x 7"
click at [207, 378] on input "400" at bounding box center [212, 381] width 42 height 26
type input "100"
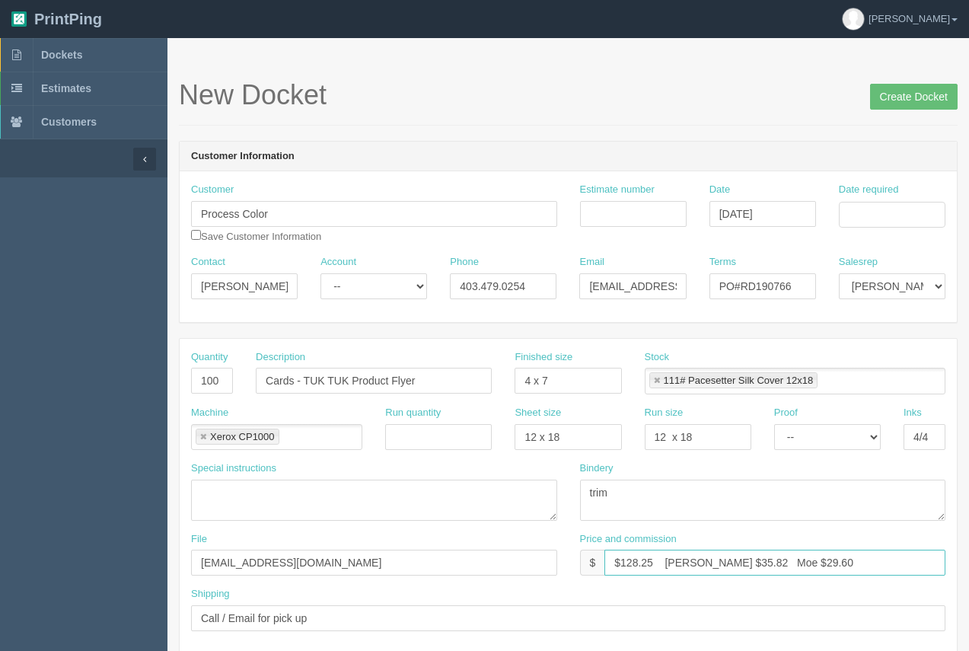
drag, startPoint x: 654, startPoint y: 566, endPoint x: 625, endPoint y: 553, distance: 31.7
click at [625, 413] on input "$128.25 [PERSON_NAME] $35.82 Moe $29.60" at bounding box center [774, 563] width 341 height 26
type input "$90.50 [PERSON_NAME] $35.82 Moe $29.60"
click at [665, 217] on input "Estimate number" at bounding box center [633, 214] width 107 height 26
type input "92680"
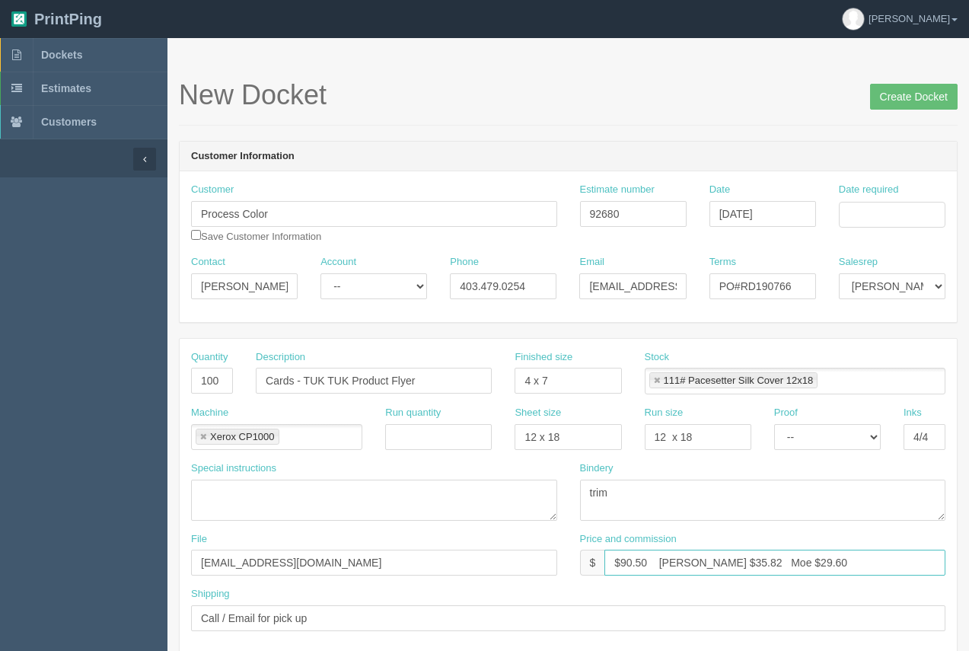
drag, startPoint x: 792, startPoint y: 566, endPoint x: 613, endPoint y: 562, distance: 178.9
click at [613, 413] on input "$90.50 [PERSON_NAME] $35.82 Moe $29.60" at bounding box center [774, 563] width 341 height 26
paste input "16.06 Moe $20.88"
type input "$90.50 [PERSON_NAME] $16.06 Moe $20.88"
click at [886, 210] on input "Date required" at bounding box center [892, 215] width 107 height 26
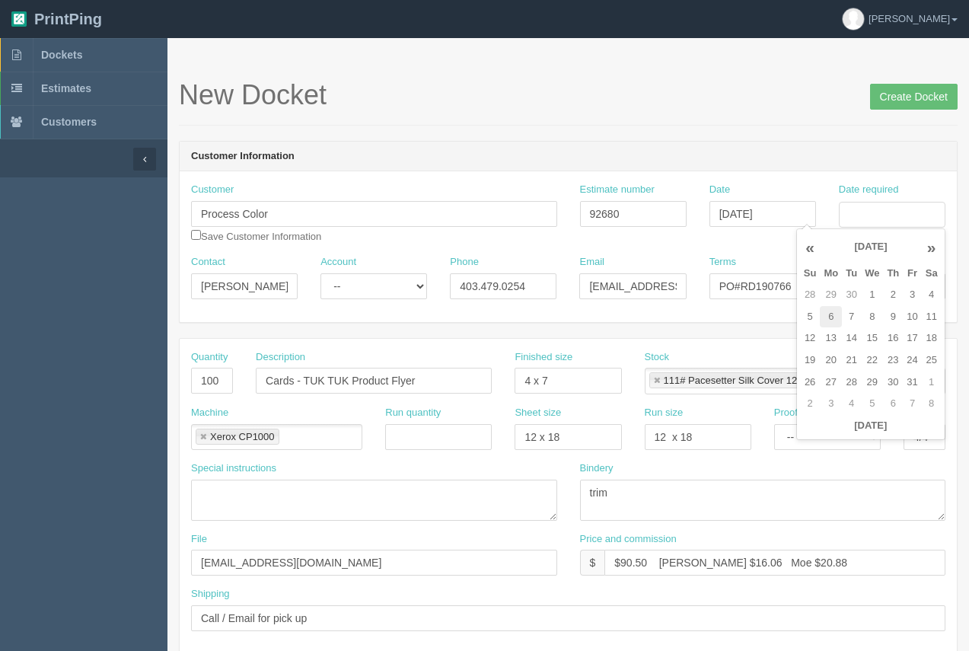
click at [828, 313] on td "6" at bounding box center [831, 317] width 22 height 22
type input "[DATE]"
click at [830, 318] on td "6" at bounding box center [831, 317] width 22 height 22
click at [719, 103] on h1 "New Docket Create Docket" at bounding box center [568, 95] width 779 height 30
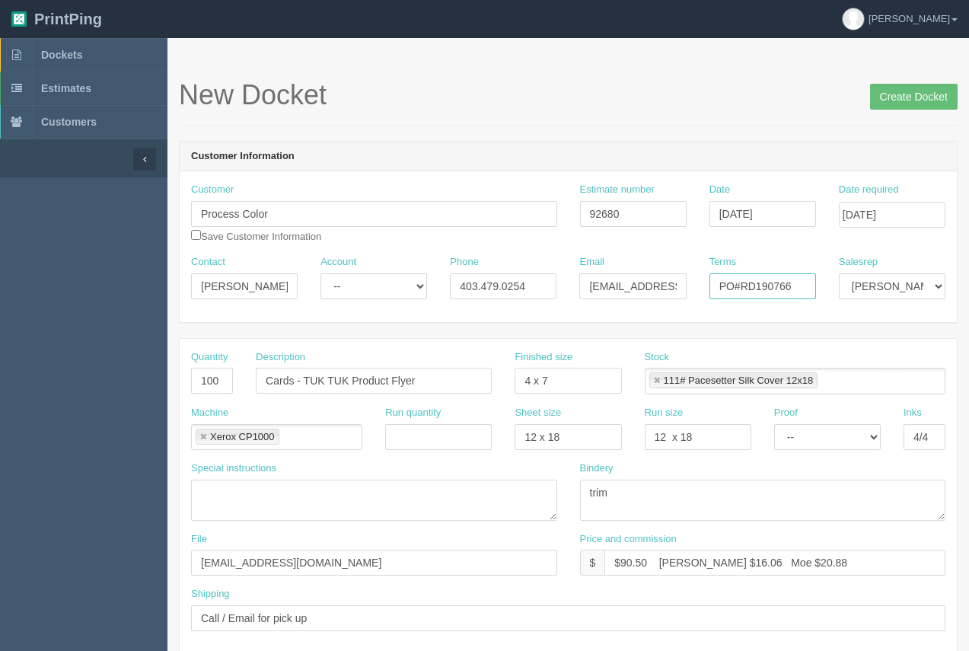
drag, startPoint x: 807, startPoint y: 286, endPoint x: 699, endPoint y: 279, distance: 108.4
click at [689, 284] on div "Contact Kelsey Major Account -- Existing Client Allrush Client Rep Client Phone…" at bounding box center [568, 283] width 777 height 56
paste input "838."
type input "PO#RD190838."
click at [904, 101] on input "Create Docket" at bounding box center [914, 97] width 88 height 26
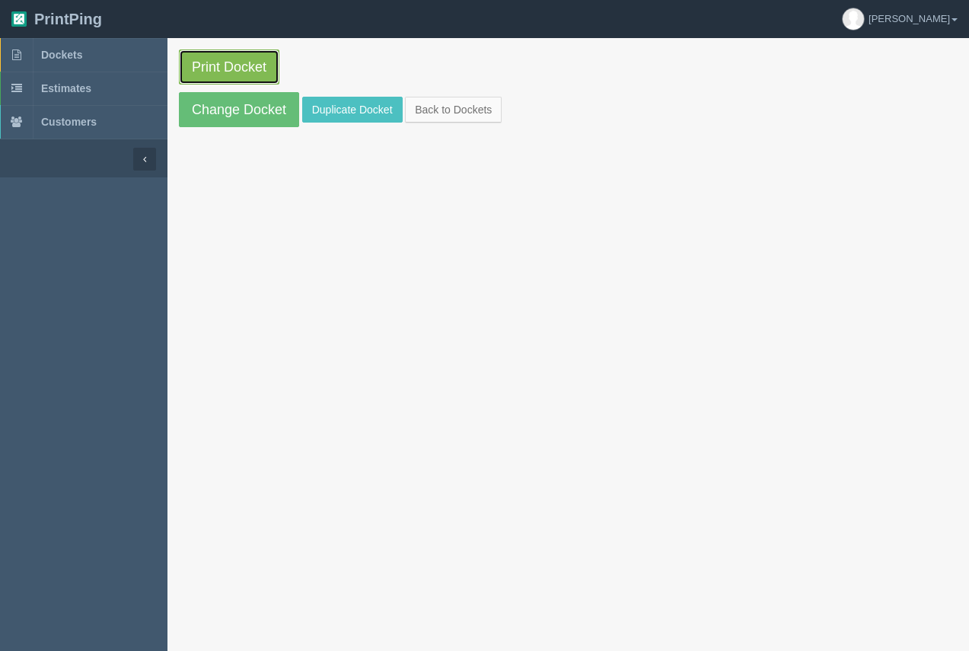
click at [252, 62] on link "Print Docket" at bounding box center [229, 66] width 100 height 35
